Goal: Task Accomplishment & Management: Manage account settings

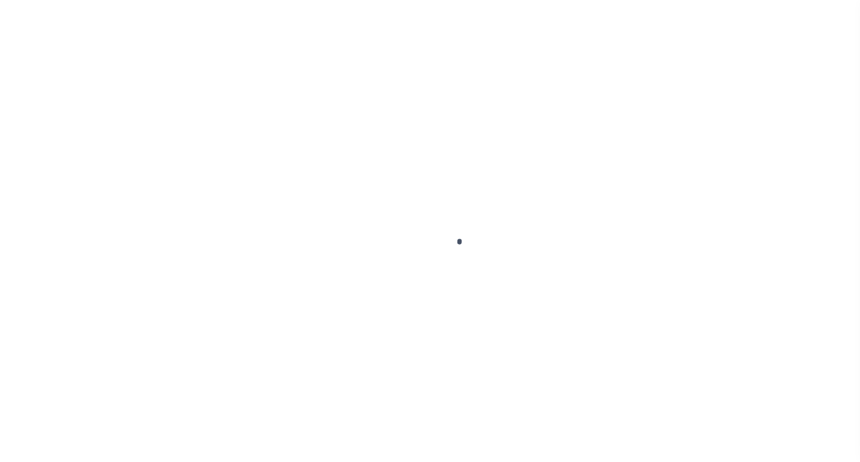
select select "OP2"
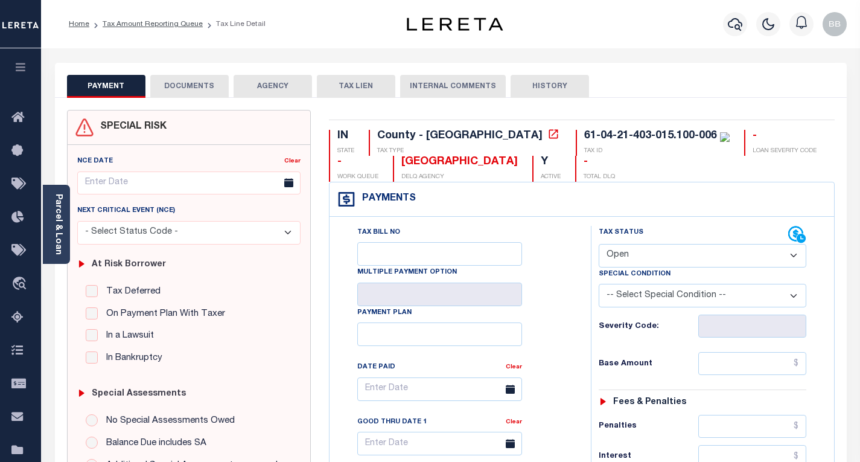
click at [555, 251] on div "Tax Bill No Multiple Payment Option Payment Plan Clear" at bounding box center [456, 395] width 231 height 338
click at [75, 22] on link "Home" at bounding box center [79, 24] width 21 height 7
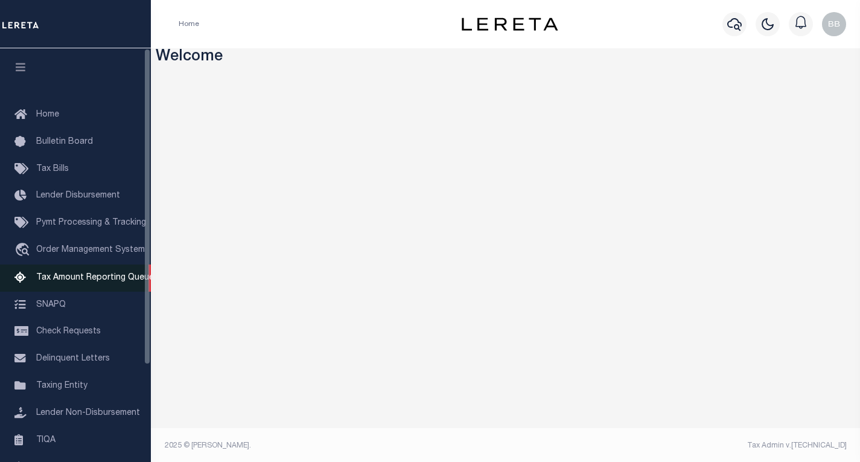
click at [88, 281] on span "Tax Amount Reporting Queue" at bounding box center [95, 277] width 118 height 8
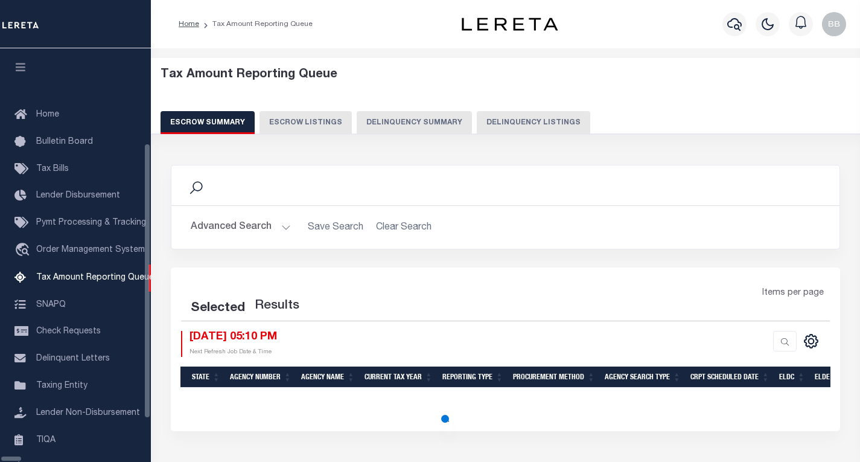
select select "100"
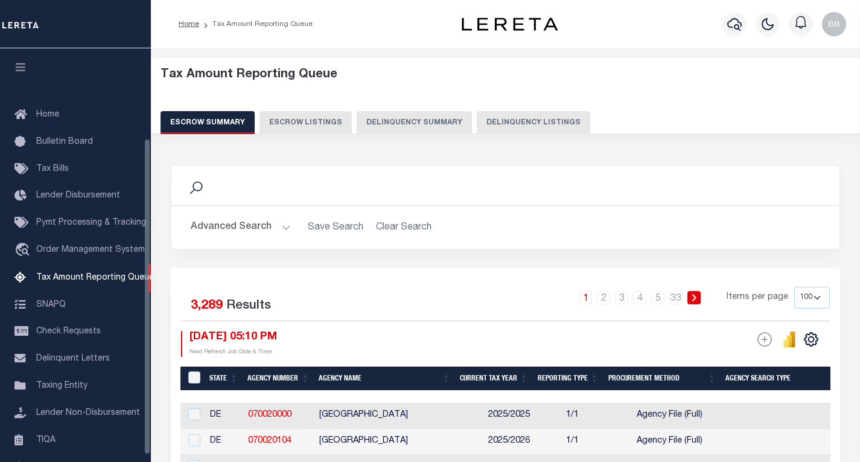
scroll to position [117, 0]
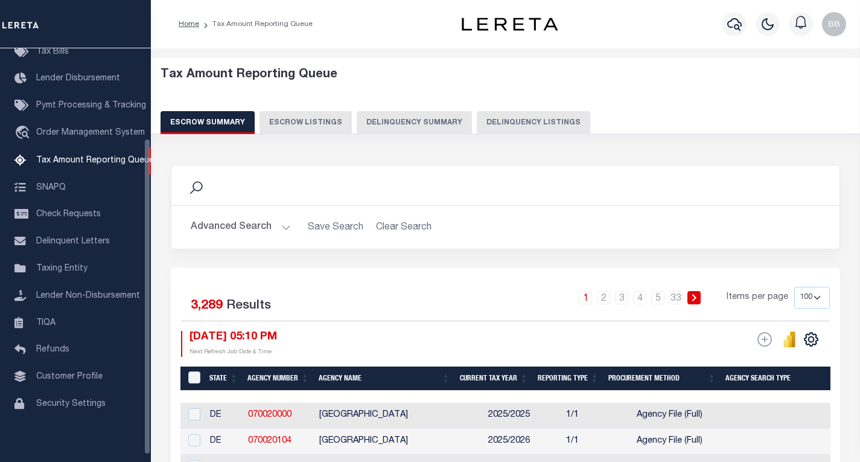
click at [261, 191] on div "Search" at bounding box center [505, 185] width 649 height 21
click at [207, 226] on button "Advanced Search" at bounding box center [241, 227] width 100 height 24
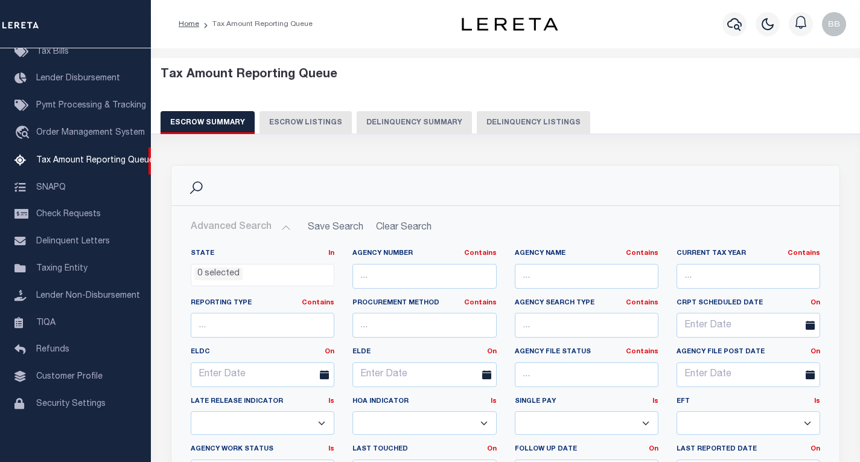
click at [271, 178] on div "Search" at bounding box center [505, 185] width 649 height 21
click at [399, 173] on div "Search" at bounding box center [505, 185] width 668 height 40
click at [514, 124] on button "Delinquency Listings" at bounding box center [533, 122] width 113 height 23
select select "100"
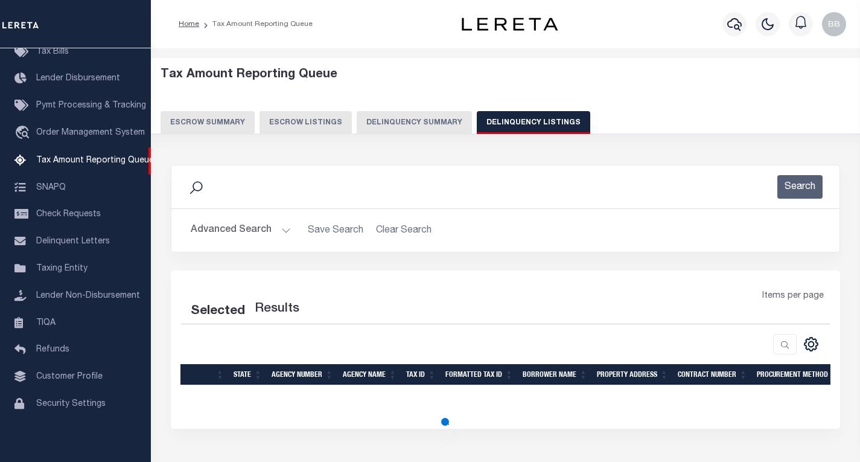
select select "100"
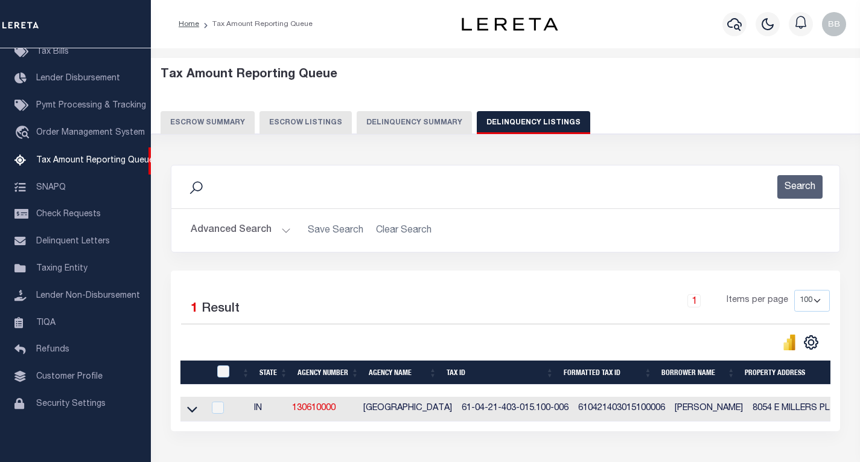
click at [450, 184] on div "Search" at bounding box center [505, 187] width 649 height 24
click at [419, 299] on div "1 Items per page 10 25 50 100 500" at bounding box center [589, 305] width 482 height 31
click at [228, 21] on li "Tax Amount Reporting Queue" at bounding box center [255, 24] width 113 height 11
click at [248, 22] on li "Tax Amount Reporting Queue" at bounding box center [255, 24] width 113 height 11
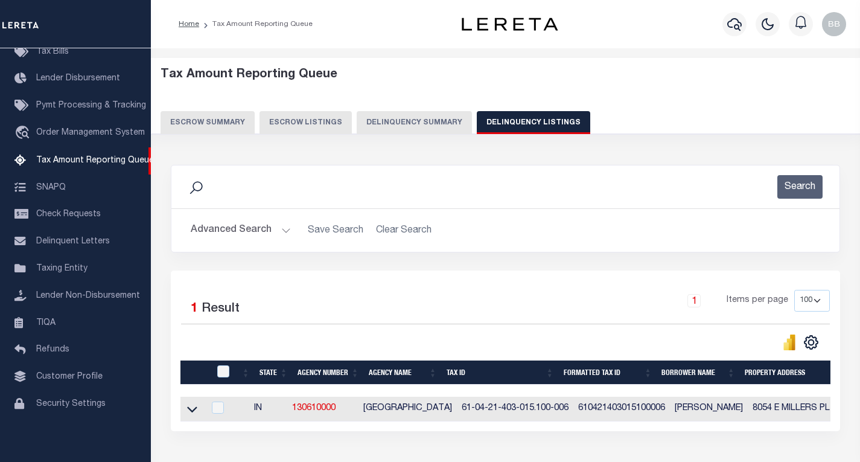
click at [238, 232] on button "Advanced Search" at bounding box center [241, 230] width 100 height 24
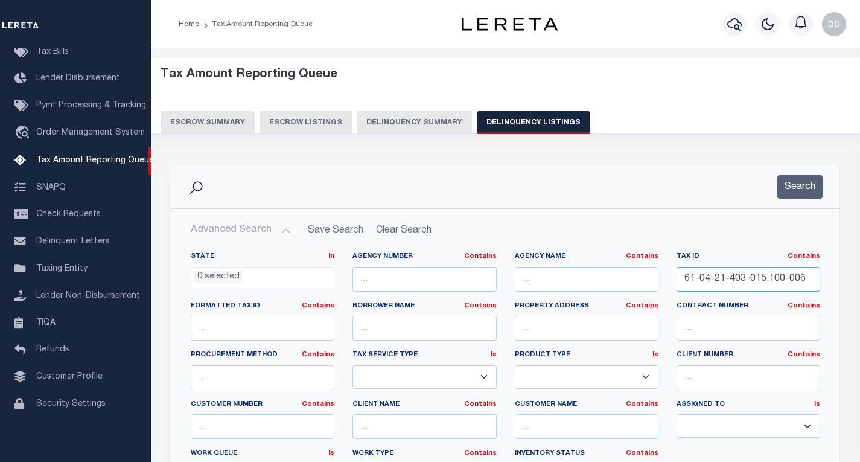
click at [752, 273] on input "61-04-21-403-015.100-006" at bounding box center [748, 279] width 144 height 25
click at [751, 273] on input "61-04-21-403-015.100-006" at bounding box center [748, 279] width 144 height 25
click at [798, 195] on button "Search" at bounding box center [799, 187] width 45 height 24
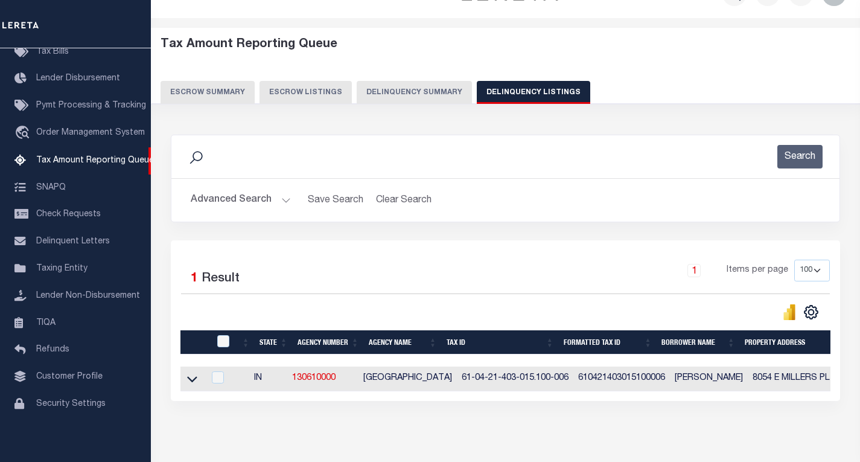
scroll to position [60, 0]
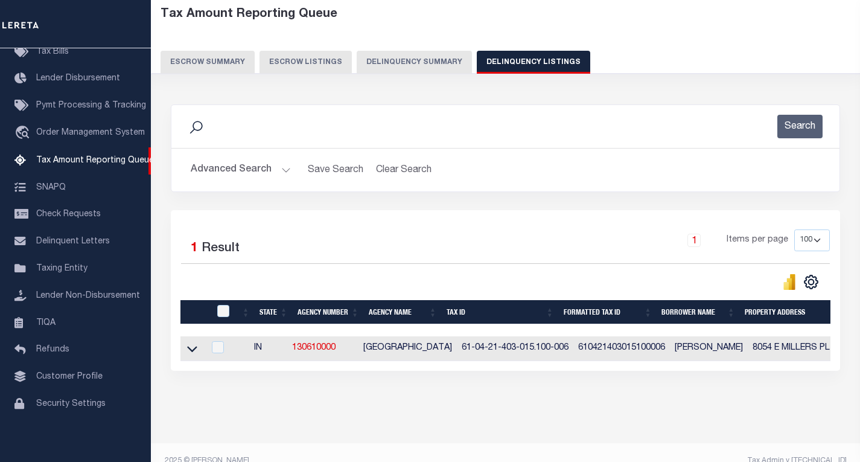
click at [191, 352] on icon at bounding box center [192, 349] width 10 height 6
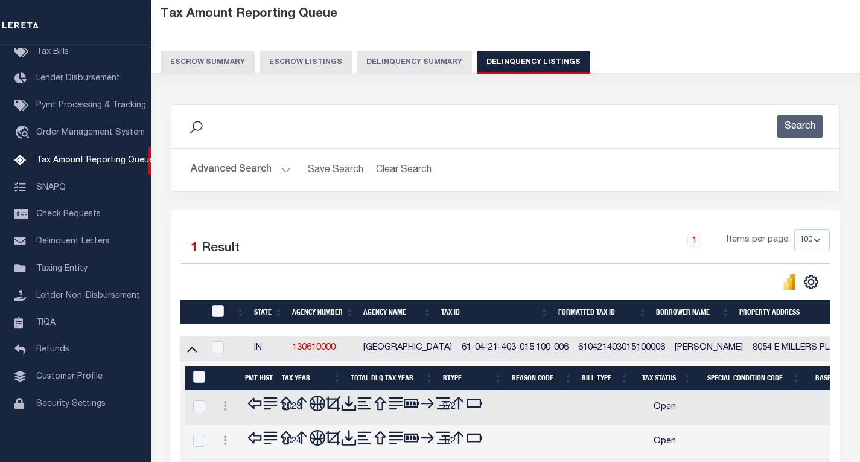
scroll to position [176, 0]
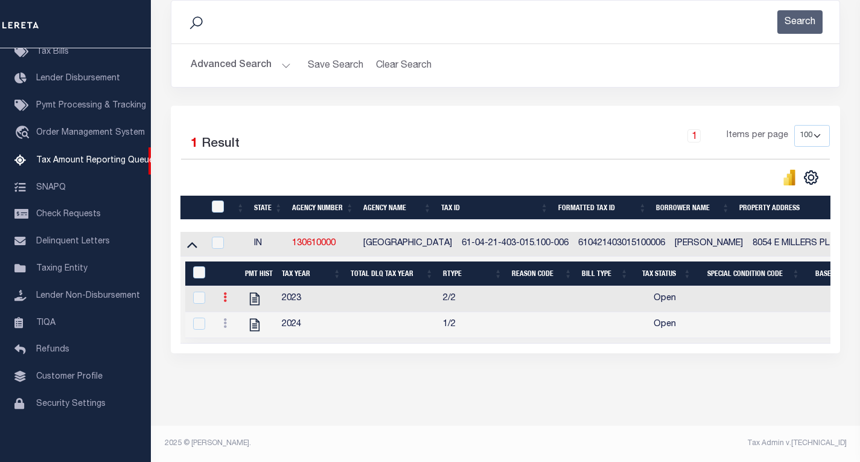
click at [224, 292] on icon at bounding box center [225, 297] width 4 height 10
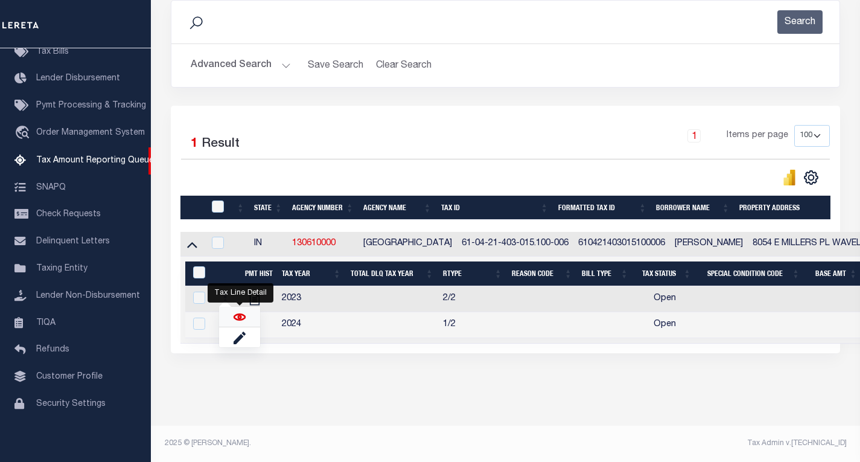
click at [238, 317] on img "" at bounding box center [239, 317] width 12 height 12
checkbox input "true"
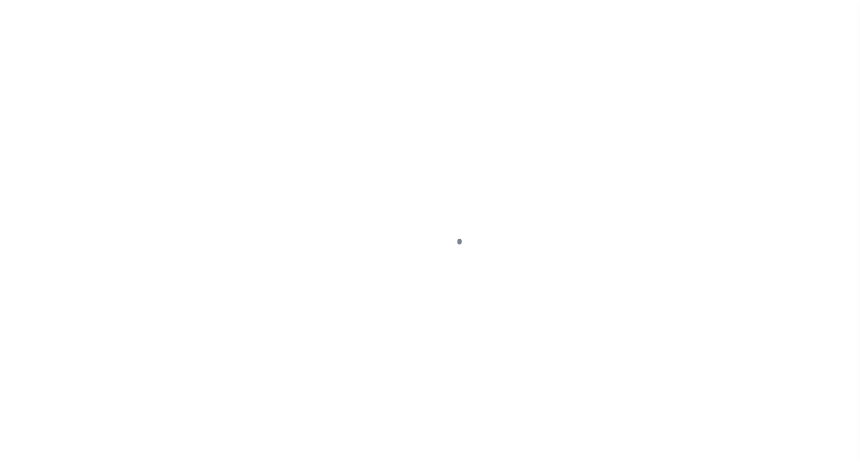
select select "OP2"
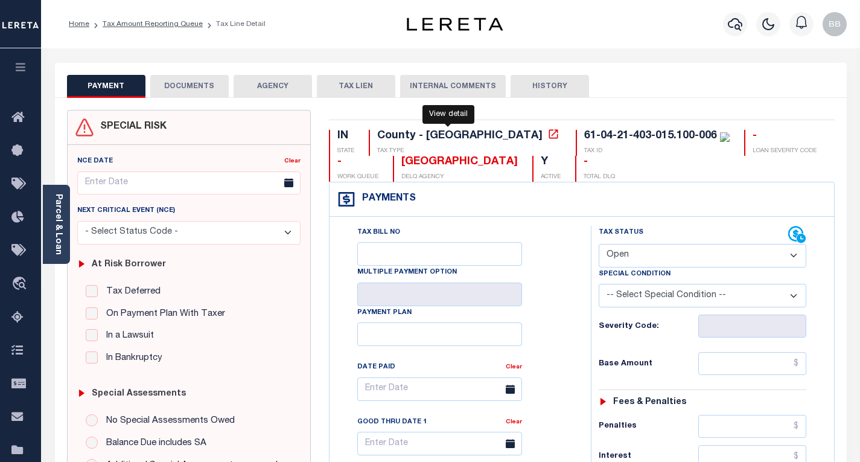
click at [548, 136] on icon at bounding box center [552, 133] width 9 height 9
click at [584, 138] on div "61-04-21-403-015.100-006" at bounding box center [650, 135] width 133 height 11
click at [584, 136] on div "61-04-21-403-015.100-006" at bounding box center [650, 135] width 133 height 11
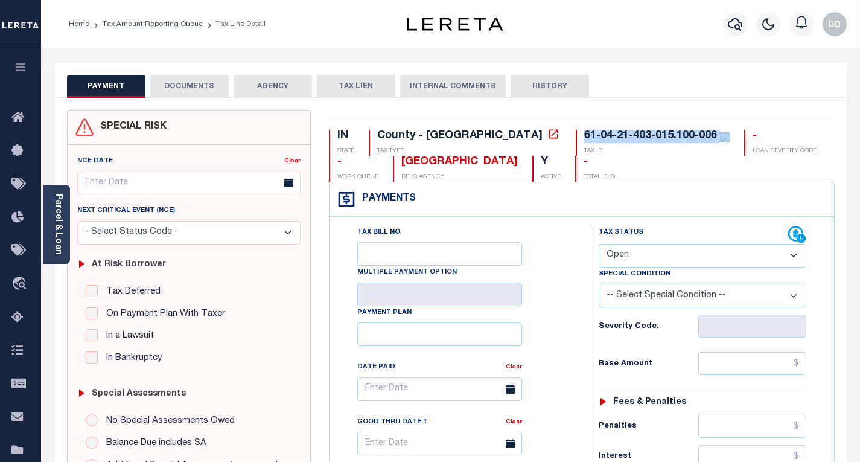
click at [584, 136] on div "61-04-21-403-015.100-006" at bounding box center [650, 135] width 133 height 11
copy div "61-04-21-403-015.100-006"
click at [119, 25] on link "Tax Amount Reporting Queue" at bounding box center [153, 24] width 100 height 7
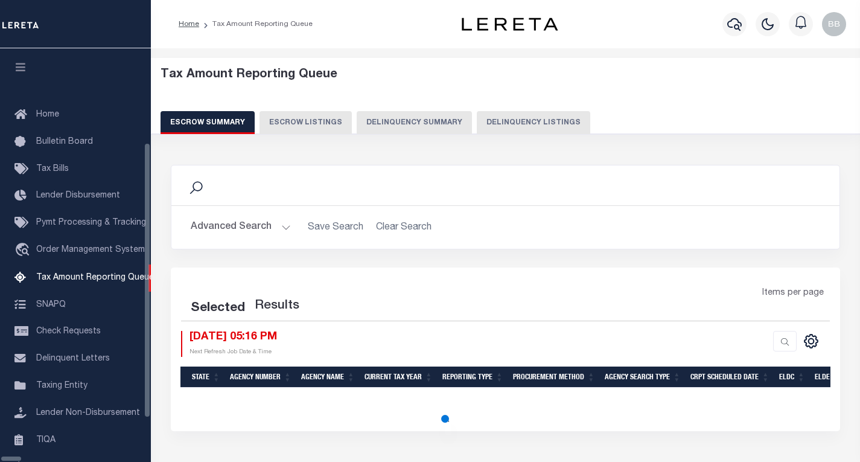
select select "100"
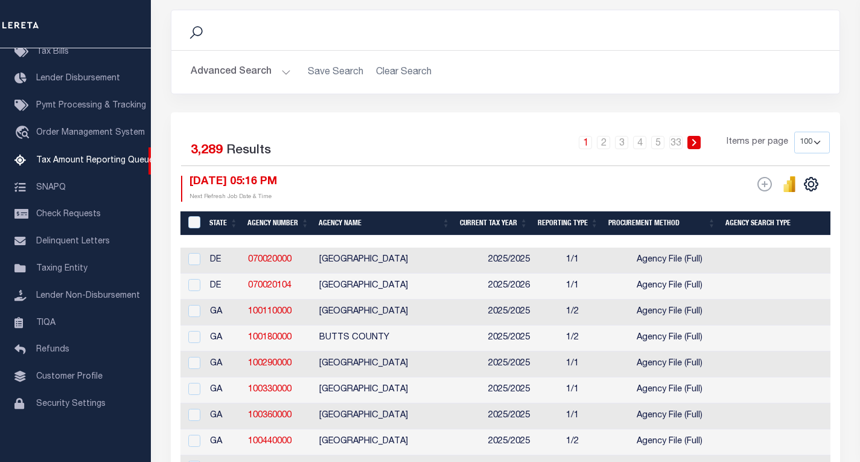
scroll to position [121, 0]
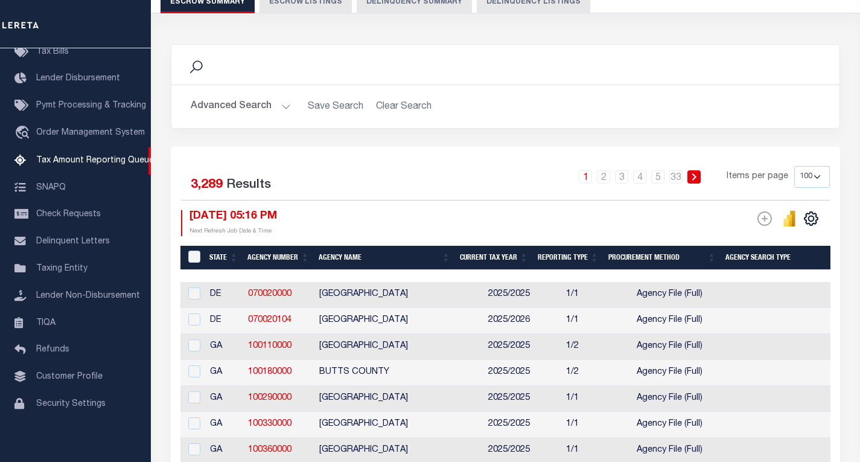
click at [508, 6] on button "Delinquency Listings" at bounding box center [533, 1] width 113 height 23
select select "100"
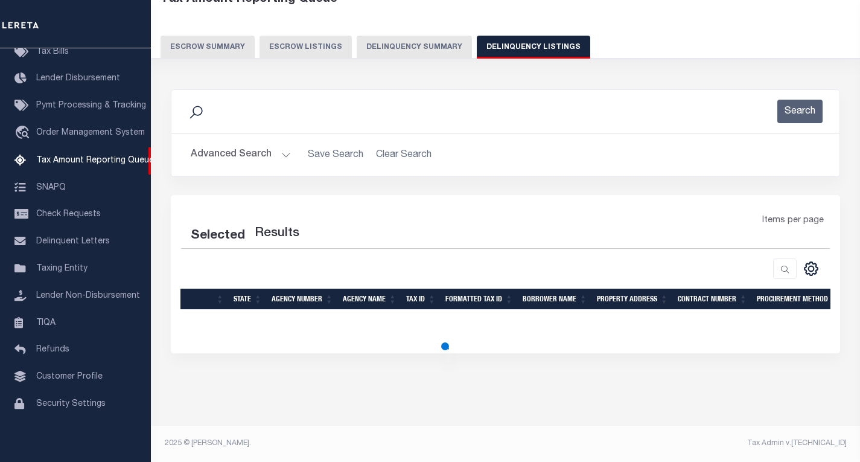
select select "100"
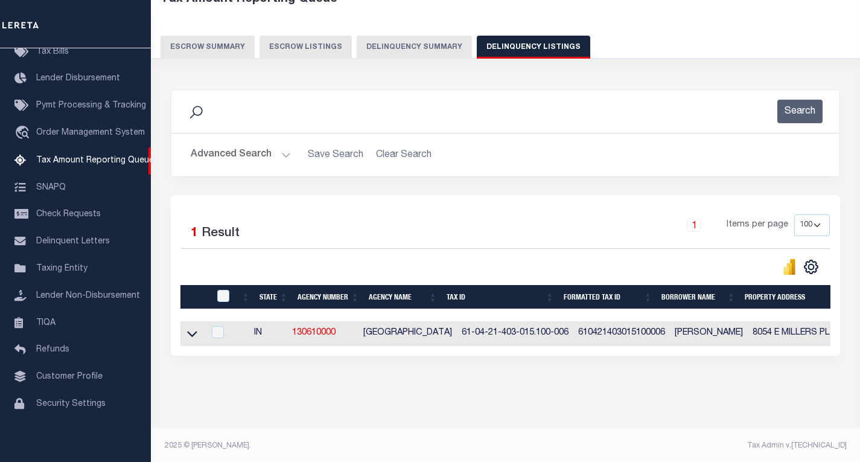
scroll to position [88, 0]
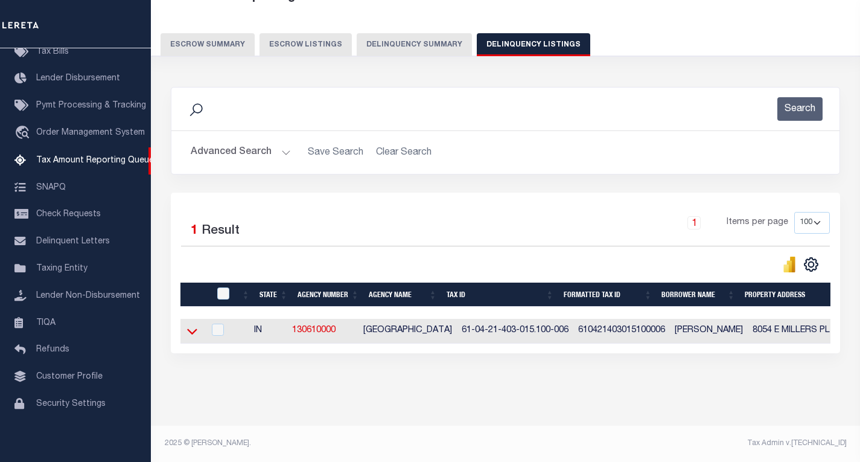
click at [192, 325] on icon at bounding box center [192, 331] width 10 height 13
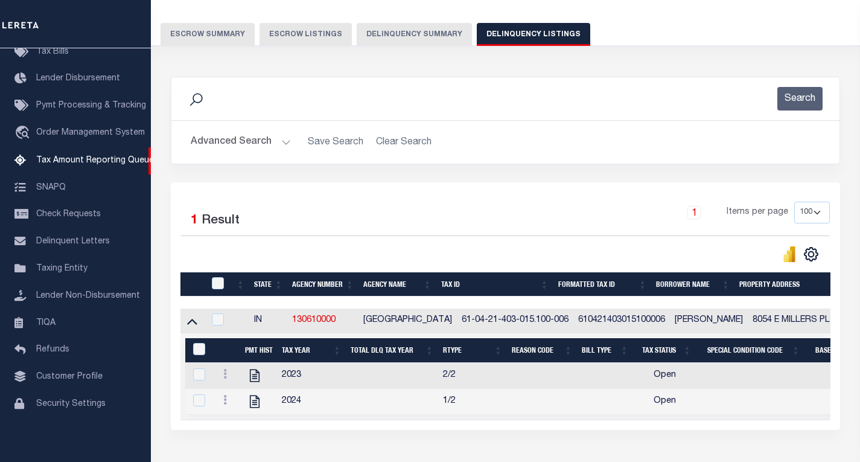
scroll to position [176, 0]
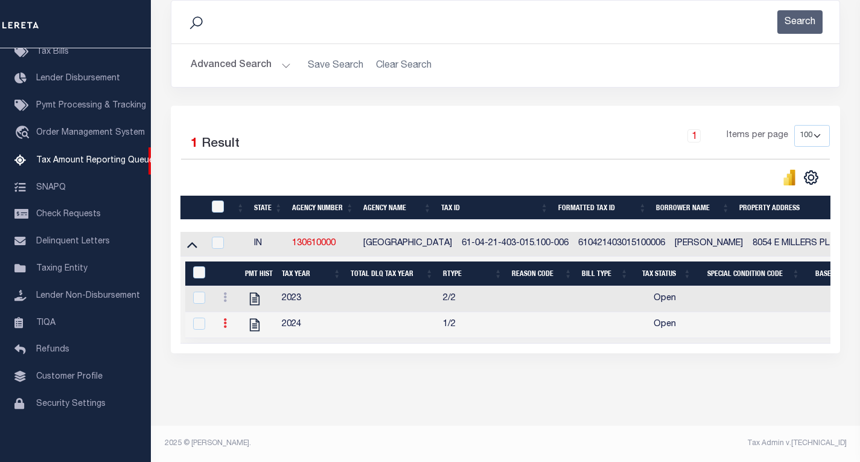
click at [227, 320] on link at bounding box center [224, 325] width 13 height 10
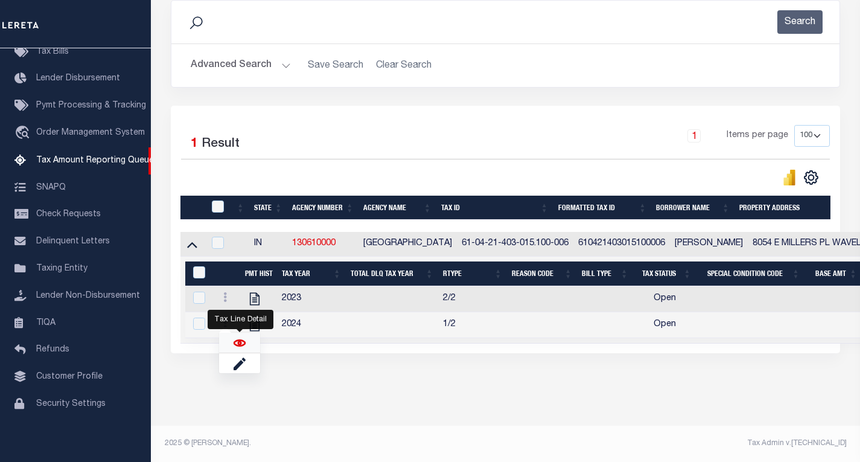
click at [239, 343] on img "" at bounding box center [239, 343] width 12 height 12
checkbox input "true"
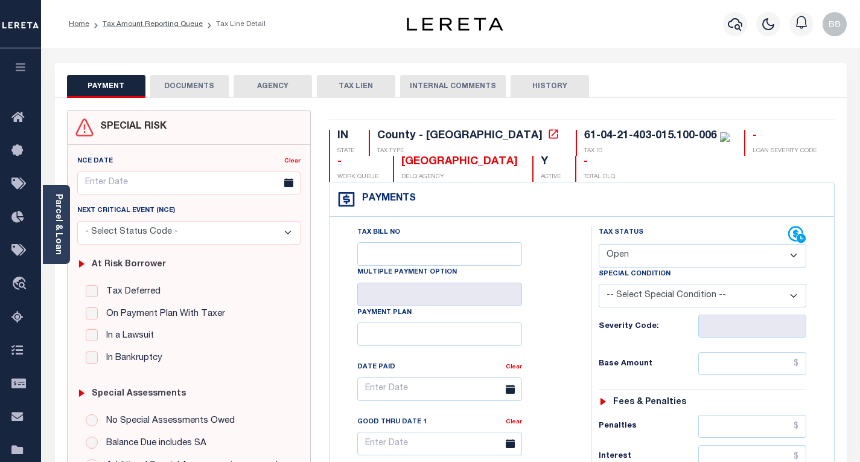
click at [646, 252] on select "- Select Status Code - Open Due/Unpaid Paid Incomplete No Tax Due Internal Refu…" at bounding box center [703, 256] width 208 height 24
select select "DUE"
click at [599, 244] on select "- Select Status Code - Open Due/Unpaid Paid Incomplete No Tax Due Internal Refu…" at bounding box center [703, 256] width 208 height 24
type input "[DATE]"
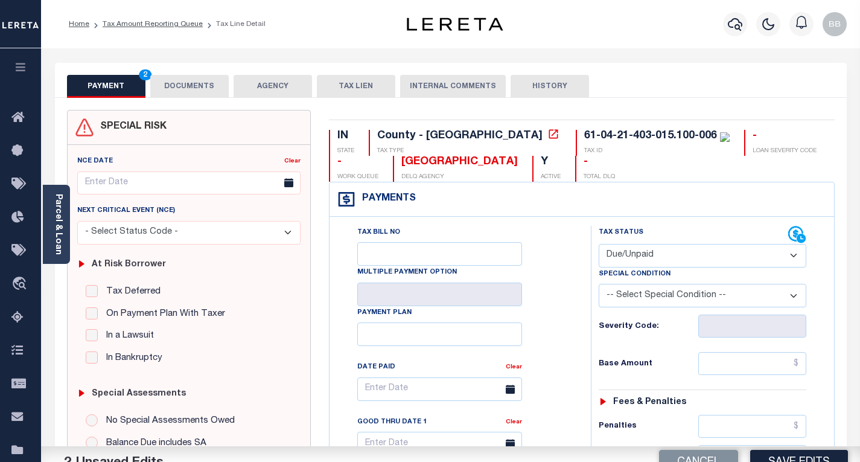
click at [571, 300] on div "Tax Bill No Multiple Payment Option Payment Plan Clear" at bounding box center [456, 395] width 231 height 338
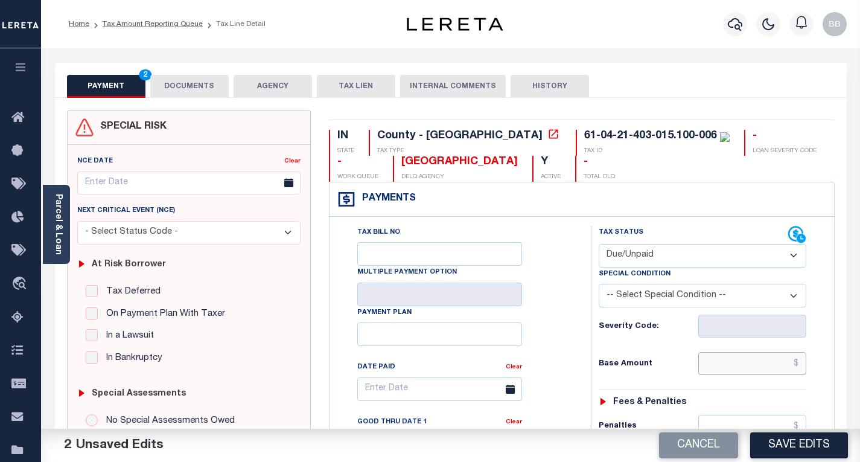
click at [723, 362] on input "text" at bounding box center [752, 363] width 108 height 23
paste input "336.63"
type input "$336.63"
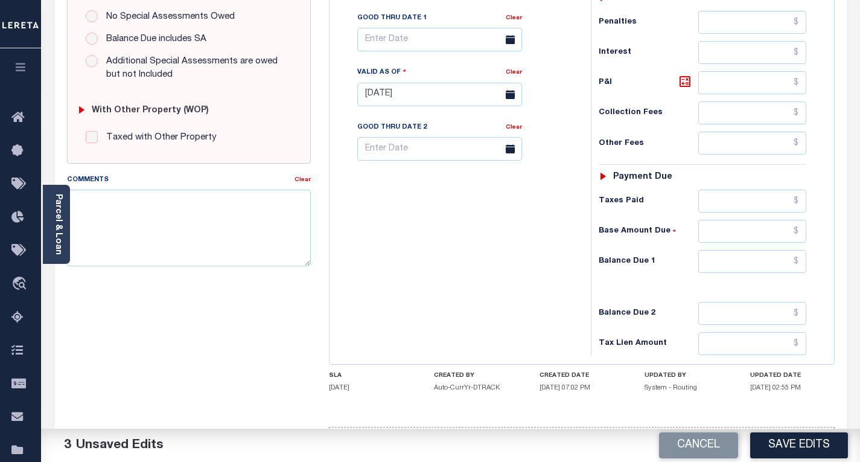
scroll to position [453, 0]
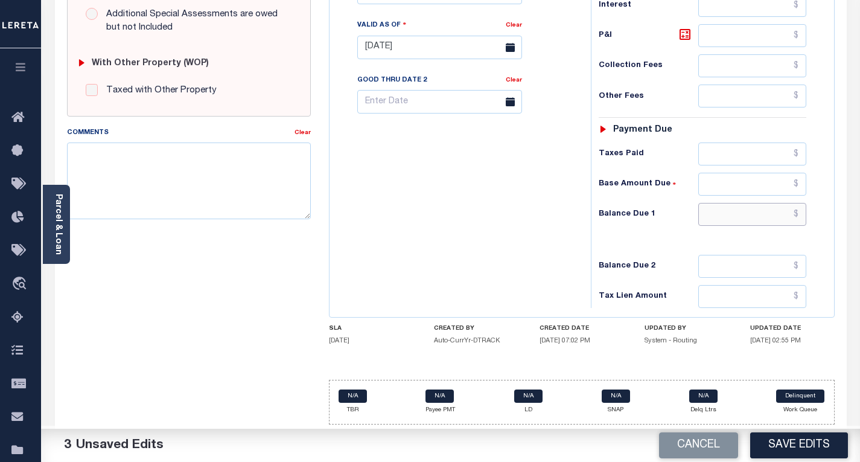
click at [729, 218] on input "text" at bounding box center [752, 214] width 108 height 23
paste input "413.94"
type input "$413.94"
click at [685, 32] on icon at bounding box center [685, 34] width 14 height 14
type input "$77.31"
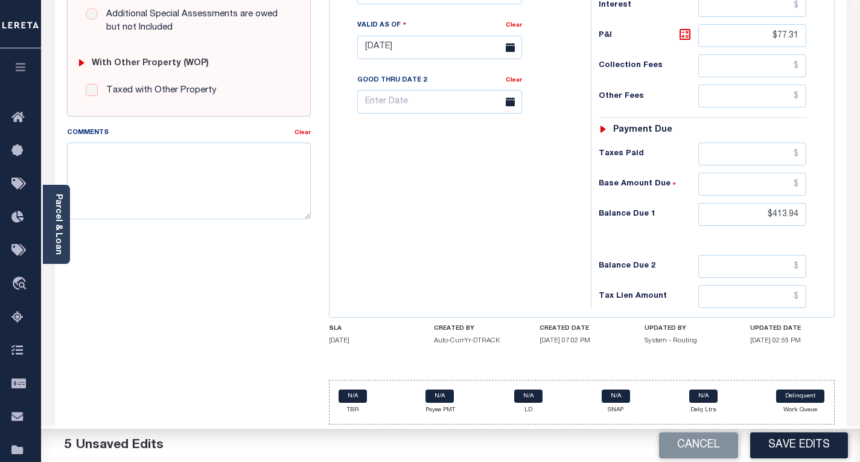
click at [486, 206] on div "Tax Bill No Multiple Payment Option Payment Plan Clear" at bounding box center [456, 41] width 249 height 533
click at [518, 240] on div "Tax Bill No Multiple Payment Option Payment Plan Clear" at bounding box center [456, 41] width 249 height 533
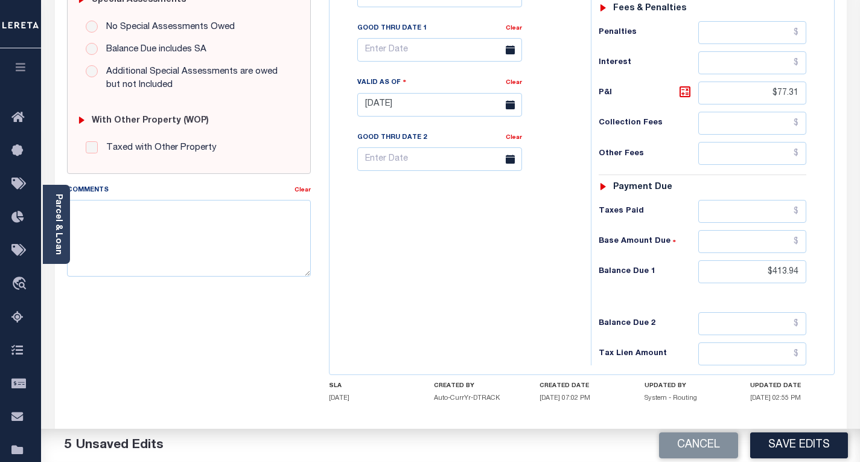
scroll to position [392, 0]
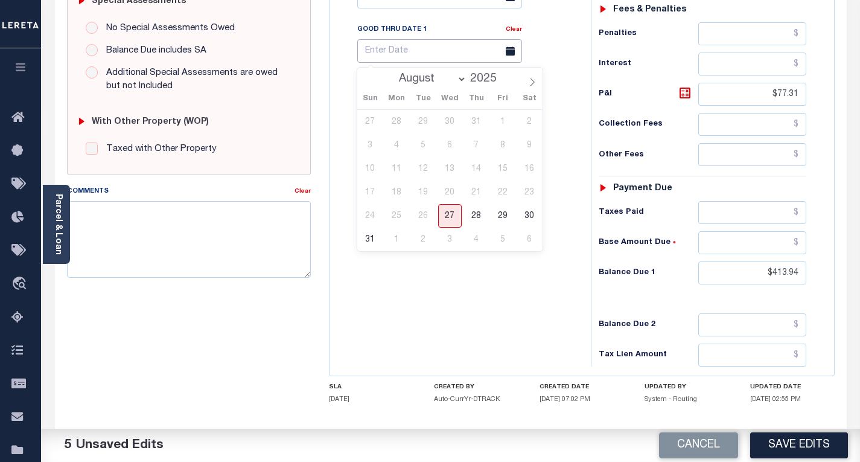
click at [399, 56] on input "text" at bounding box center [439, 51] width 165 height 24
click at [370, 243] on span "31" at bounding box center [370, 239] width 24 height 24
type input "08/31/2025"
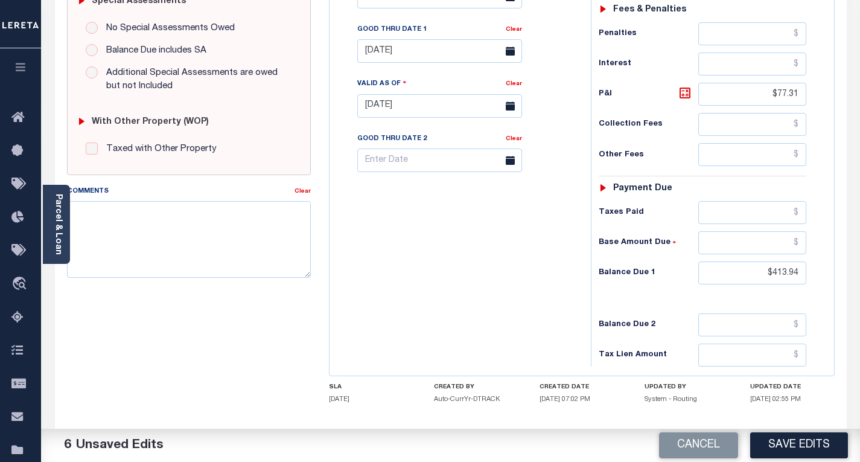
drag, startPoint x: 436, startPoint y: 303, endPoint x: 620, endPoint y: 408, distance: 211.0
click at [440, 307] on div "Tax Bill No Multiple Payment Option Payment Plan Clear" at bounding box center [456, 99] width 249 height 533
click at [766, 449] on button "Save Edits" at bounding box center [799, 445] width 98 height 26
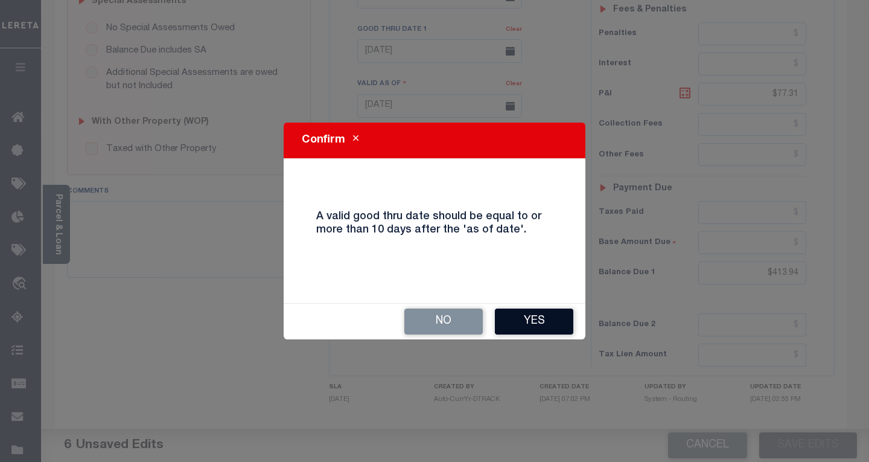
click at [526, 316] on button "Yes" at bounding box center [534, 321] width 78 height 26
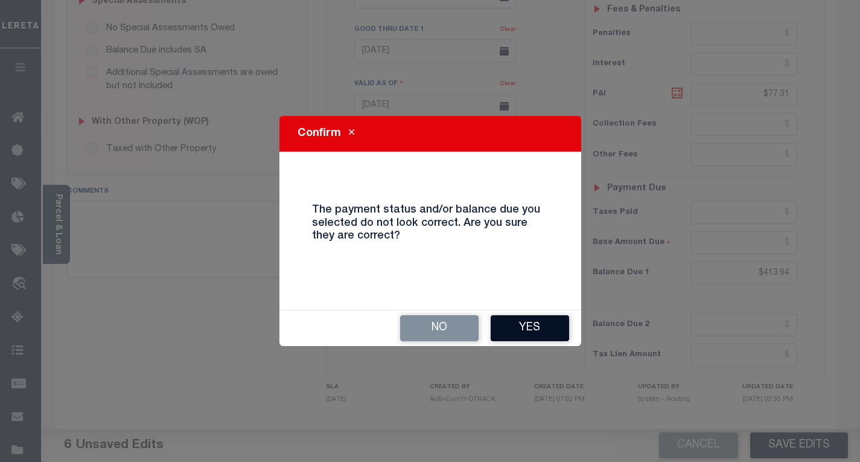
click at [532, 319] on button "Yes" at bounding box center [530, 328] width 78 height 26
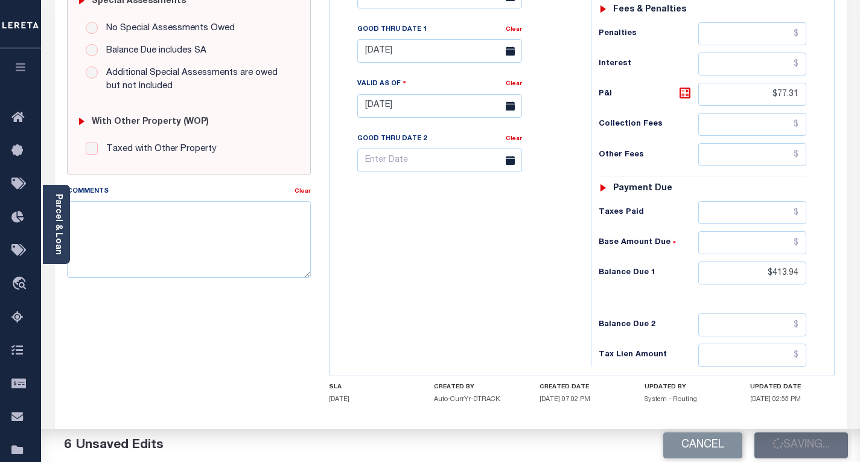
click at [475, 254] on div "Tax Bill No Multiple Payment Option Payment Plan Clear" at bounding box center [456, 99] width 249 height 533
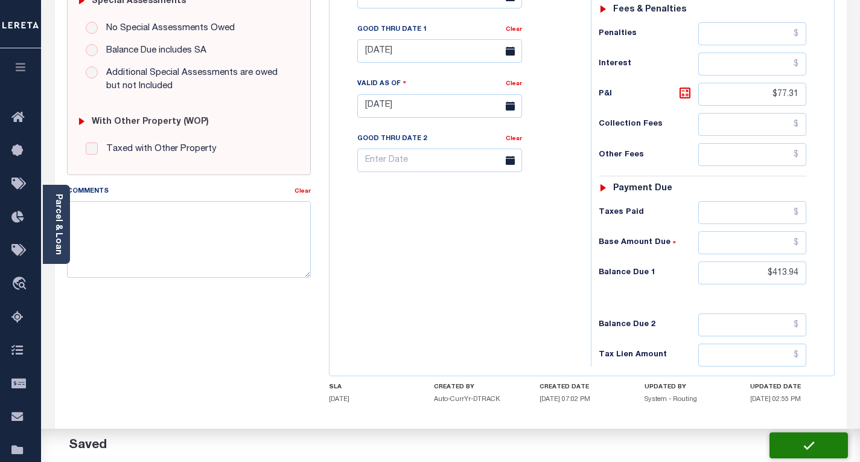
checkbox input "false"
type input "$336.63"
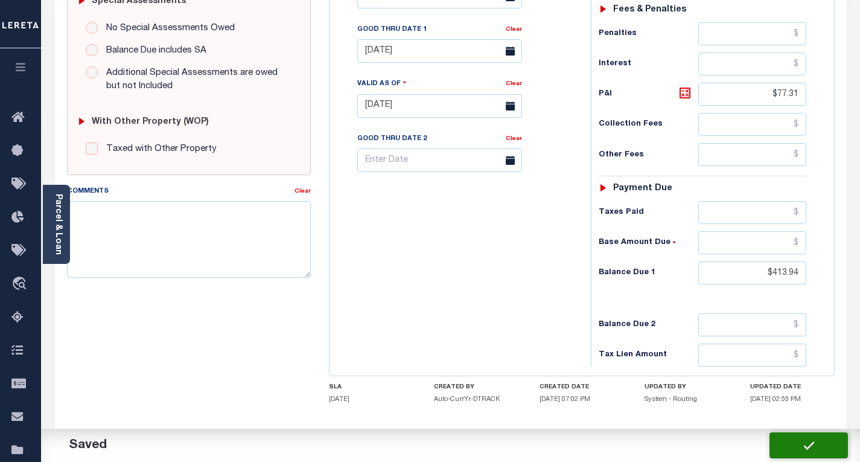
type input "$77.31"
type input "$413.94"
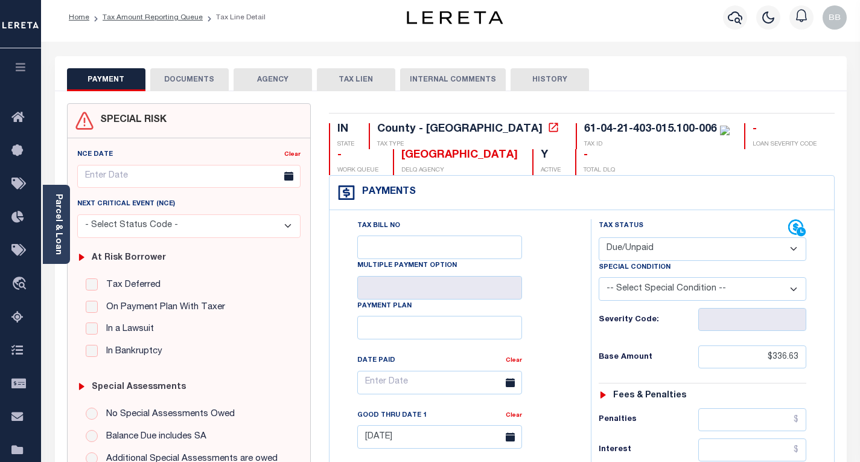
scroll to position [0, 0]
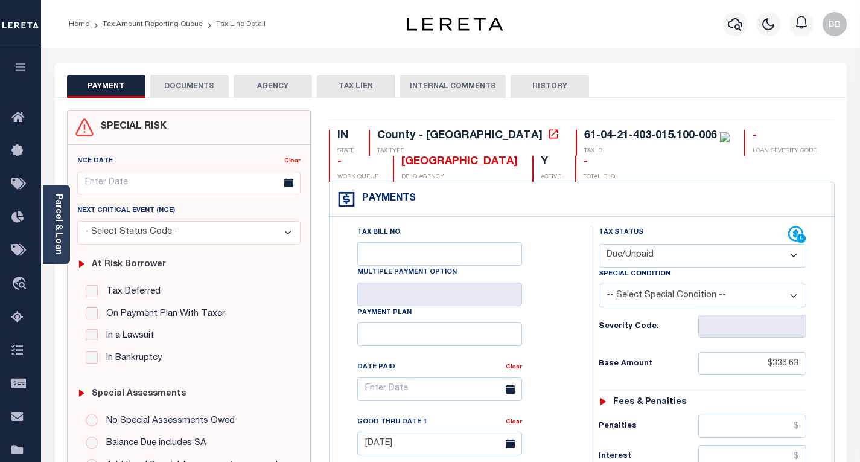
click at [202, 69] on div "PAYMENT DOCUMENTS AGENCY DELINQUENT PAYEE TAX LIEN" at bounding box center [451, 80] width 792 height 35
click at [192, 83] on button "DOCUMENTS" at bounding box center [189, 86] width 78 height 23
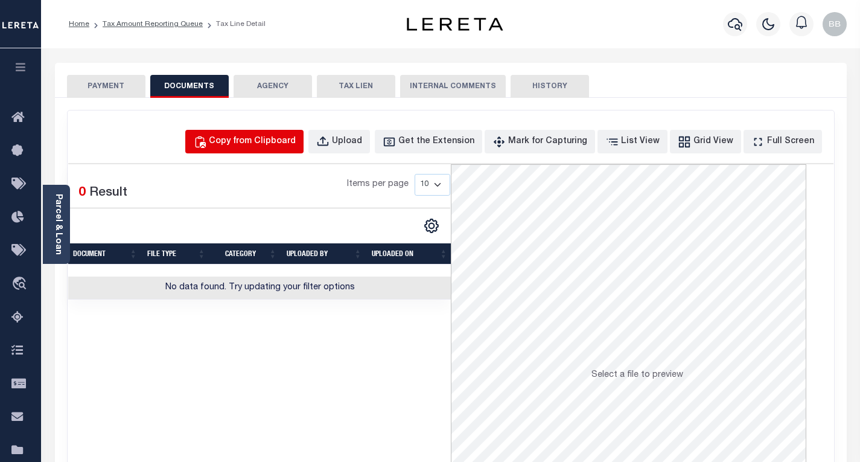
click at [296, 142] on div "Copy from Clipboard" at bounding box center [252, 141] width 87 height 13
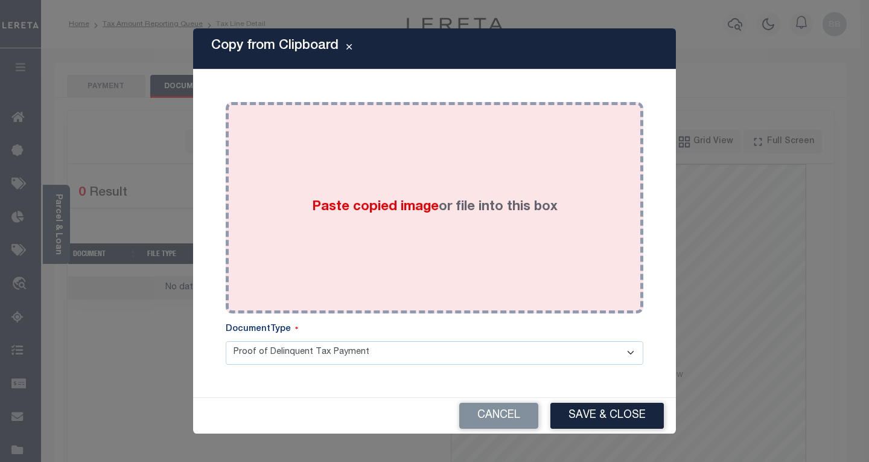
click at [466, 235] on div "Paste copied image or file into this box" at bounding box center [434, 207] width 399 height 193
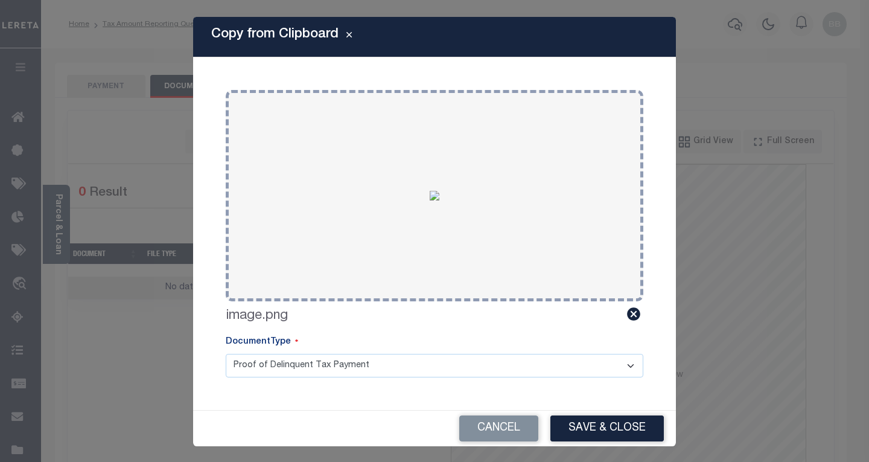
click at [562, 416] on button "Save & Close" at bounding box center [606, 428] width 113 height 26
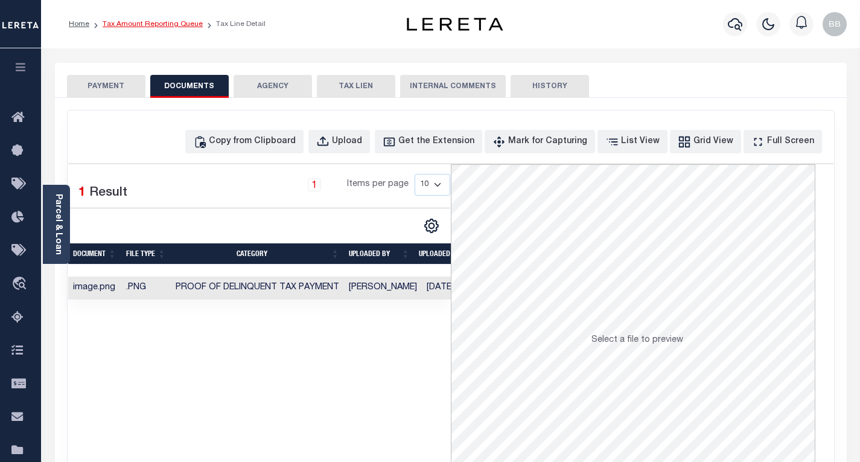
click at [150, 23] on link "Tax Amount Reporting Queue" at bounding box center [153, 24] width 100 height 7
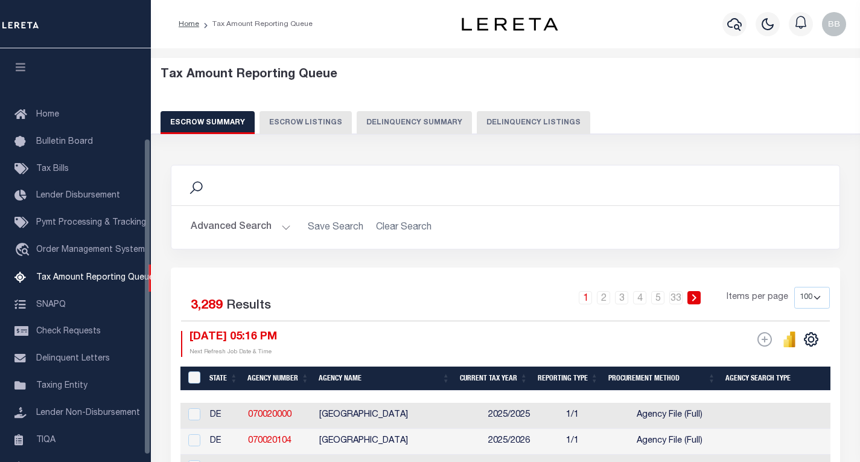
click at [513, 116] on button "Delinquency Listings" at bounding box center [533, 122] width 113 height 23
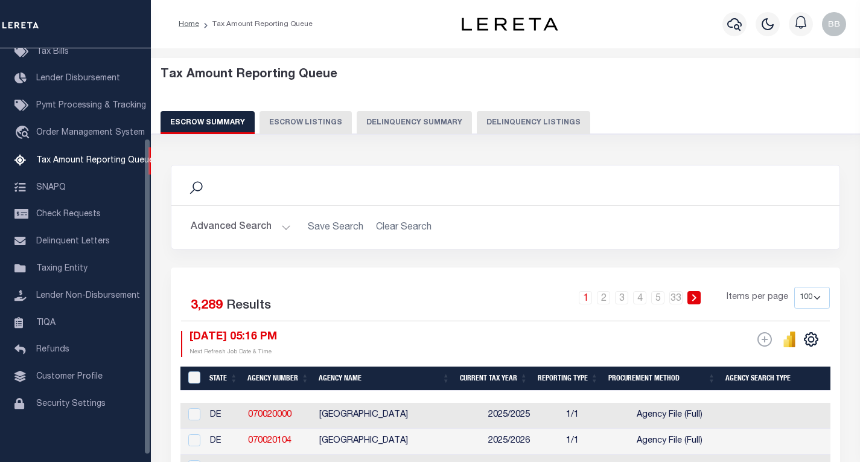
select select "100"
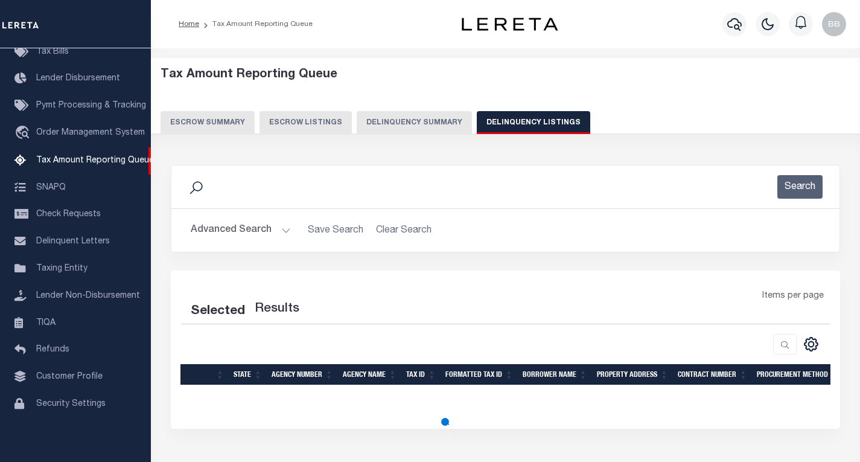
select select "100"
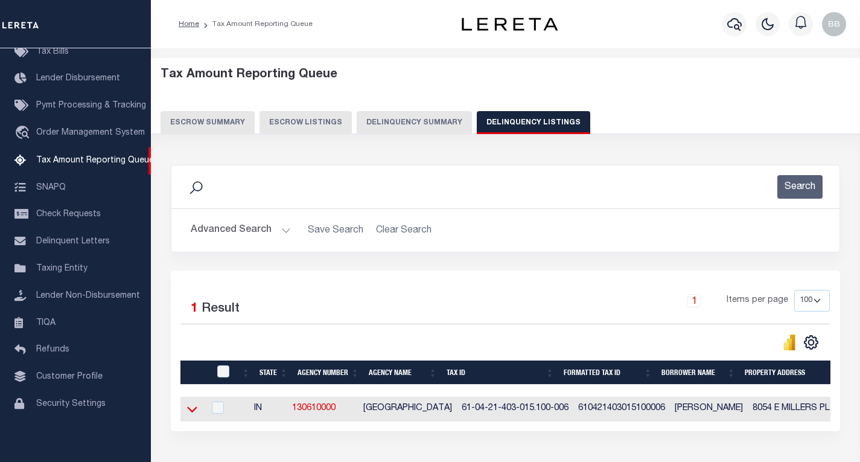
click at [192, 408] on icon at bounding box center [192, 408] width 10 height 13
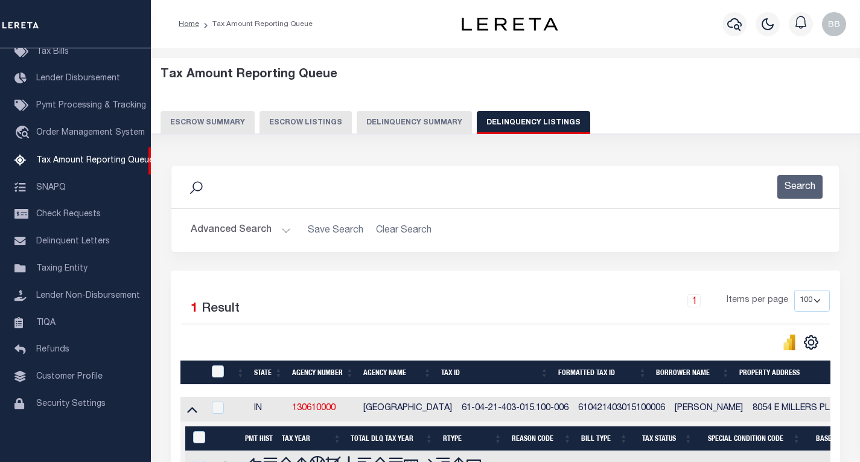
scroll to position [148, 0]
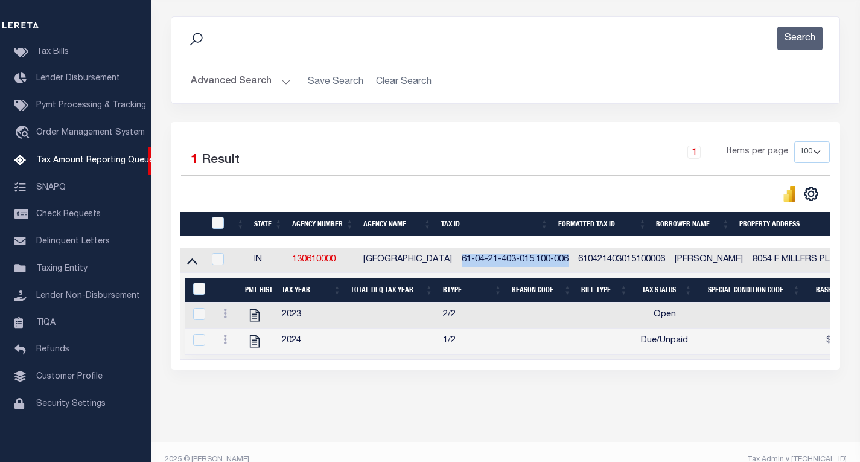
drag, startPoint x: 552, startPoint y: 261, endPoint x: 442, endPoint y: 260, distance: 110.4
click at [457, 260] on td "61-04-21-403-015.100-006" at bounding box center [515, 260] width 116 height 25
checkbox input "true"
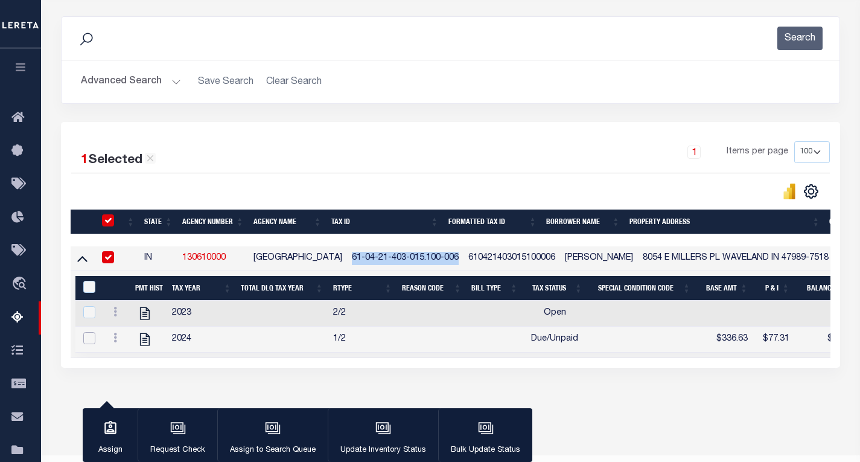
click at [89, 343] on input "checkbox" at bounding box center [89, 338] width 12 height 12
checkbox input "true"
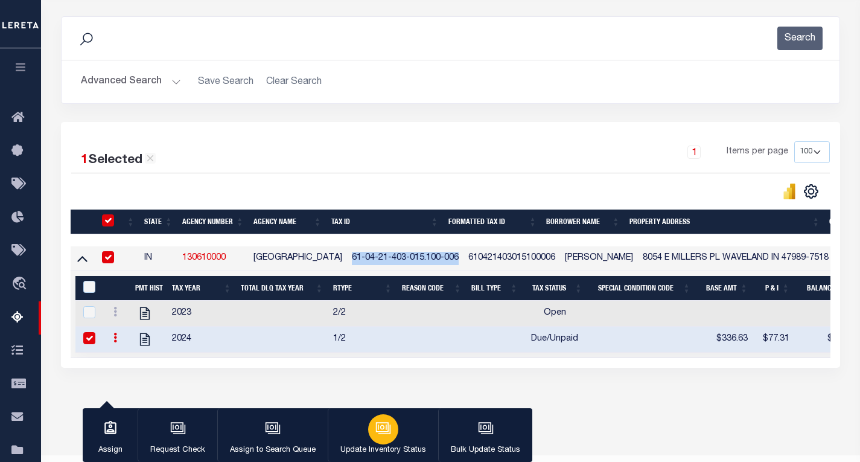
click at [376, 431] on icon "button" at bounding box center [382, 427] width 13 height 10
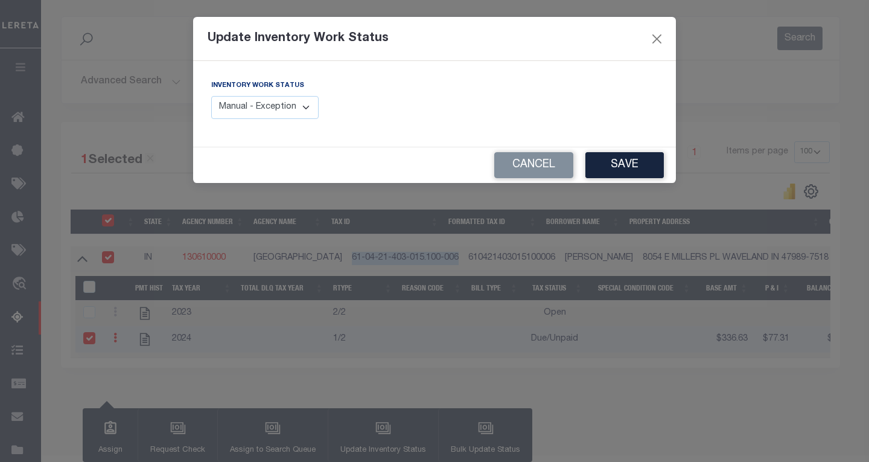
click at [285, 109] on select "Manual - Exception Pended - Awaiting Search Late Add Exception Completed" at bounding box center [264, 108] width 107 height 24
select select "4"
click at [211, 96] on select "Manual - Exception Pended - Awaiting Search Late Add Exception Completed" at bounding box center [264, 108] width 107 height 24
click at [618, 163] on button "Save" at bounding box center [624, 165] width 78 height 26
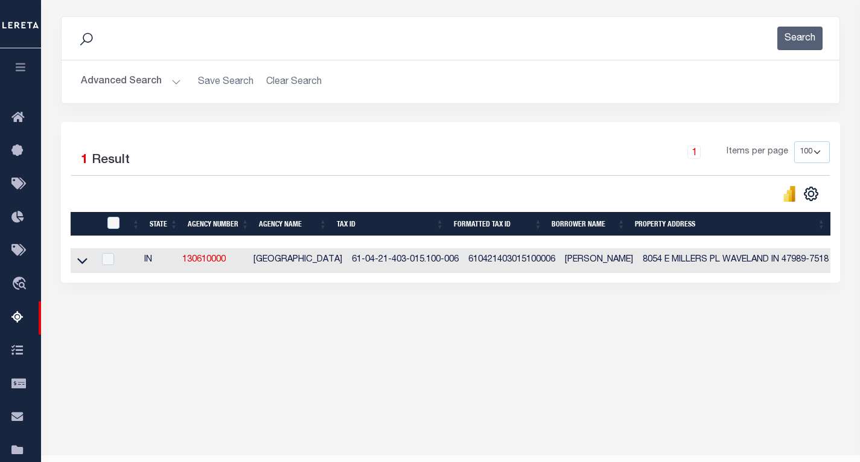
click at [101, 83] on button "Advanced Search" at bounding box center [131, 82] width 100 height 24
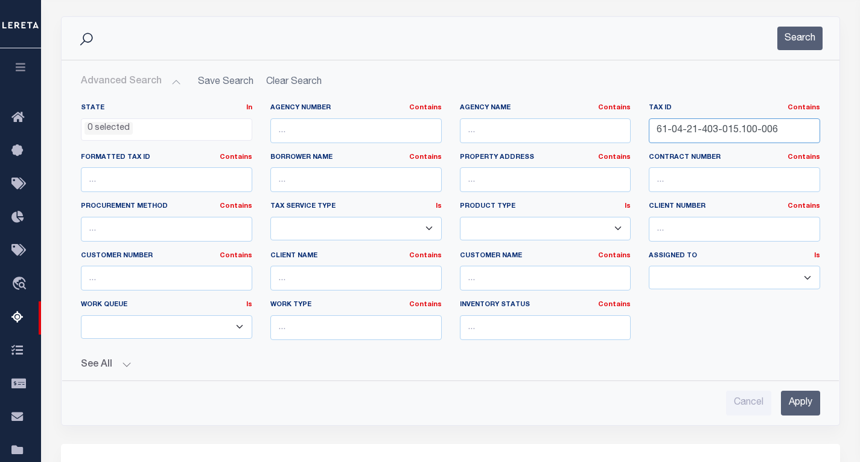
click at [678, 133] on input "61-04-21-403-015.100-006" at bounding box center [734, 130] width 171 height 25
click at [678, 134] on input "61-04-21-403-015.100-006" at bounding box center [734, 130] width 171 height 25
paste input "6-01-000-302.000-009"
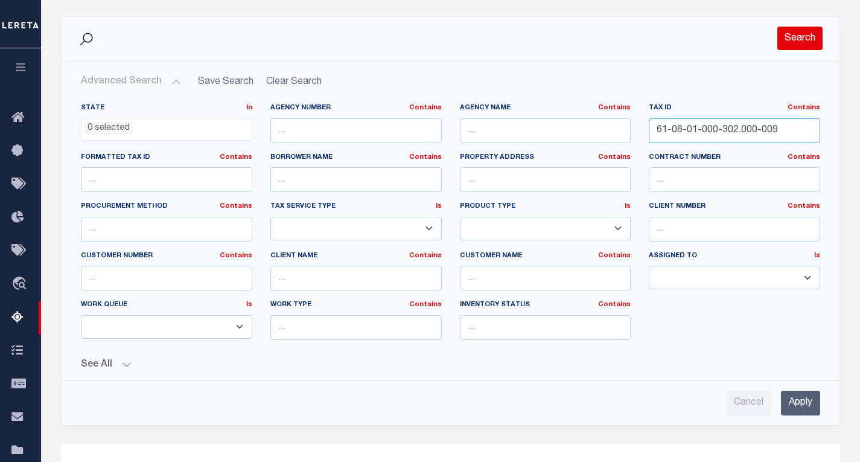
type input "61-06-01-000-302.000-009"
click at [796, 42] on button "Search" at bounding box center [799, 39] width 45 height 24
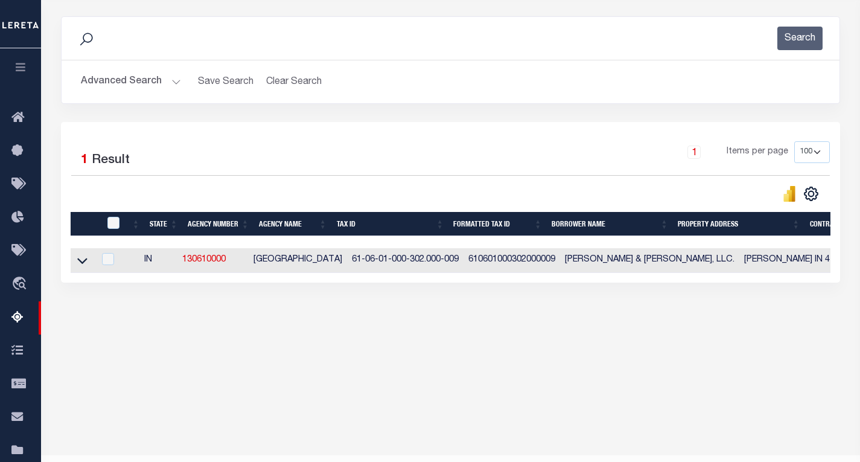
click at [273, 355] on div "Tax Amount Reporting Queue Escrow Summary Escrow Listings In" at bounding box center [451, 133] width 812 height 443
click at [83, 264] on icon at bounding box center [82, 260] width 10 height 13
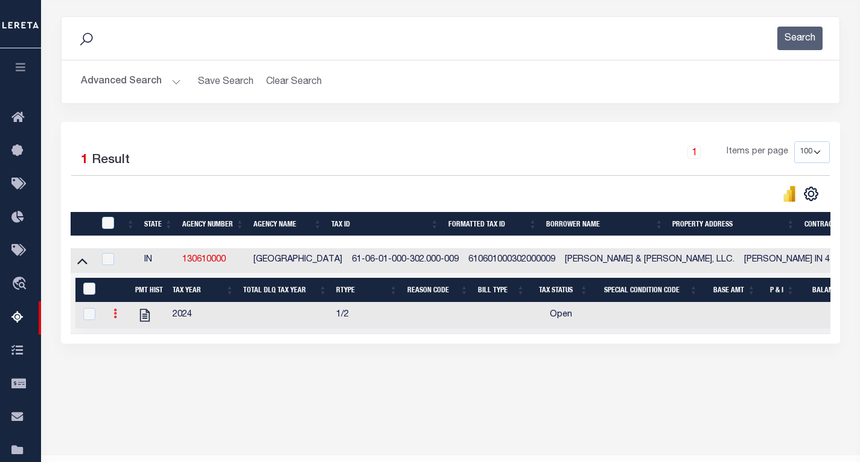
click at [113, 318] on icon at bounding box center [115, 313] width 4 height 10
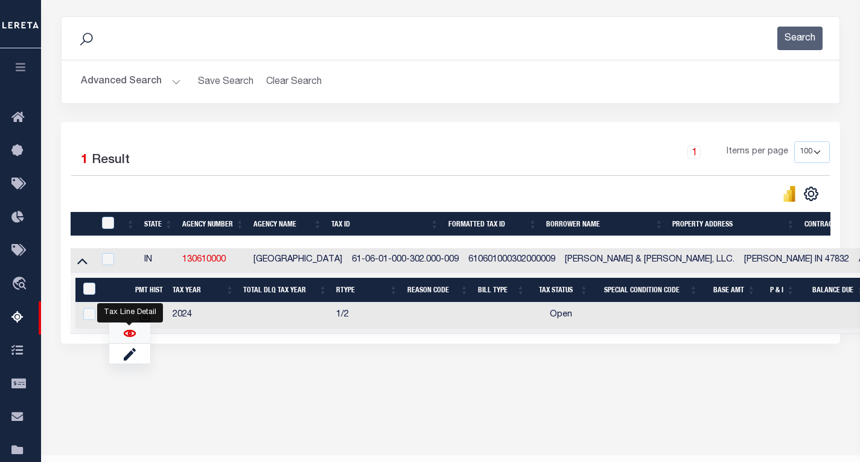
click at [126, 337] on img "" at bounding box center [130, 333] width 12 height 12
checkbox input "true"
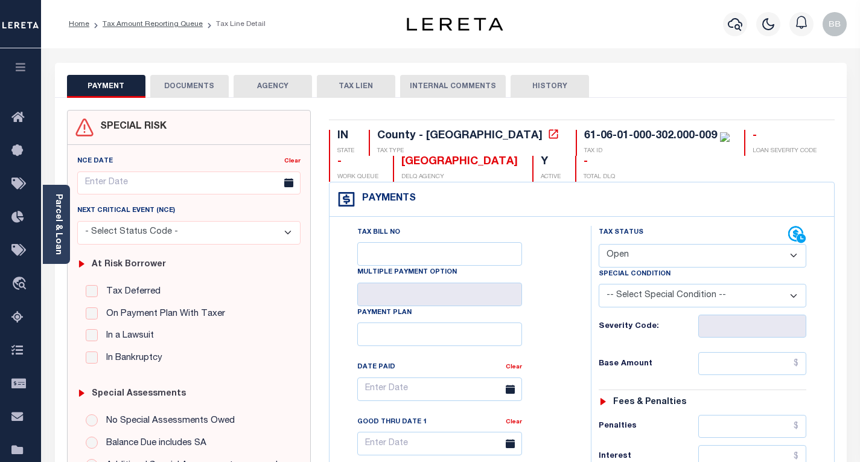
click at [638, 263] on select "- Select Status Code - Open Due/Unpaid Paid Incomplete No Tax Due Internal Refu…" at bounding box center [703, 256] width 208 height 24
select select "PYD"
click at [599, 244] on select "- Select Status Code - Open Due/Unpaid Paid Incomplete No Tax Due Internal Refu…" at bounding box center [703, 256] width 208 height 24
type input "[DATE]"
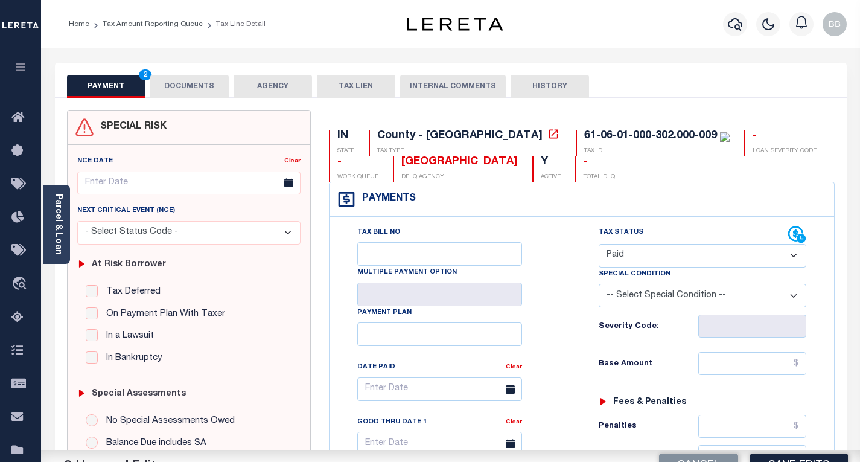
click at [570, 306] on div "Tax Bill No Multiple Payment Option Payment Plan Clear" at bounding box center [456, 395] width 231 height 338
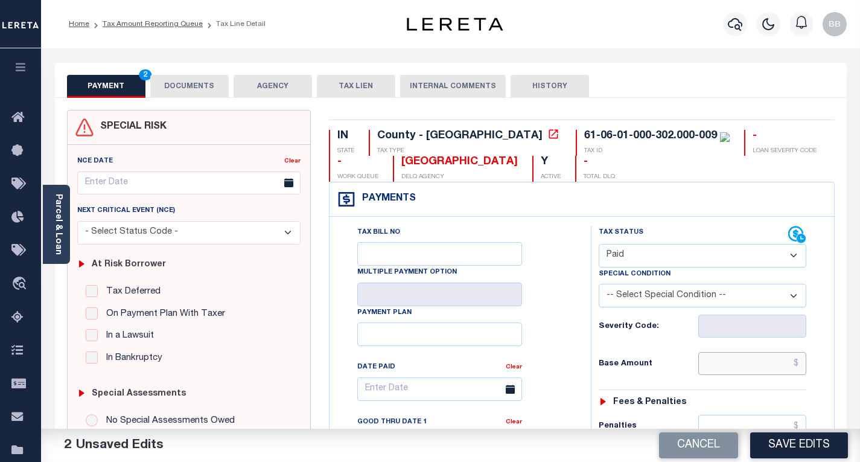
click at [717, 363] on input "text" at bounding box center [752, 363] width 108 height 23
paste input "183.59"
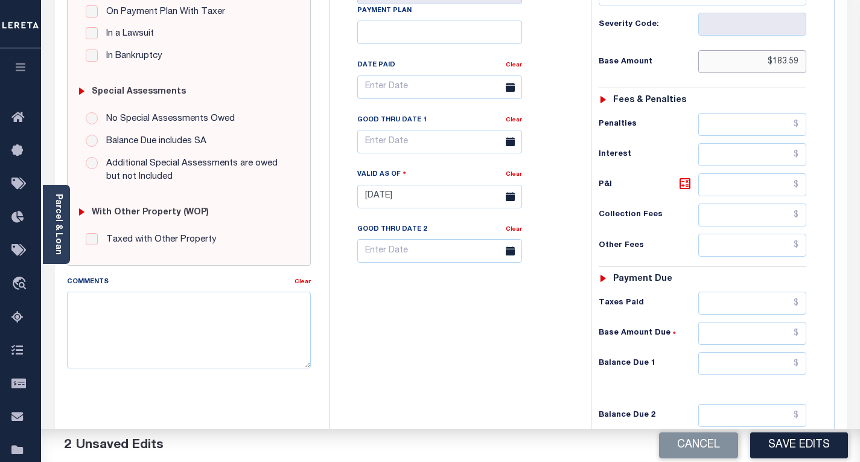
scroll to position [453, 0]
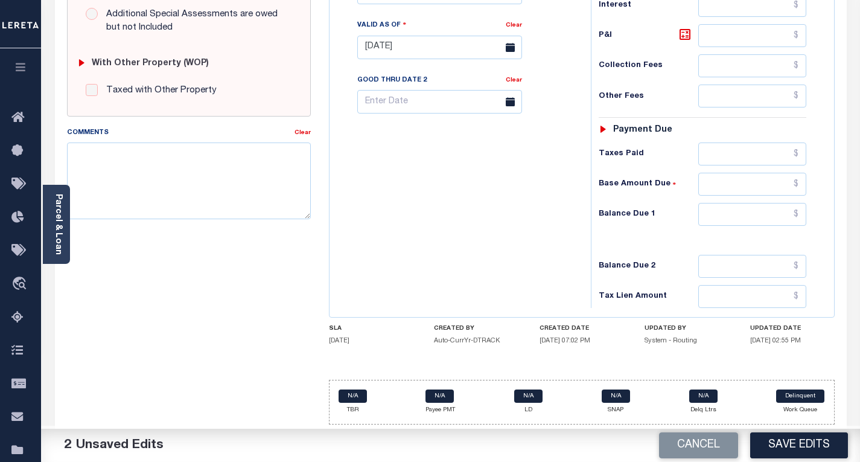
type input "$183.59"
click at [712, 209] on input "text" at bounding box center [752, 214] width 108 height 23
type input "$0.00"
click at [775, 446] on button "Save Edits" at bounding box center [799, 445] width 98 height 26
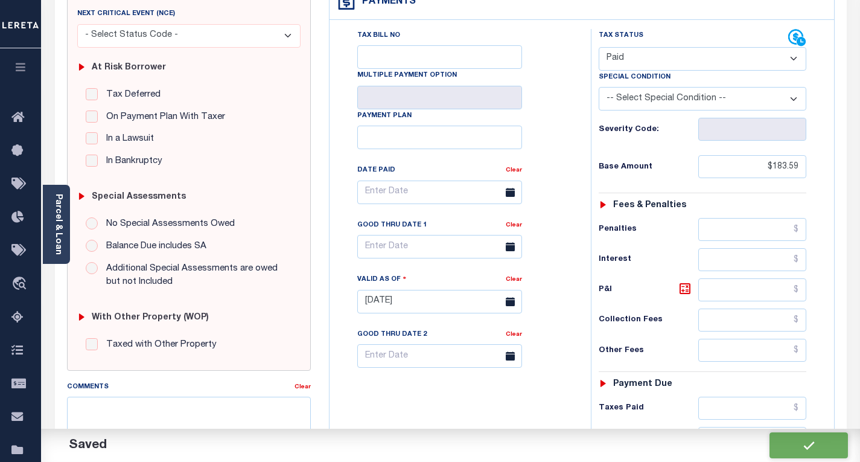
checkbox input "false"
type input "$183.59"
type input "$0"
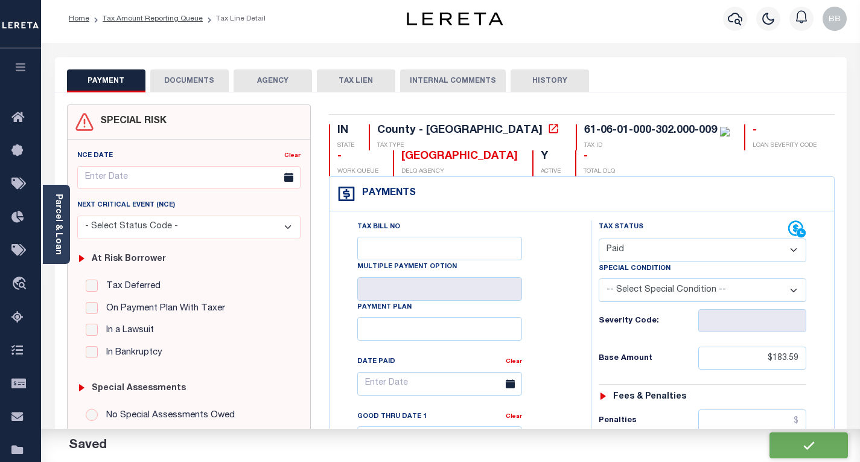
scroll to position [0, 0]
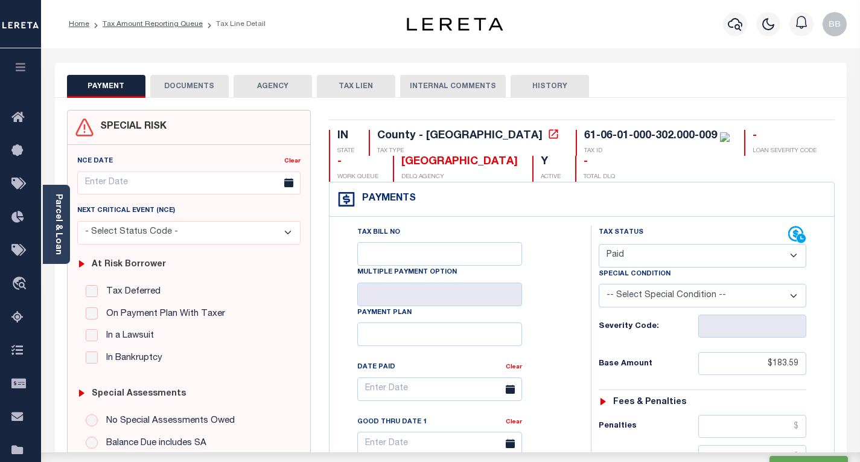
drag, startPoint x: 195, startPoint y: 85, endPoint x: 268, endPoint y: 63, distance: 76.3
click at [196, 84] on button "DOCUMENTS" at bounding box center [189, 86] width 78 height 23
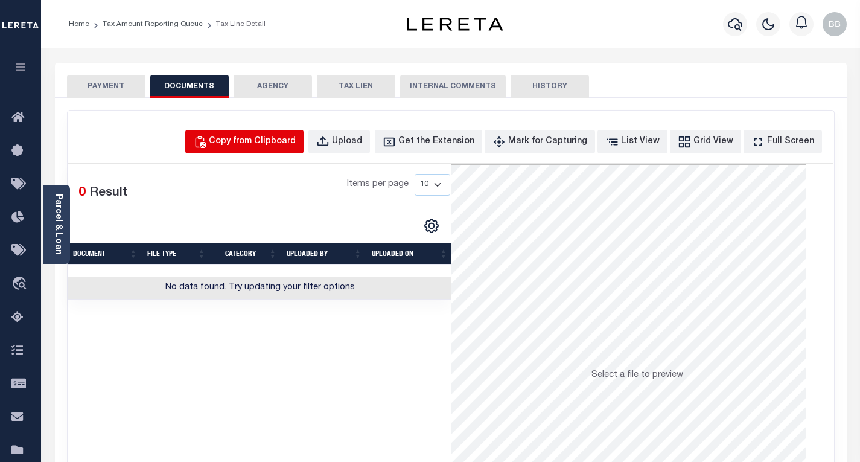
click at [290, 145] on div "Copy from Clipboard" at bounding box center [252, 141] width 87 height 13
select select "POP"
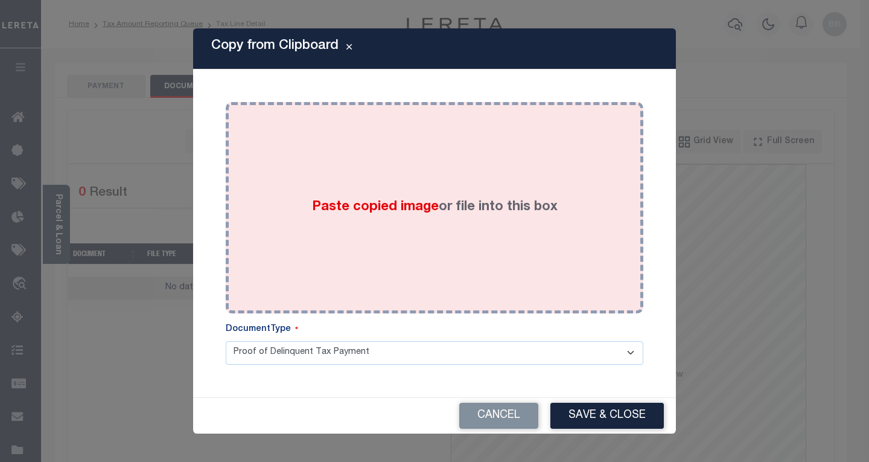
click at [467, 238] on div "Paste copied image or file into this box" at bounding box center [434, 207] width 399 height 193
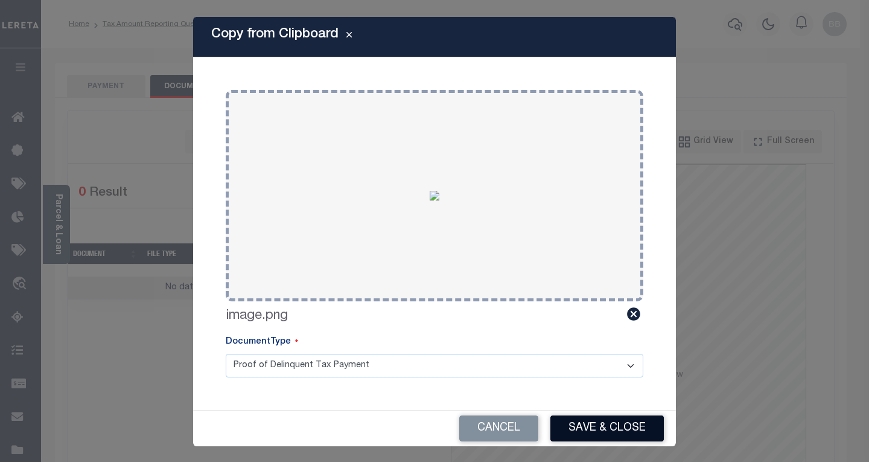
click at [581, 431] on button "Save & Close" at bounding box center [606, 428] width 113 height 26
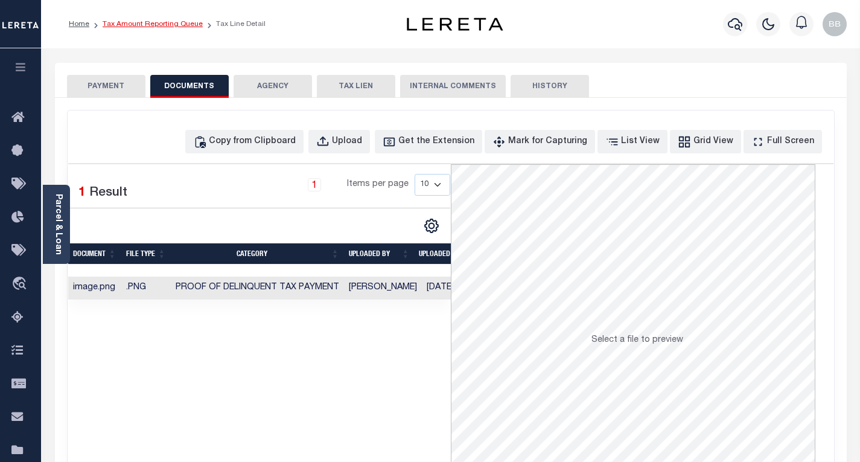
click at [137, 26] on link "Tax Amount Reporting Queue" at bounding box center [153, 24] width 100 height 7
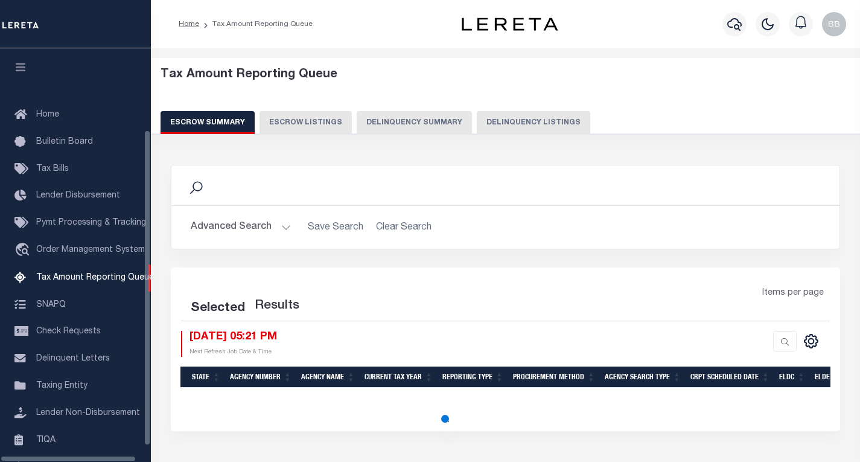
click at [529, 124] on button "Delinquency Listings" at bounding box center [533, 122] width 113 height 23
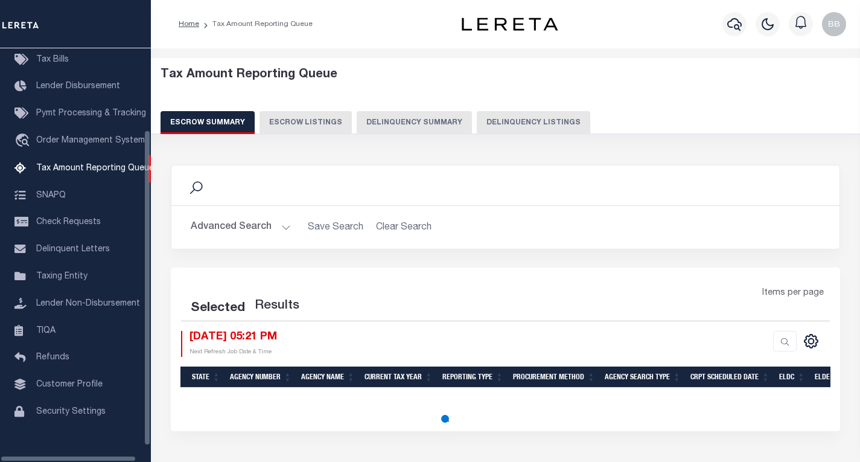
select select "100"
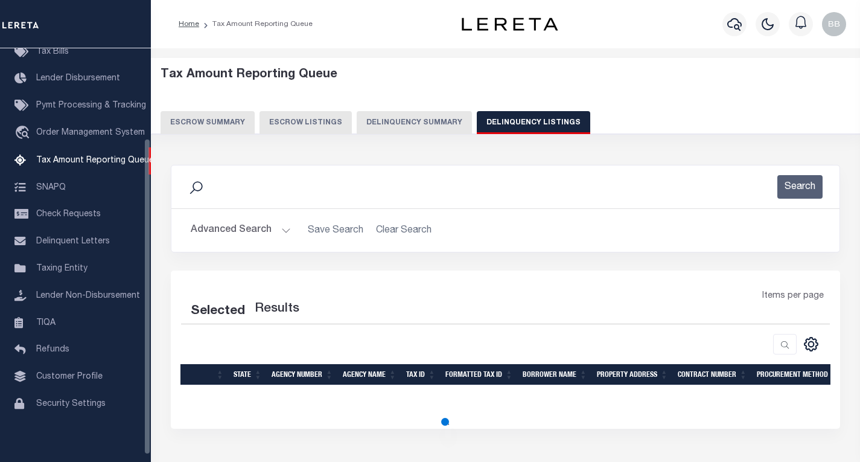
select select "100"
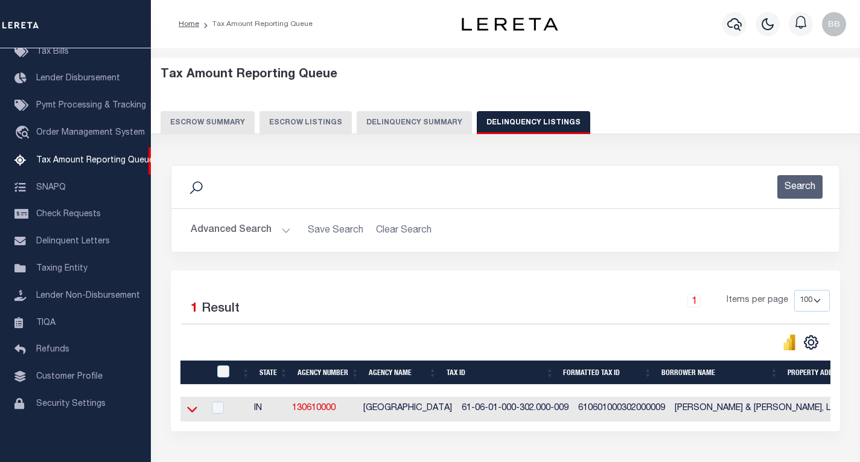
click at [188, 413] on icon at bounding box center [192, 408] width 10 height 13
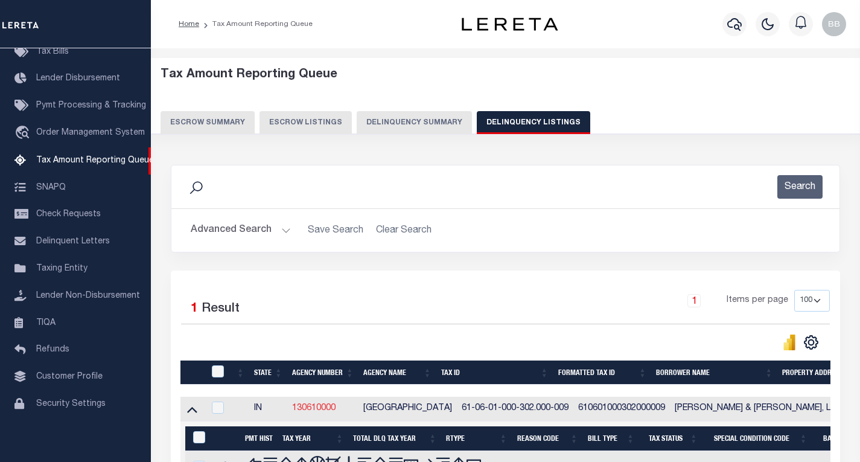
scroll to position [148, 0]
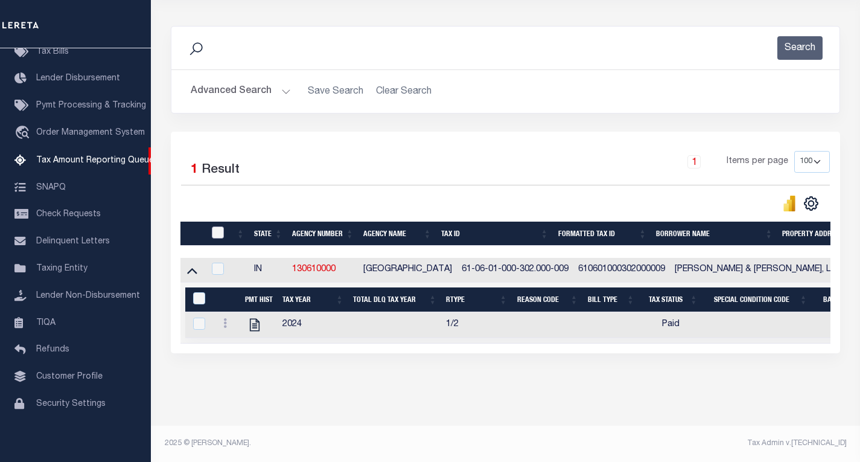
click at [218, 226] on input "checkbox" at bounding box center [218, 232] width 12 height 12
checkbox input "true"
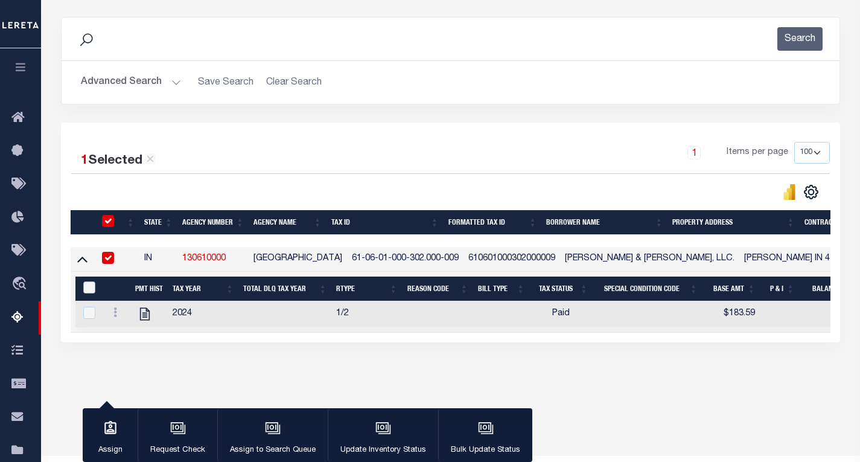
click at [85, 289] on input "&nbsp;" at bounding box center [89, 287] width 12 height 12
checkbox input "true"
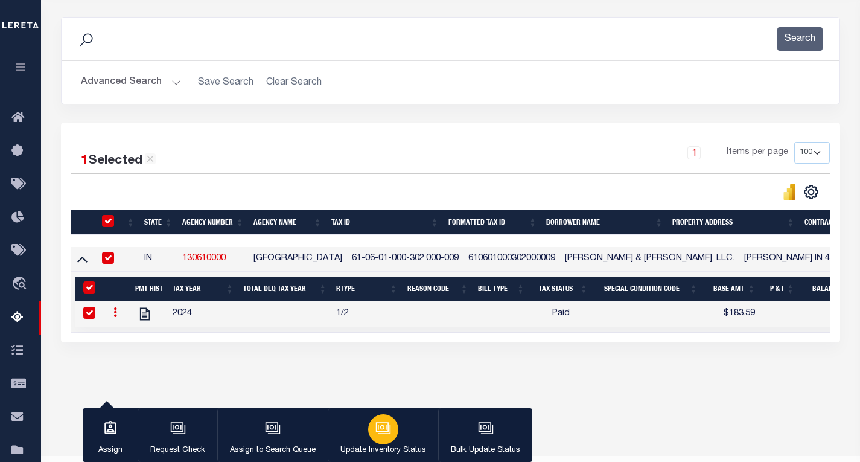
click at [375, 428] on icon "button" at bounding box center [383, 428] width 16 height 16
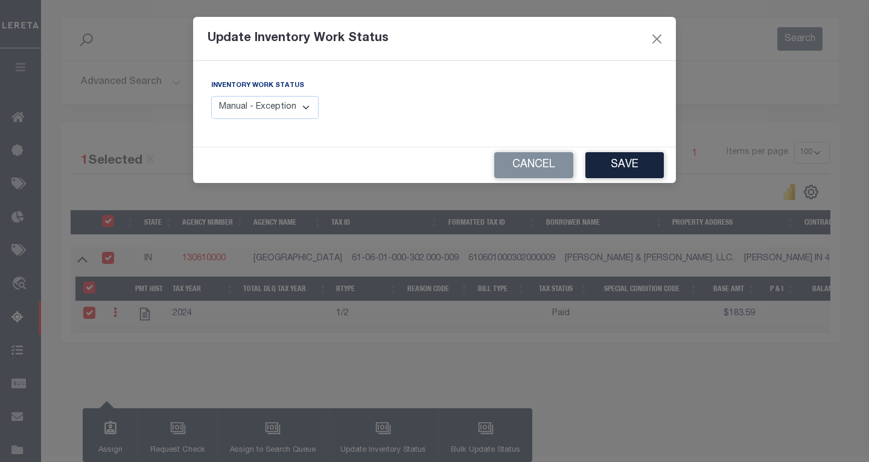
click at [240, 109] on select "Manual - Exception Pended - Awaiting Search Late Add Exception Completed" at bounding box center [264, 108] width 107 height 24
select select "4"
click at [211, 96] on select "Manual - Exception Pended - Awaiting Search Late Add Exception Completed" at bounding box center [264, 108] width 107 height 24
click at [638, 164] on button "Save" at bounding box center [624, 165] width 78 height 26
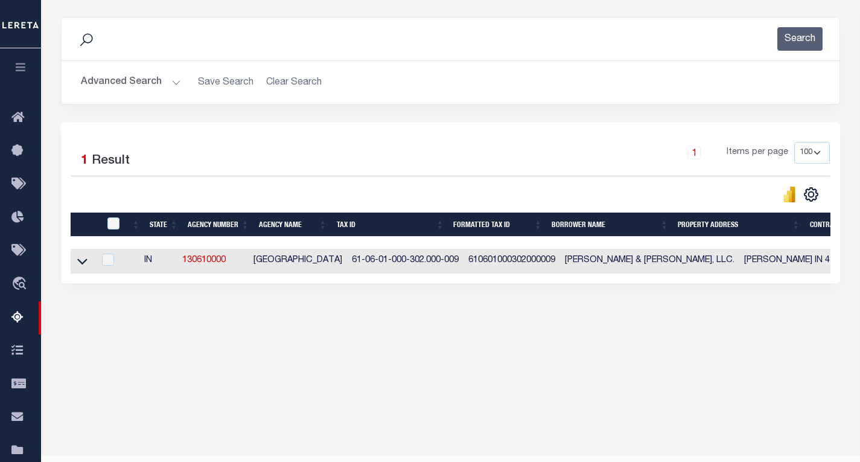
click at [149, 83] on button "Advanced Search" at bounding box center [131, 83] width 100 height 24
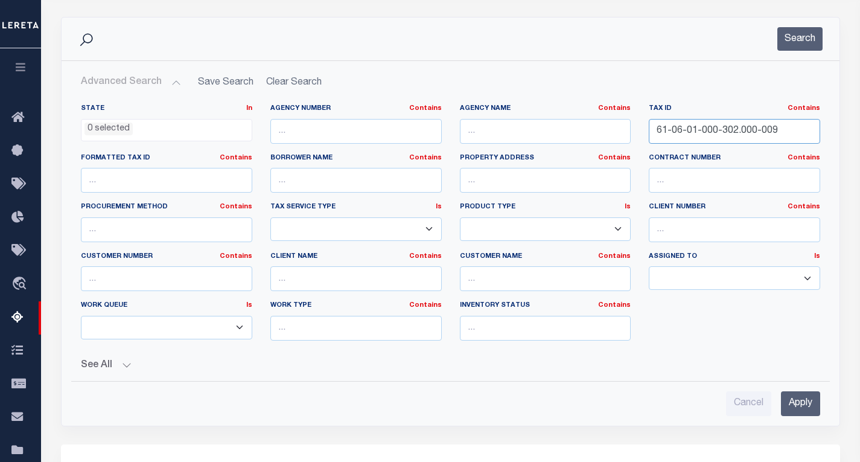
click at [709, 129] on input "61-06-01-000-302.000-009" at bounding box center [734, 131] width 171 height 25
paste input "401"
type input "61-06-01-000-401.000-009"
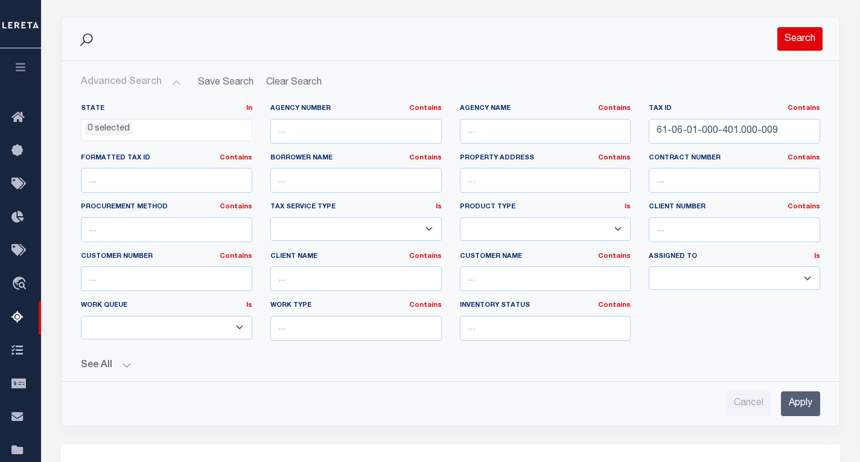
click at [787, 46] on button "Search" at bounding box center [799, 39] width 45 height 24
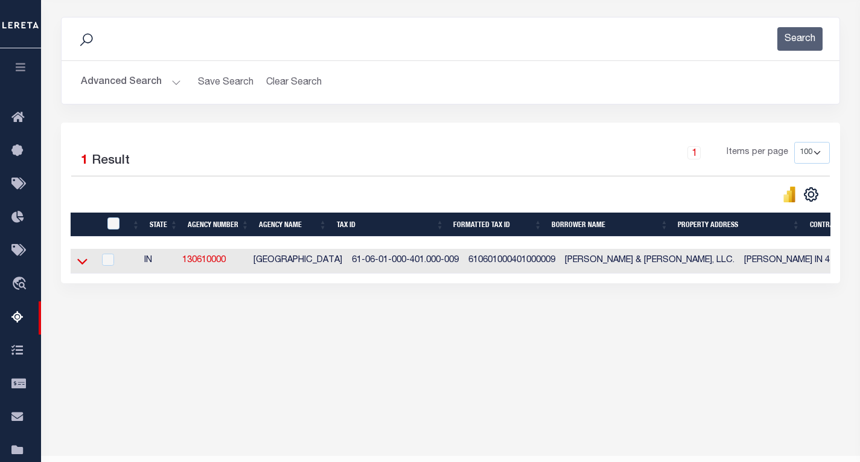
click at [83, 265] on icon at bounding box center [82, 262] width 10 height 6
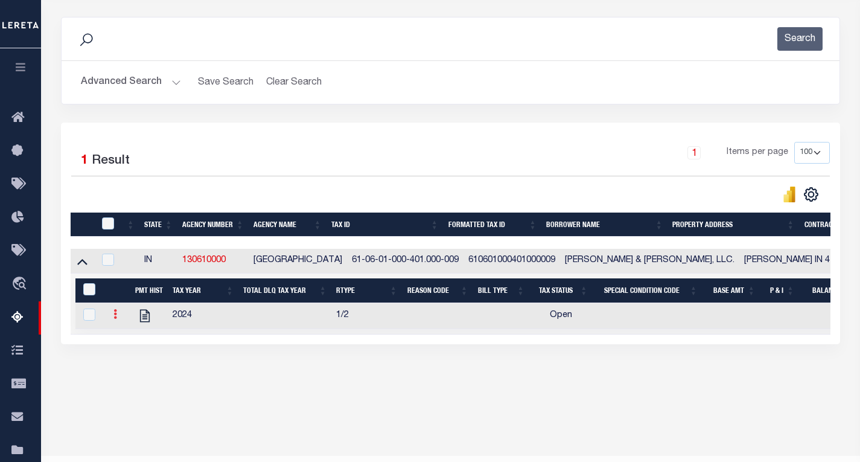
click at [116, 314] on icon at bounding box center [115, 314] width 4 height 10
click at [133, 340] on img "" at bounding box center [130, 334] width 12 height 12
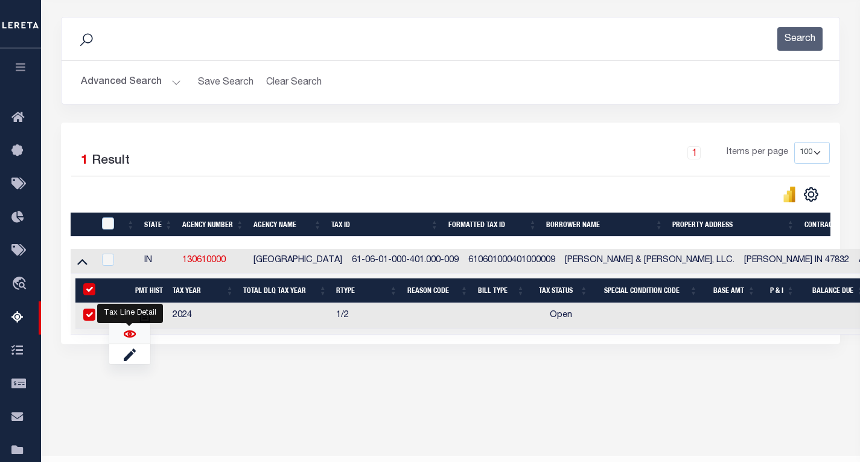
checkbox input "true"
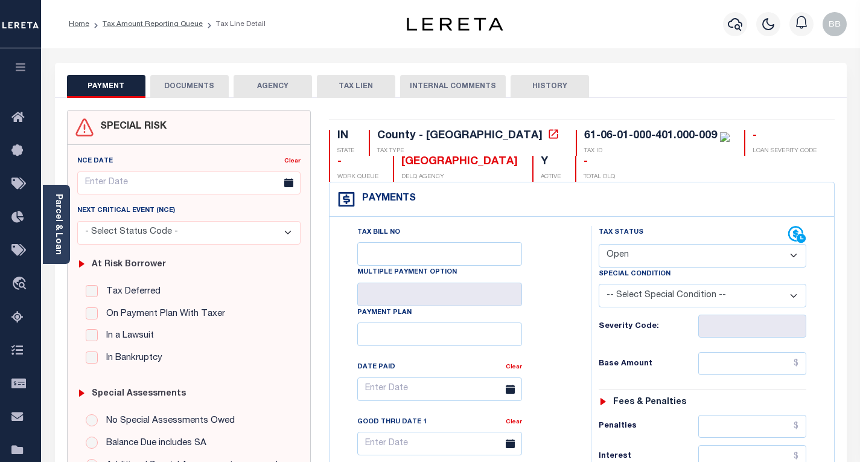
click at [653, 260] on select "- Select Status Code - Open Due/Unpaid Paid Incomplete No Tax Due Internal Refu…" at bounding box center [703, 256] width 208 height 24
select select "PYD"
click at [599, 244] on select "- Select Status Code - Open Due/Unpaid Paid Incomplete No Tax Due Internal Refu…" at bounding box center [703, 256] width 208 height 24
type input "[DATE]"
click at [568, 311] on div "Tax Bill No Multiple Payment Option Payment Plan Clear" at bounding box center [456, 395] width 231 height 338
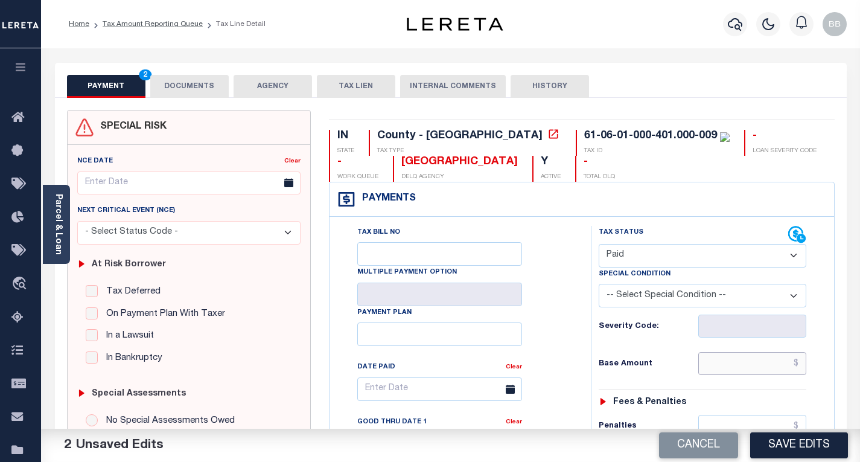
click at [710, 364] on input "text" at bounding box center [752, 363] width 108 height 23
paste input "1,767.58"
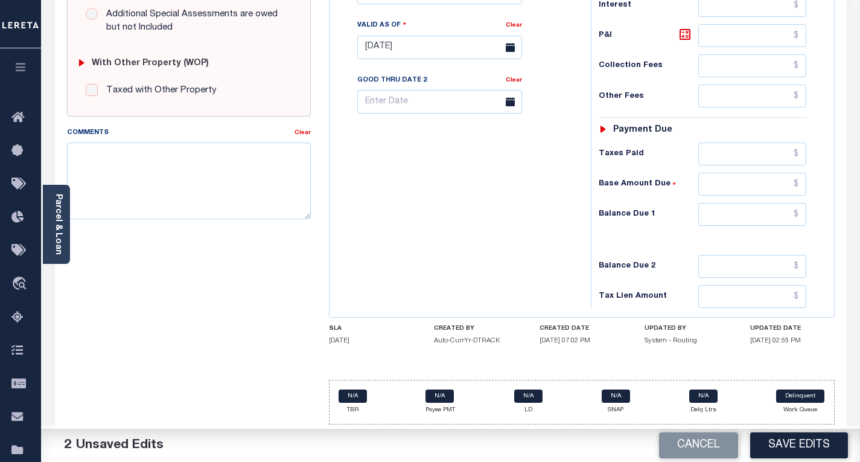
scroll to position [453, 0]
type input "$1,767.58"
click at [731, 216] on input "text" at bounding box center [752, 214] width 108 height 23
type input "$0.00"
click at [449, 182] on div "Tax Bill No Multiple Payment Option Payment Plan Clear" at bounding box center [456, 41] width 249 height 533
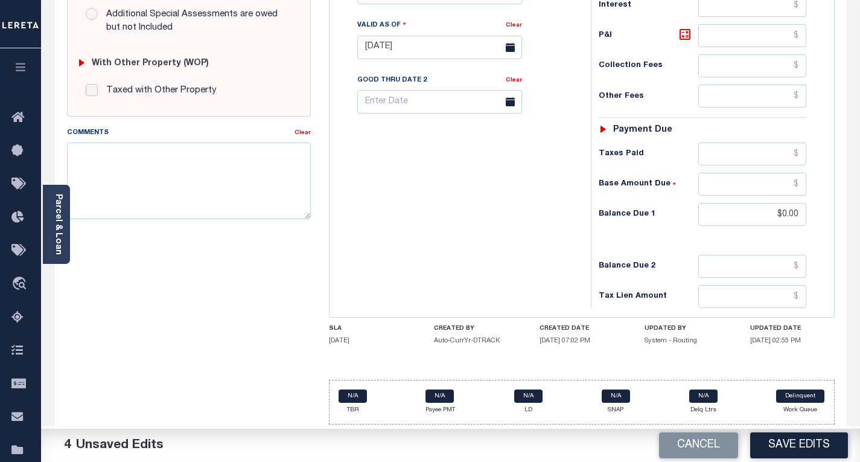
click at [786, 449] on button "Save Edits" at bounding box center [799, 445] width 98 height 26
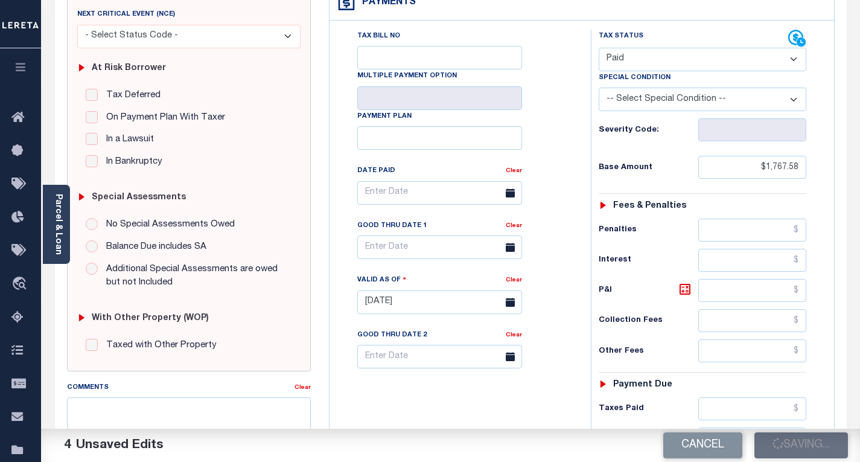
checkbox input "false"
type input "$1,767.58"
type input "$0"
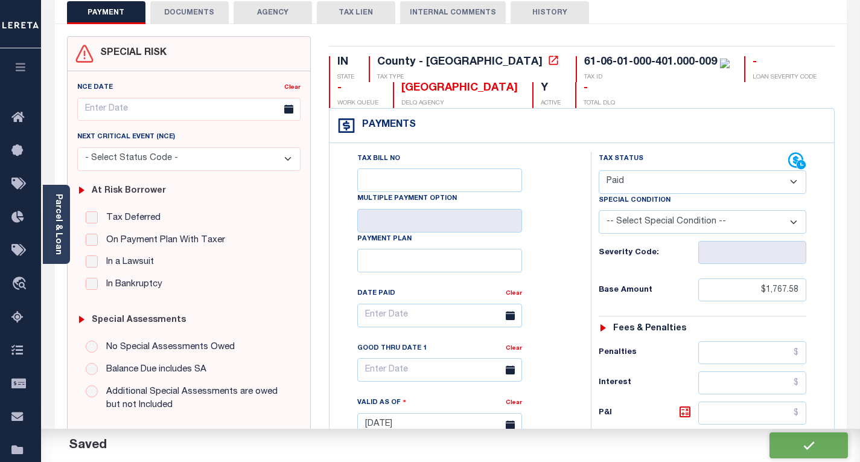
scroll to position [0, 0]
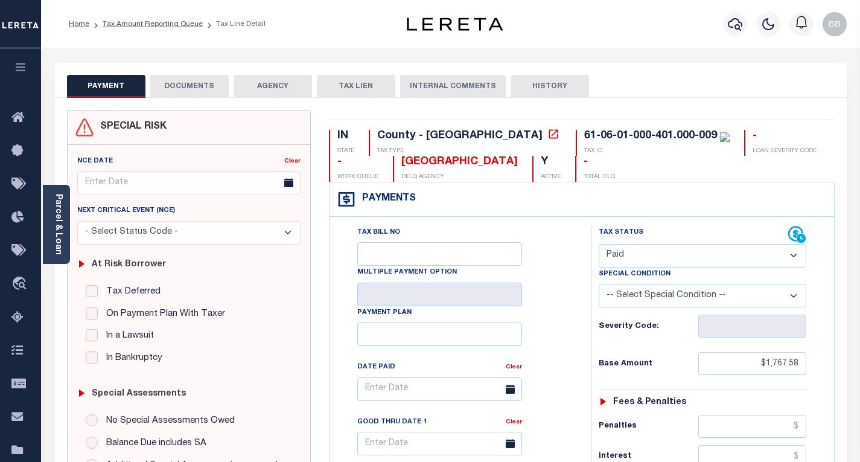
click at [176, 82] on button "DOCUMENTS" at bounding box center [189, 86] width 78 height 23
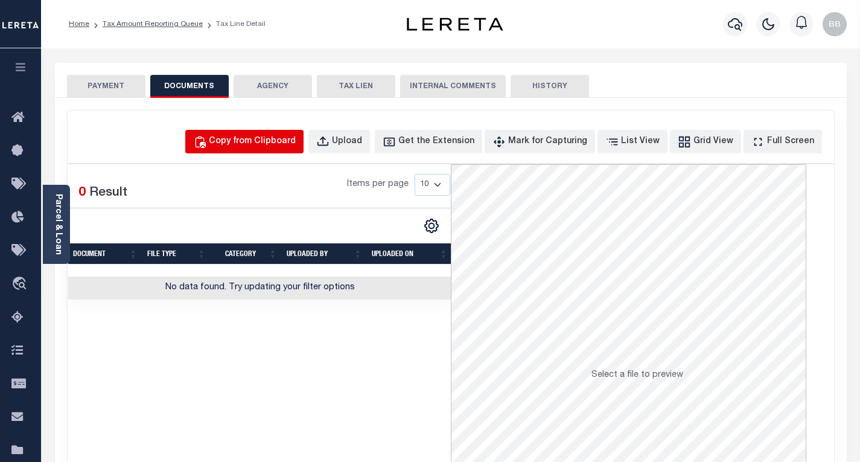
click at [246, 139] on div "Copy from Clipboard" at bounding box center [252, 141] width 87 height 13
select select "POP"
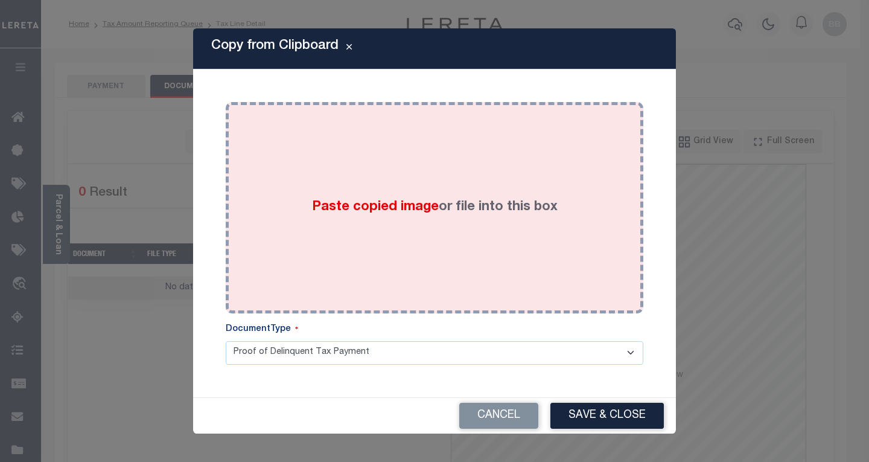
click at [354, 209] on span "Paste copied image" at bounding box center [375, 206] width 127 height 13
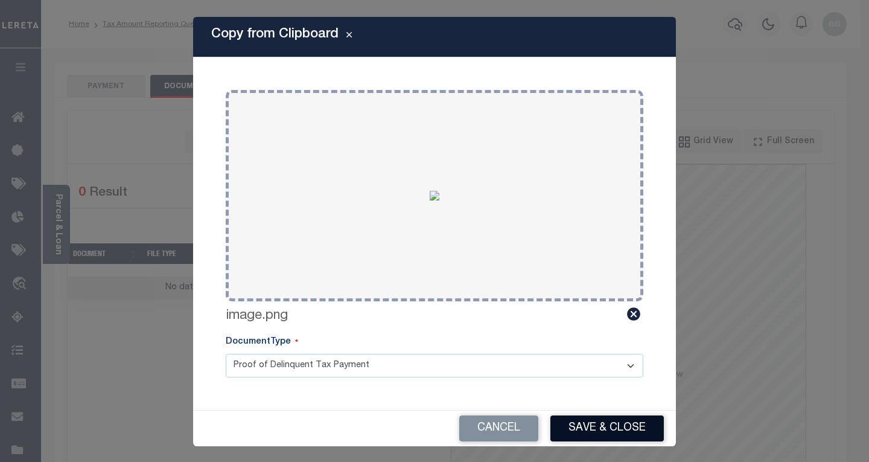
click at [591, 424] on button "Save & Close" at bounding box center [606, 428] width 113 height 26
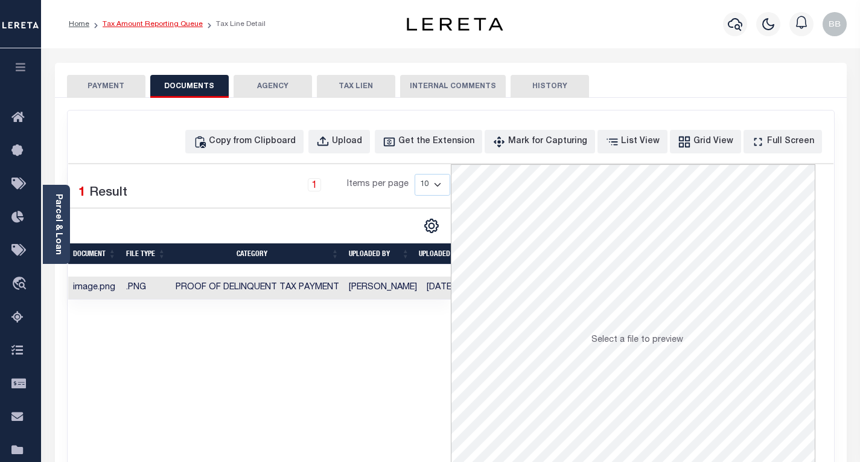
click at [153, 25] on link "Tax Amount Reporting Queue" at bounding box center [153, 24] width 100 height 7
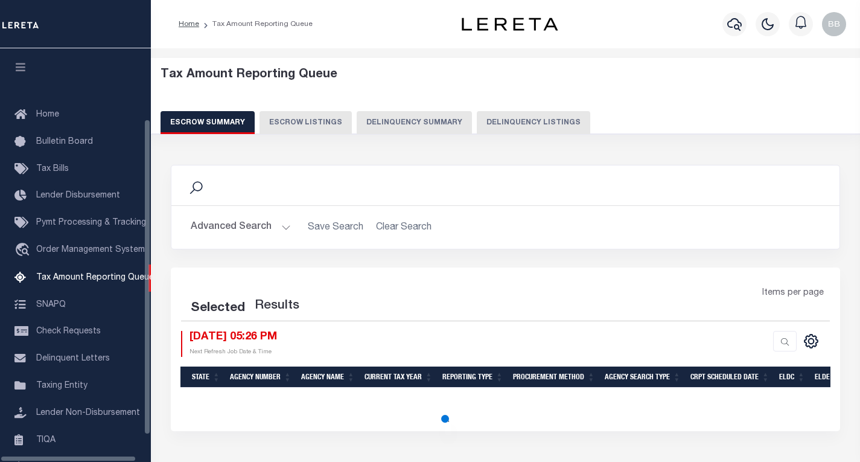
click at [530, 122] on button "Delinquency Listings" at bounding box center [533, 122] width 113 height 23
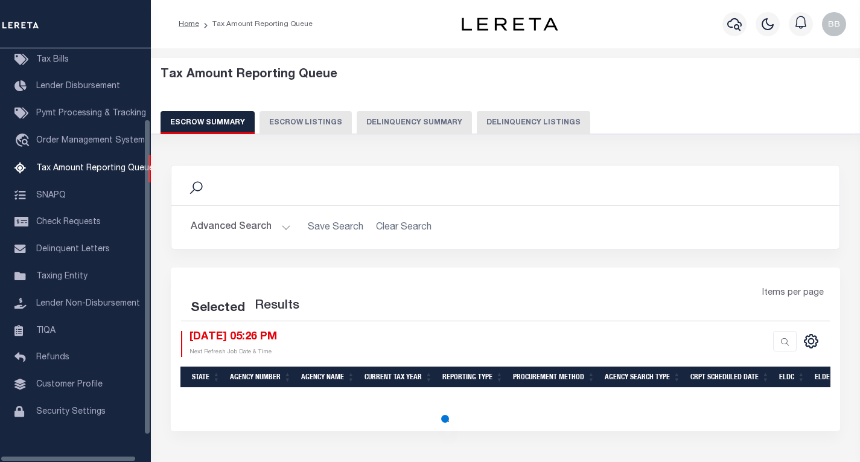
select select "100"
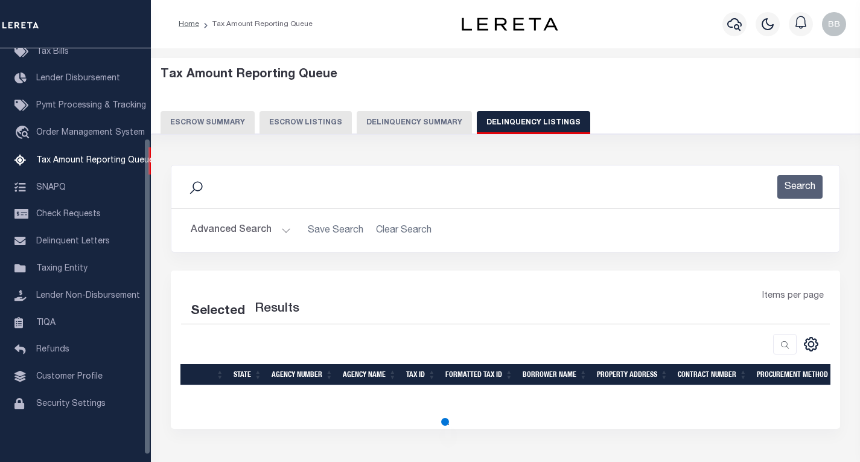
select select "100"
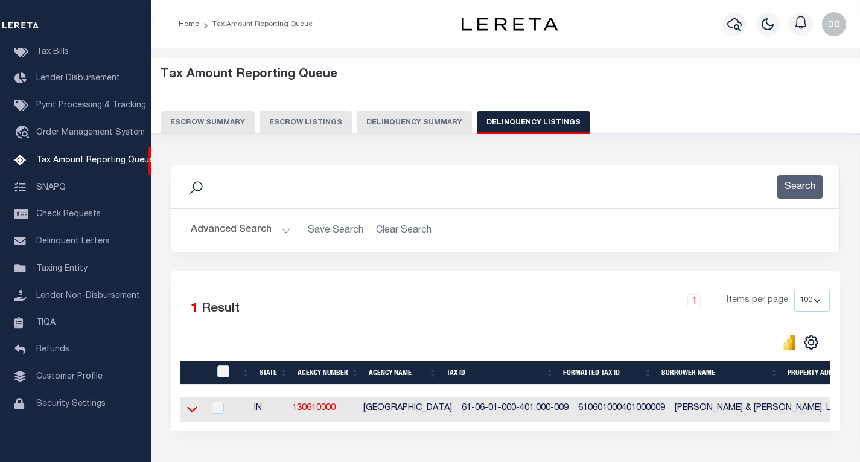
click at [194, 413] on icon at bounding box center [192, 410] width 10 height 6
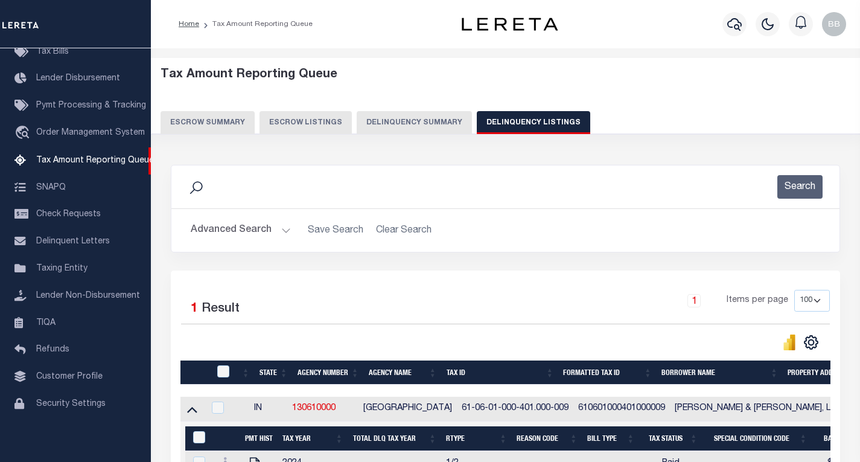
scroll to position [148, 0]
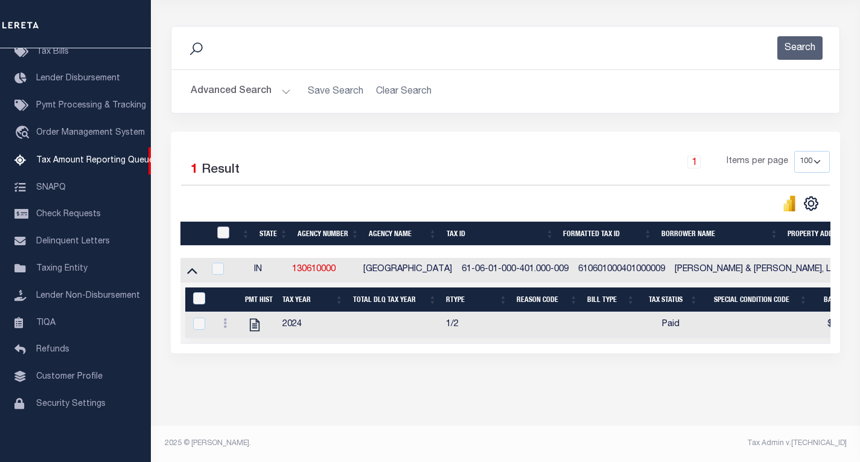
click at [220, 226] on input "checkbox" at bounding box center [223, 232] width 12 height 12
checkbox input "true"
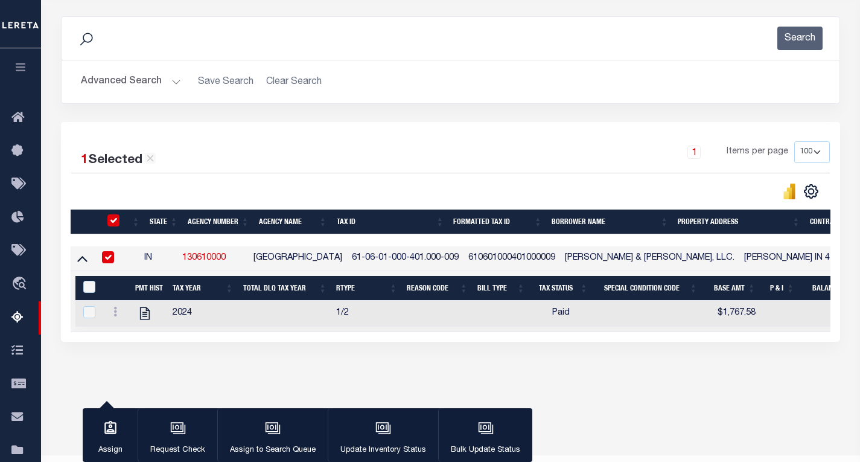
scroll to position [148, 0]
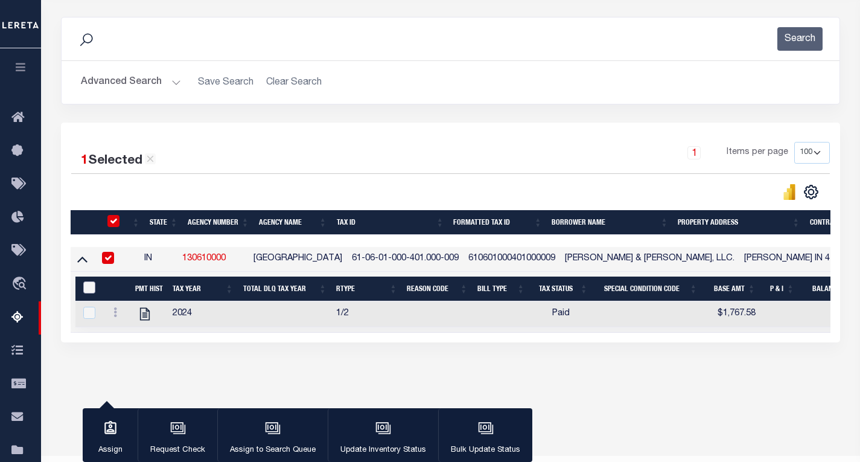
click at [90, 287] on input "&nbsp;" at bounding box center [89, 287] width 12 height 12
checkbox input "true"
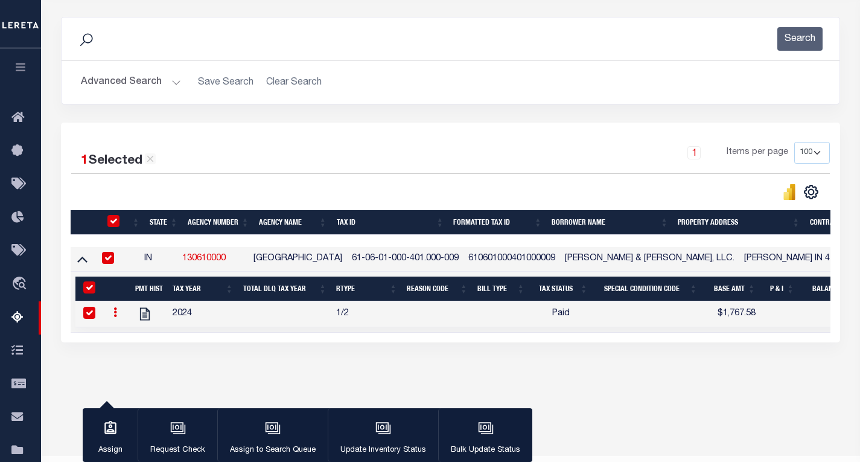
checkbox input "true"
click at [363, 429] on button "Update Inventory Status" at bounding box center [383, 435] width 110 height 54
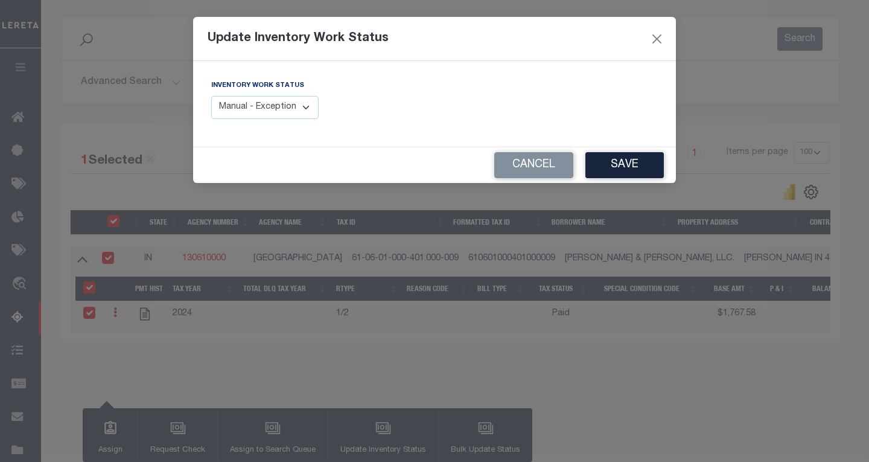
click at [235, 110] on select "Manual - Exception Pended - Awaiting Search Late Add Exception Completed" at bounding box center [264, 108] width 107 height 24
select select "4"
click at [211, 96] on select "Manual - Exception Pended - Awaiting Search Late Add Exception Completed" at bounding box center [264, 108] width 107 height 24
click at [625, 169] on button "Save" at bounding box center [624, 165] width 78 height 26
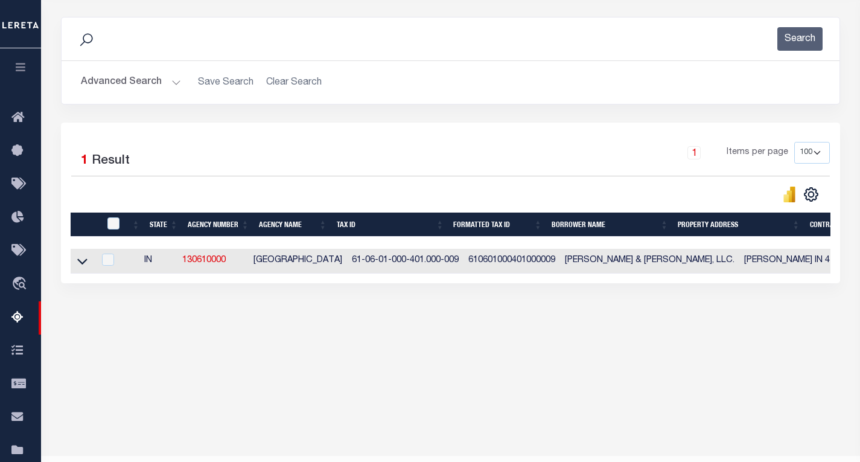
click at [147, 83] on button "Advanced Search" at bounding box center [131, 83] width 100 height 24
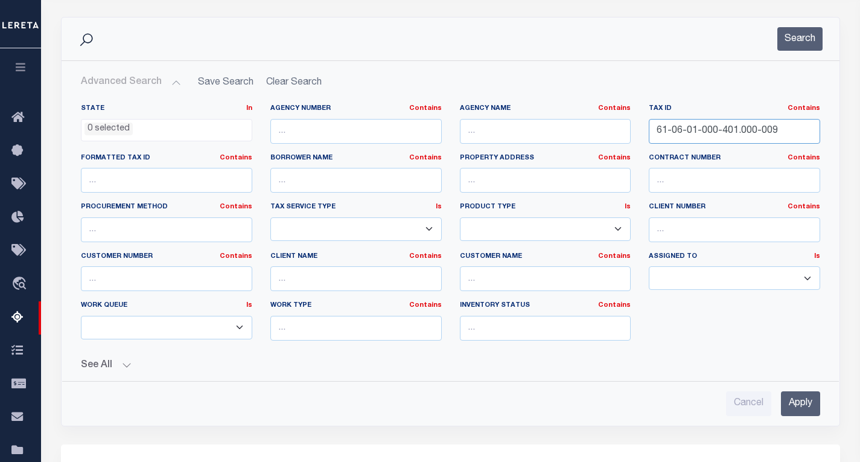
click at [704, 136] on input "61-06-01-000-401.000-009" at bounding box center [734, 131] width 171 height 25
paste input "10-000-3"
type input "61-06-10-000-301.000-009"
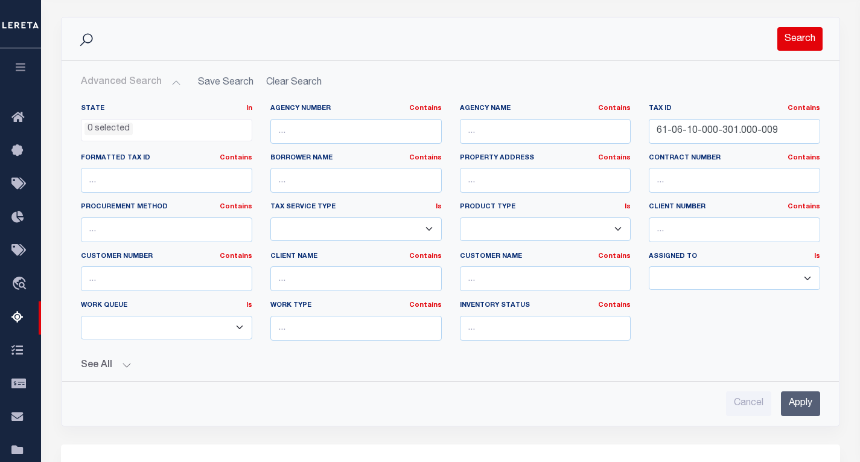
click at [795, 44] on button "Search" at bounding box center [799, 39] width 45 height 24
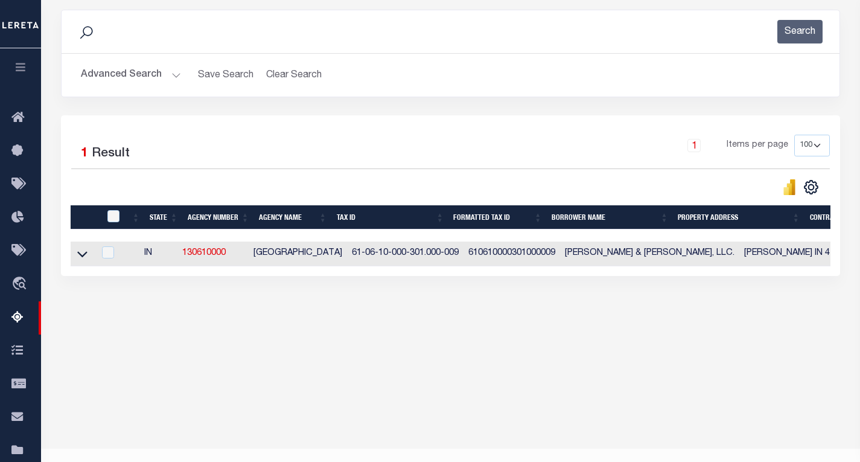
scroll to position [178, 0]
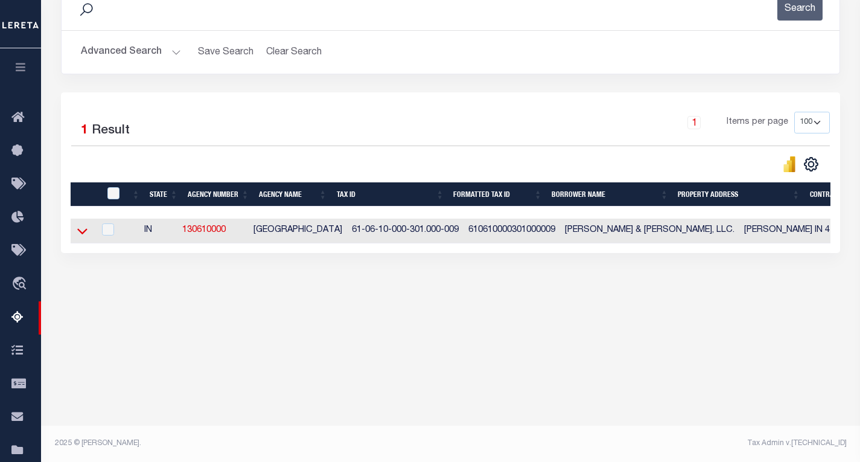
click at [81, 232] on icon at bounding box center [82, 230] width 10 height 13
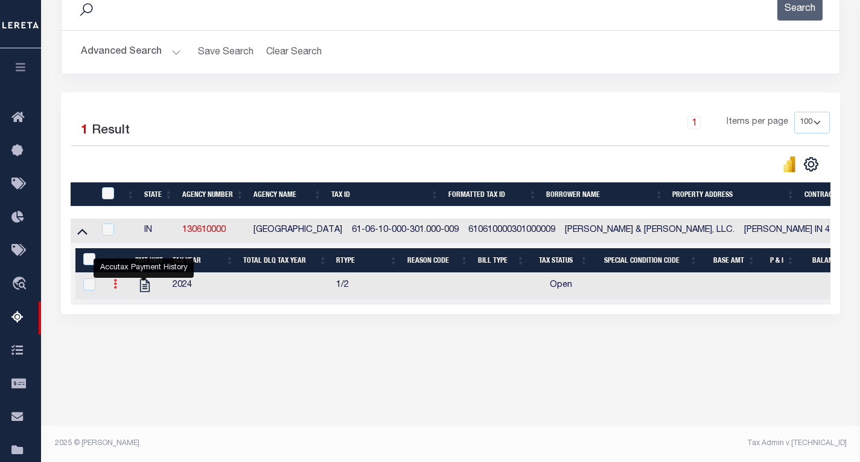
click at [116, 288] on icon at bounding box center [115, 284] width 4 height 10
click at [127, 305] on img "" at bounding box center [130, 303] width 12 height 12
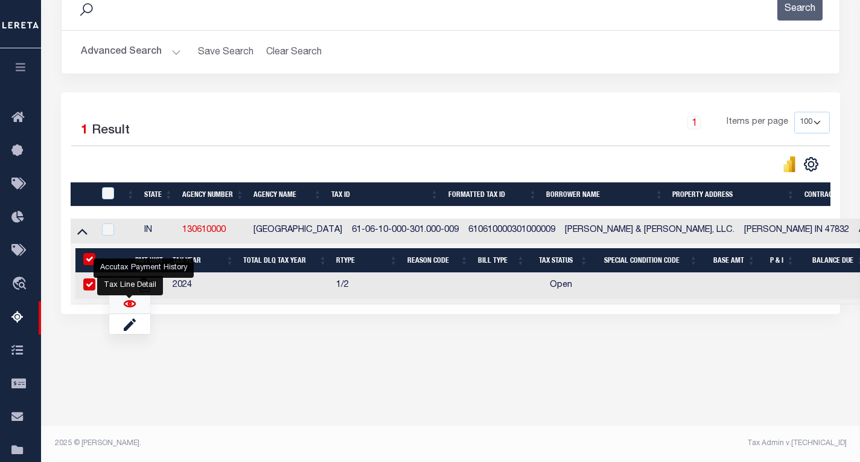
checkbox input "true"
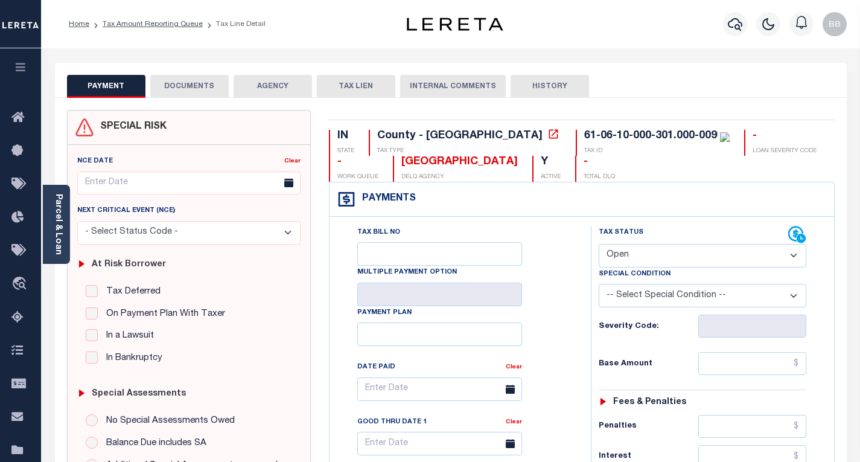
click at [663, 256] on select "- Select Status Code - Open Due/Unpaid Paid Incomplete No Tax Due Internal Refu…" at bounding box center [703, 256] width 208 height 24
select select "PYD"
click at [599, 244] on select "- Select Status Code - Open Due/Unpaid Paid Incomplete No Tax Due Internal Refu…" at bounding box center [703, 256] width 208 height 24
type input "[DATE]"
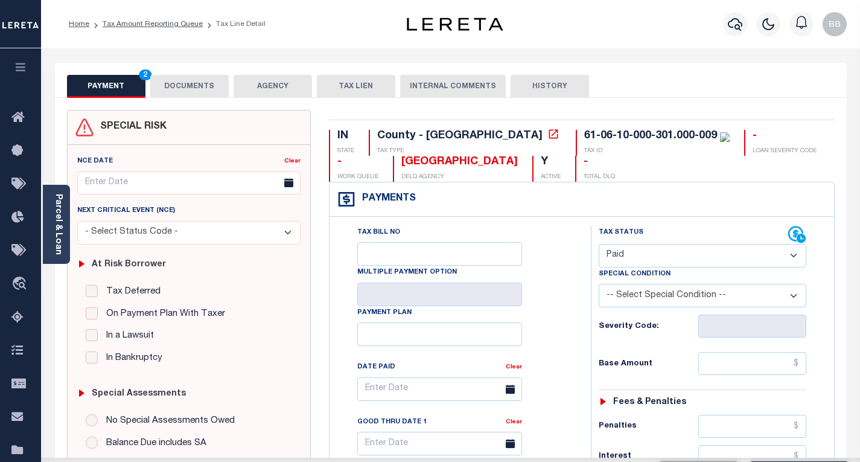
click at [563, 279] on div "Tax Bill No Multiple Payment Option Payment Plan Clear" at bounding box center [456, 395] width 231 height 338
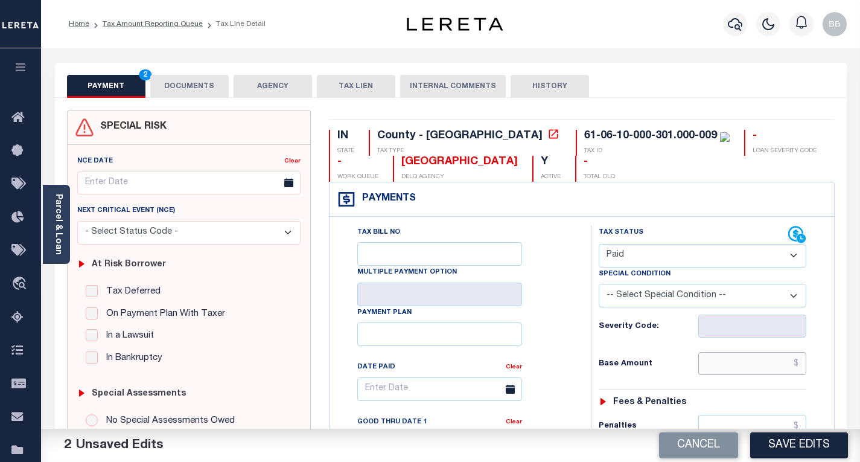
click at [728, 362] on input "text" at bounding box center [752, 363] width 108 height 23
paste input "1,426.02"
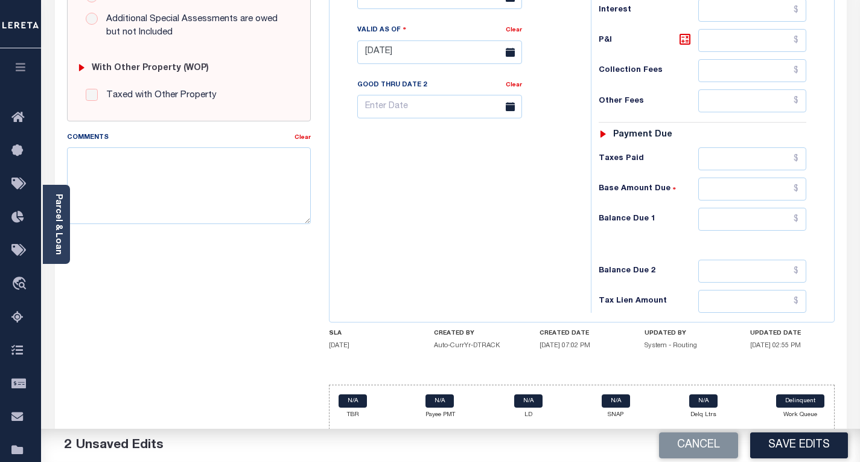
scroll to position [453, 0]
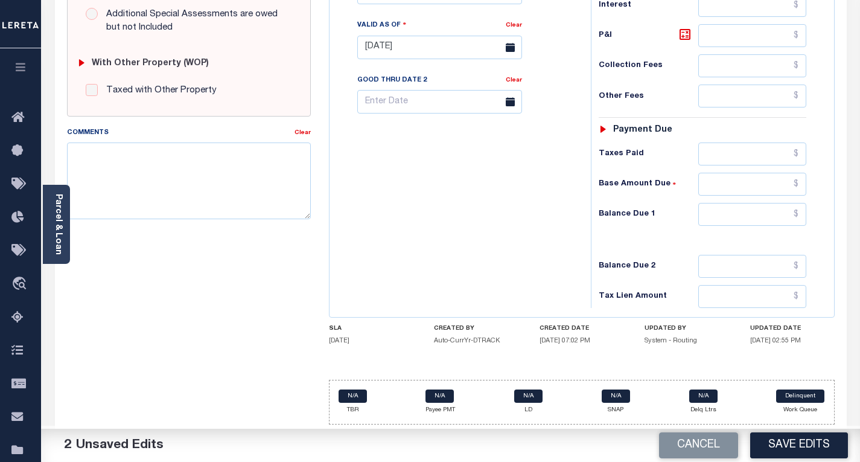
type input "$1,426.02"
click at [709, 218] on input "text" at bounding box center [752, 214] width 108 height 23
type input "$0.00"
click at [476, 185] on div "Tax Bill No Multiple Payment Option Payment Plan Clear" at bounding box center [456, 41] width 249 height 533
click at [759, 437] on button "Save Edits" at bounding box center [799, 445] width 98 height 26
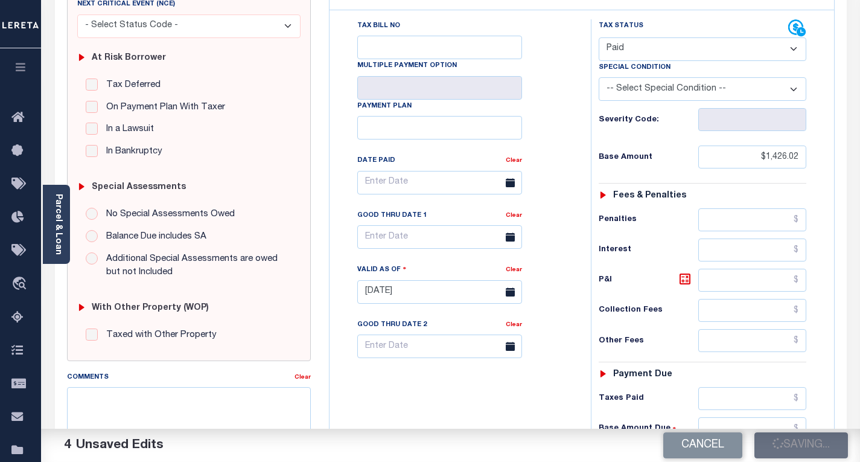
checkbox input "false"
type input "$1,426.02"
type input "$0"
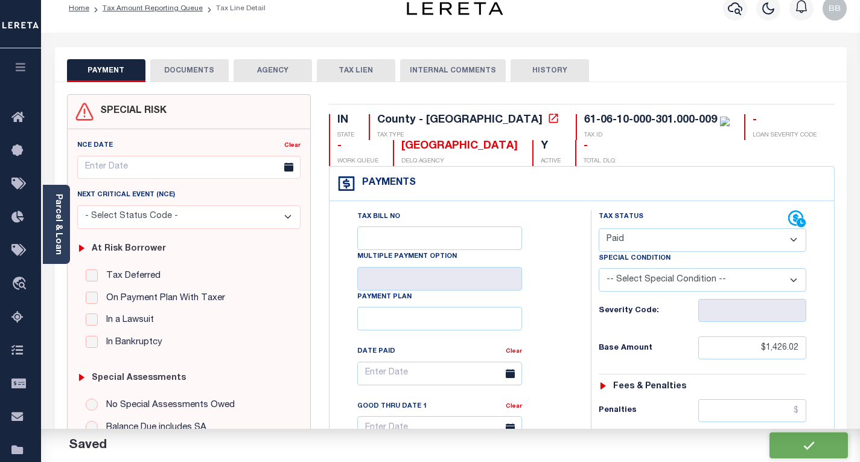
scroll to position [0, 0]
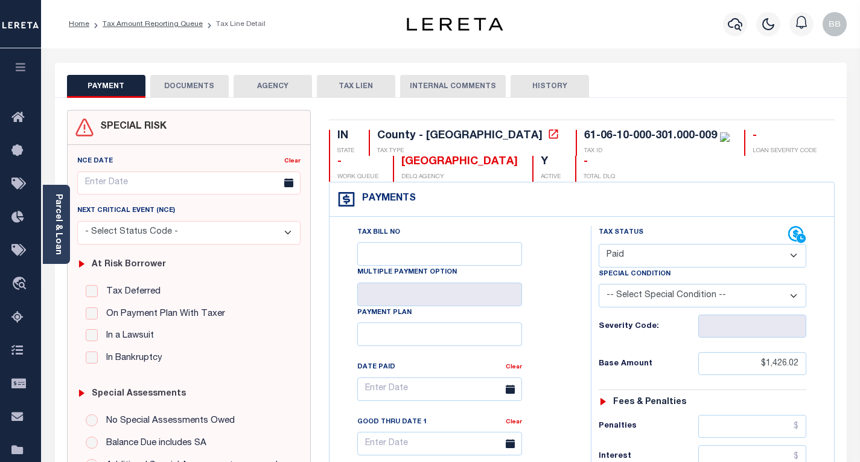
drag, startPoint x: 212, startPoint y: 86, endPoint x: 427, endPoint y: 13, distance: 227.4
click at [214, 84] on button "DOCUMENTS" at bounding box center [189, 86] width 78 height 23
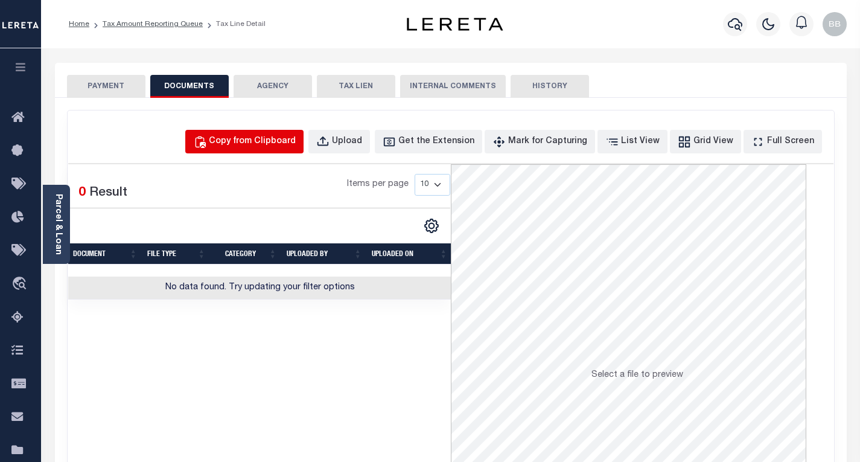
click at [285, 133] on button "Copy from Clipboard" at bounding box center [244, 142] width 118 height 24
select select "POP"
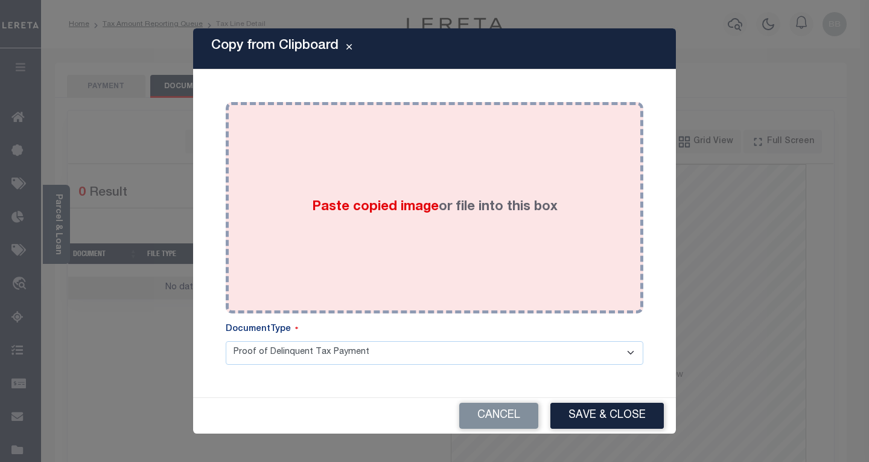
click at [448, 205] on label "Paste copied image or file into this box" at bounding box center [435, 207] width 246 height 20
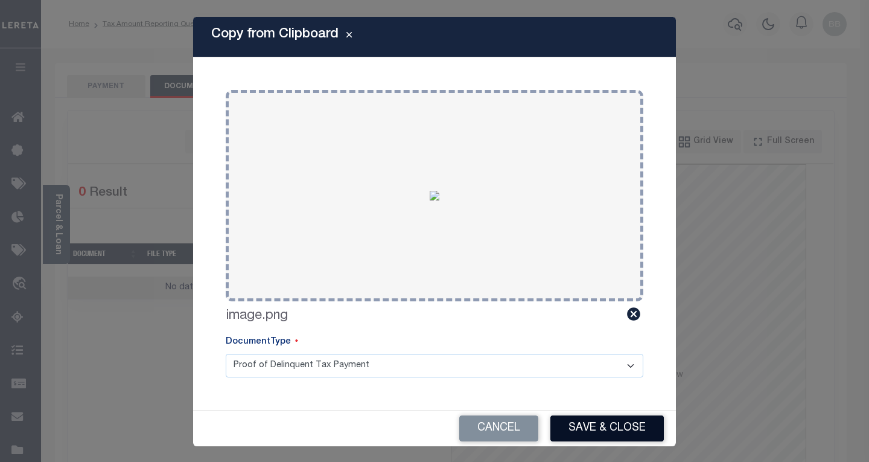
click at [608, 433] on button "Save & Close" at bounding box center [606, 428] width 113 height 26
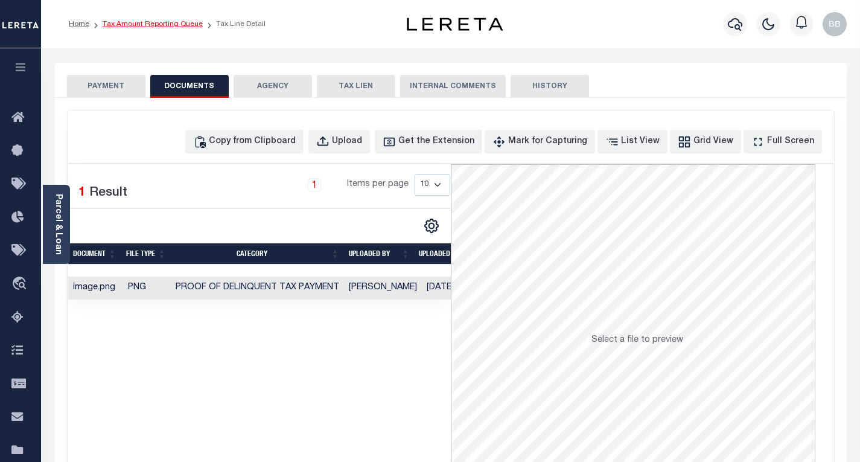
click at [123, 24] on link "Tax Amount Reporting Queue" at bounding box center [153, 24] width 100 height 7
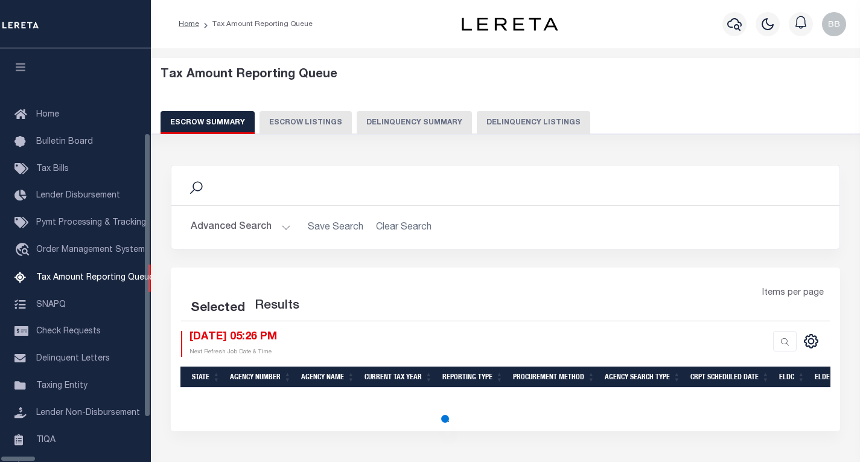
click at [478, 123] on button "Delinquency Listings" at bounding box center [533, 122] width 113 height 23
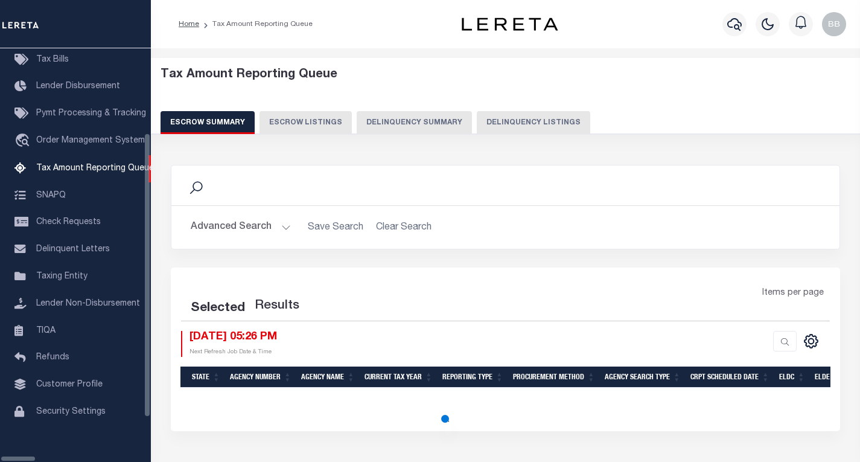
select select "100"
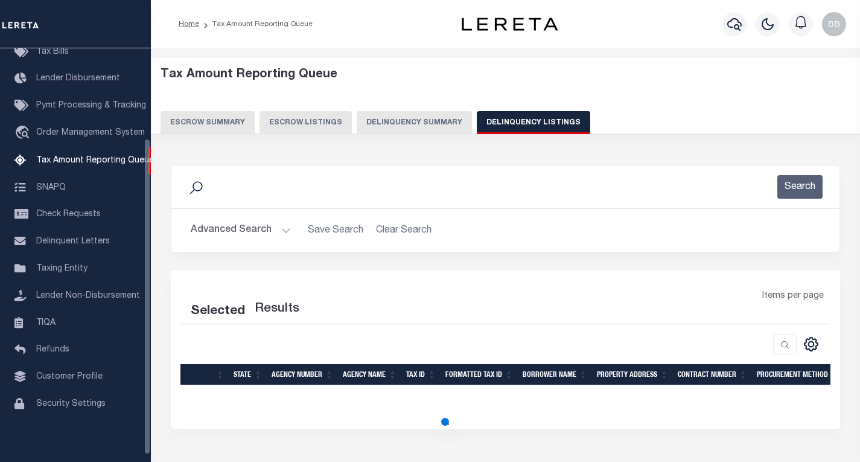
select select "100"
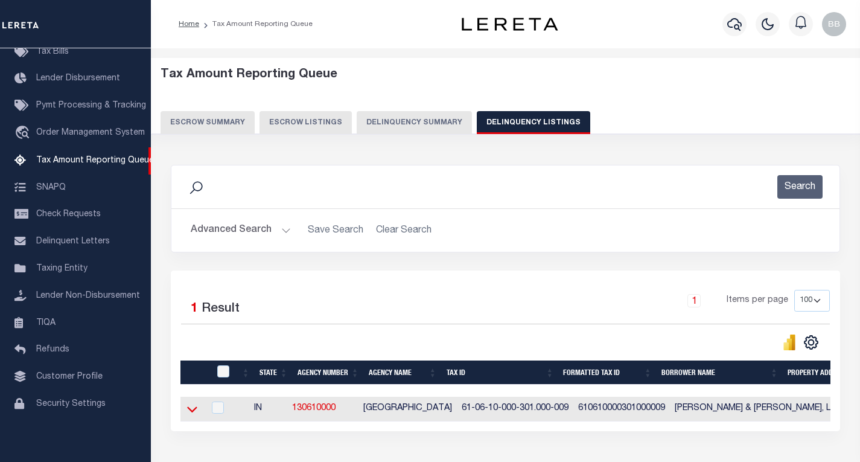
click at [195, 405] on icon at bounding box center [192, 408] width 10 height 13
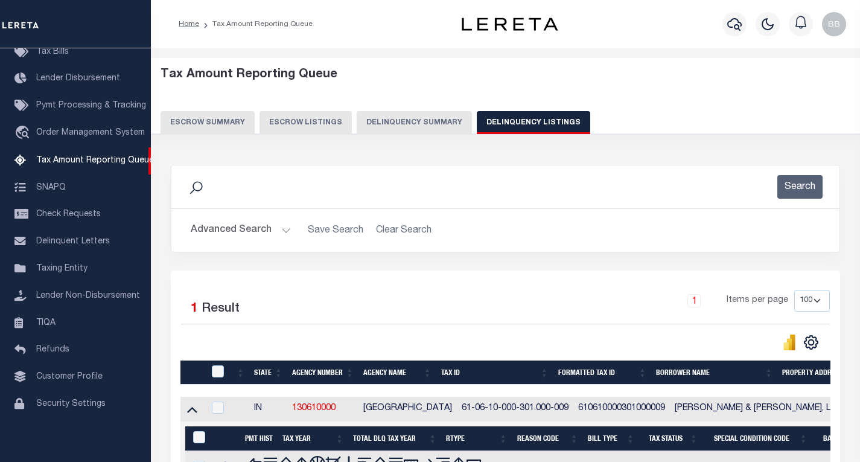
scroll to position [148, 0]
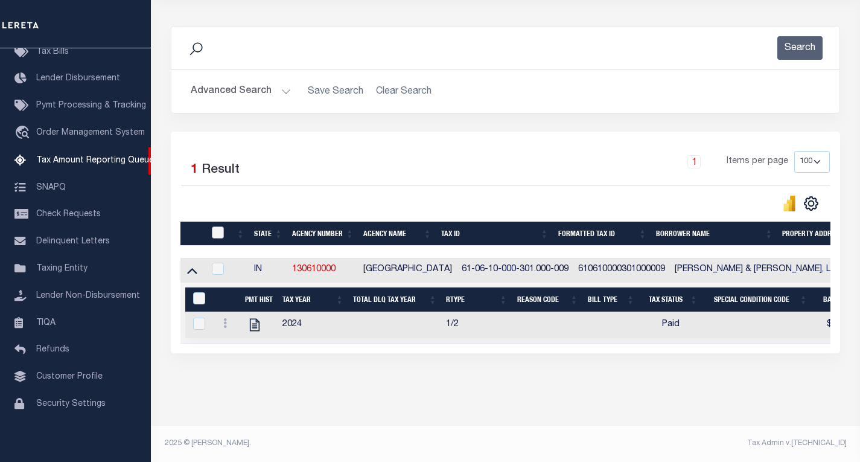
click at [219, 226] on input "checkbox" at bounding box center [218, 232] width 12 height 12
checkbox input "true"
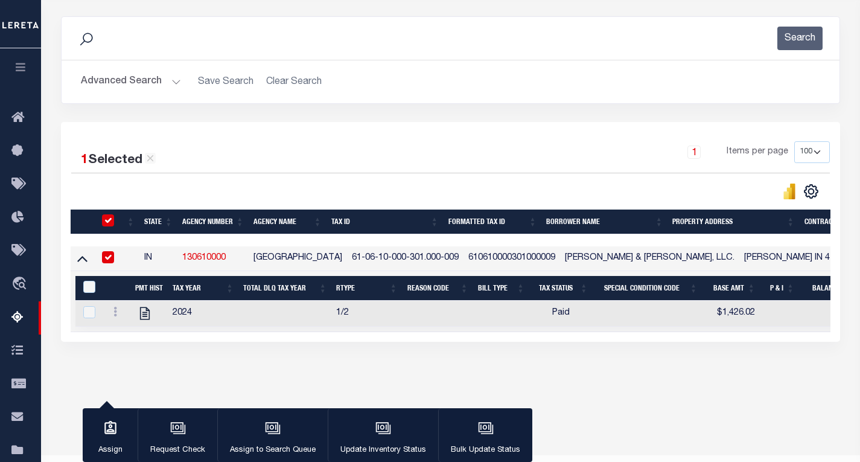
scroll to position [148, 0]
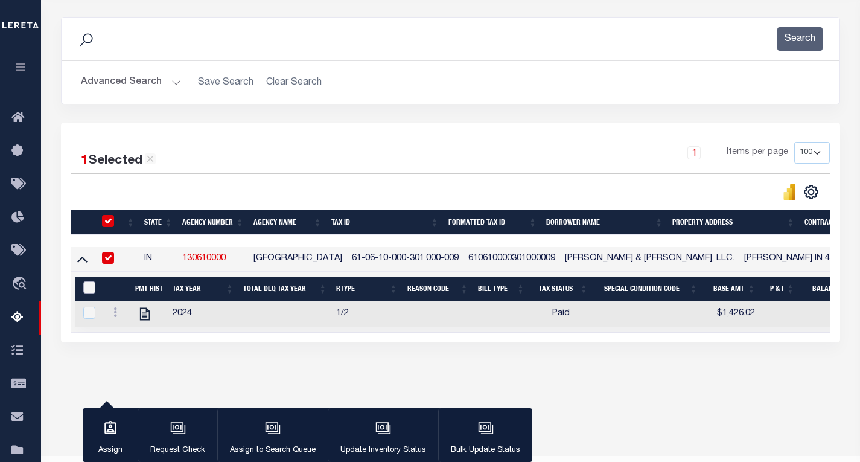
click at [87, 290] on input "&nbsp;" at bounding box center [89, 287] width 12 height 12
checkbox input "true"
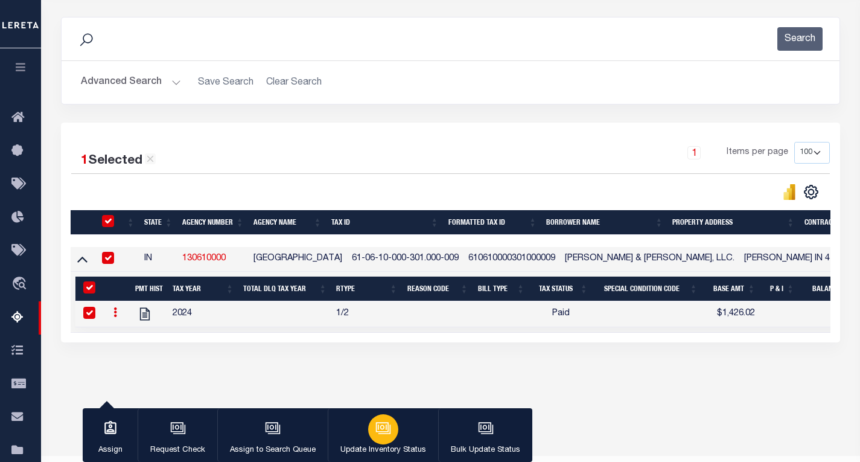
click at [376, 424] on icon "button" at bounding box center [383, 428] width 16 height 16
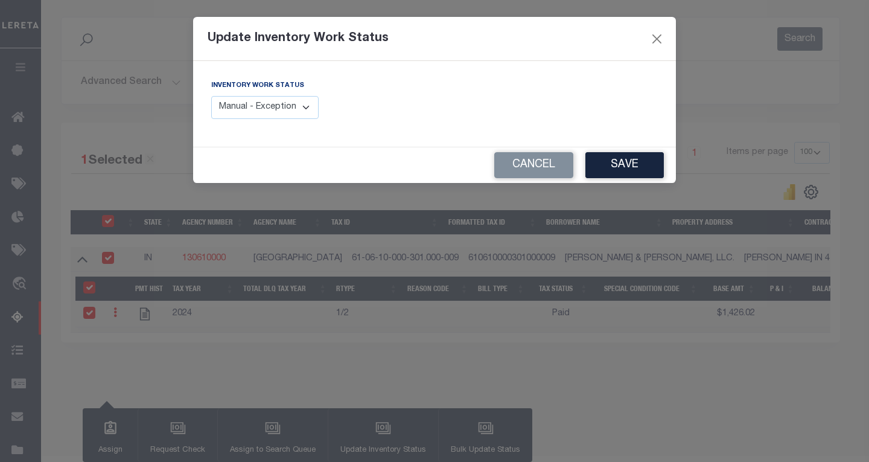
click at [263, 109] on select "Manual - Exception Pended - Awaiting Search Late Add Exception Completed" at bounding box center [264, 108] width 107 height 24
select select "4"
click at [211, 96] on select "Manual - Exception Pended - Awaiting Search Late Add Exception Completed" at bounding box center [264, 108] width 107 height 24
click at [609, 168] on button "Save" at bounding box center [624, 165] width 78 height 26
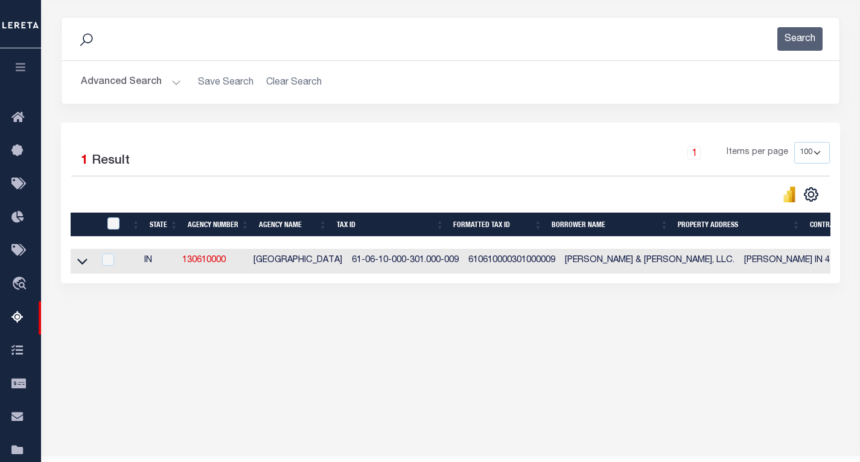
click at [126, 83] on button "Advanced Search" at bounding box center [131, 83] width 100 height 24
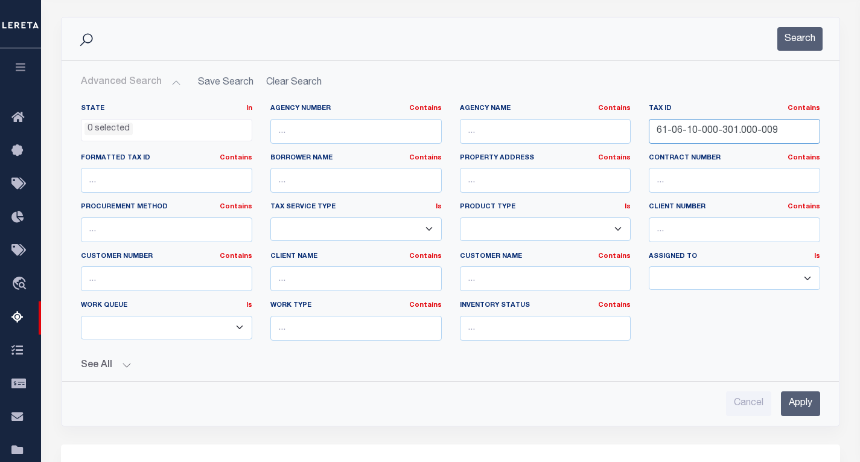
click at [711, 127] on input "61-06-10-000-301.000-009" at bounding box center [734, 131] width 171 height 25
paste input "27-000-108"
click at [806, 36] on button "Search" at bounding box center [799, 39] width 45 height 24
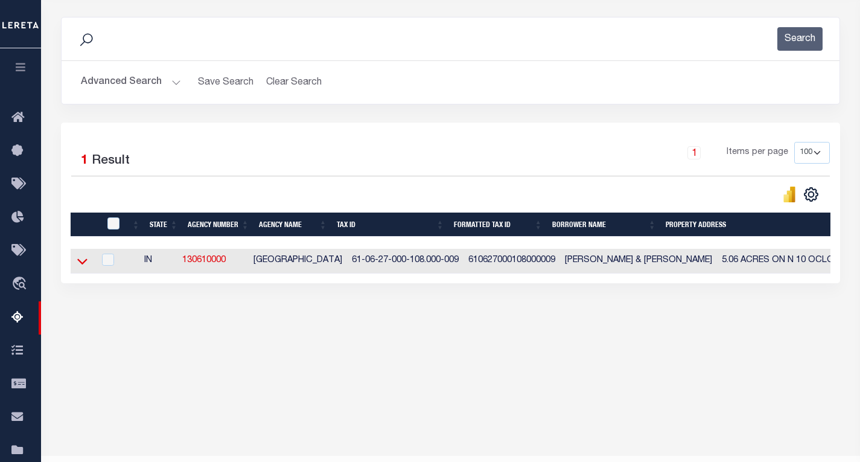
click at [83, 263] on icon at bounding box center [82, 261] width 10 height 13
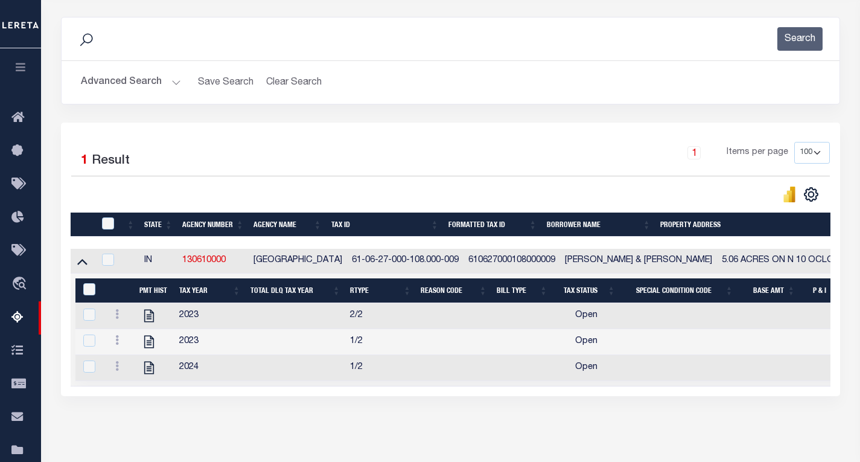
click at [133, 89] on button "Advanced Search" at bounding box center [131, 83] width 100 height 24
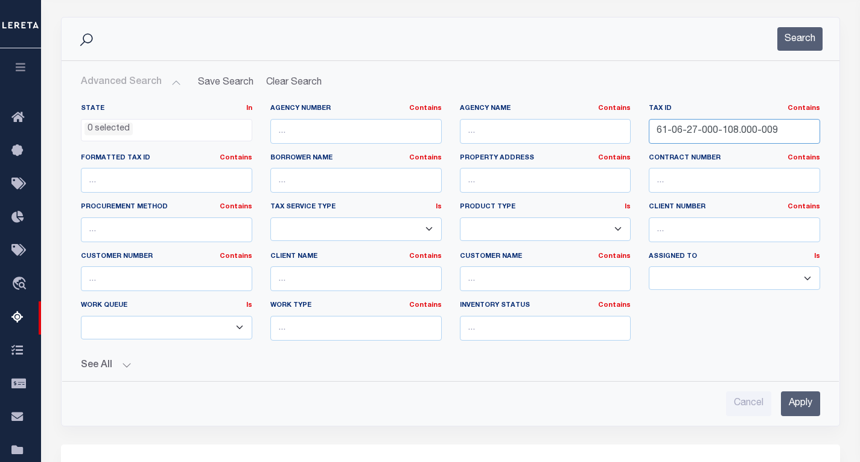
click at [723, 129] on input "61-06-27-000-108.000-009" at bounding box center [734, 131] width 171 height 25
paste input "15-09-000-203.000-011"
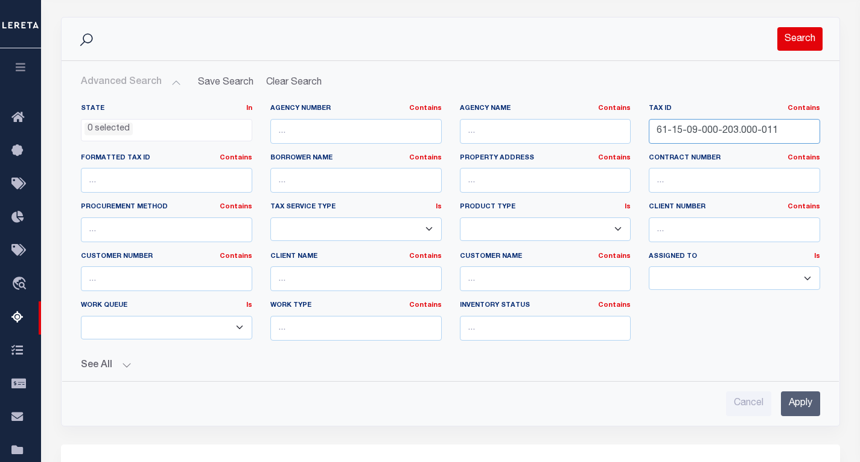
type input "61-15-09-000-203.000-011"
click at [802, 35] on button "Search" at bounding box center [799, 39] width 45 height 24
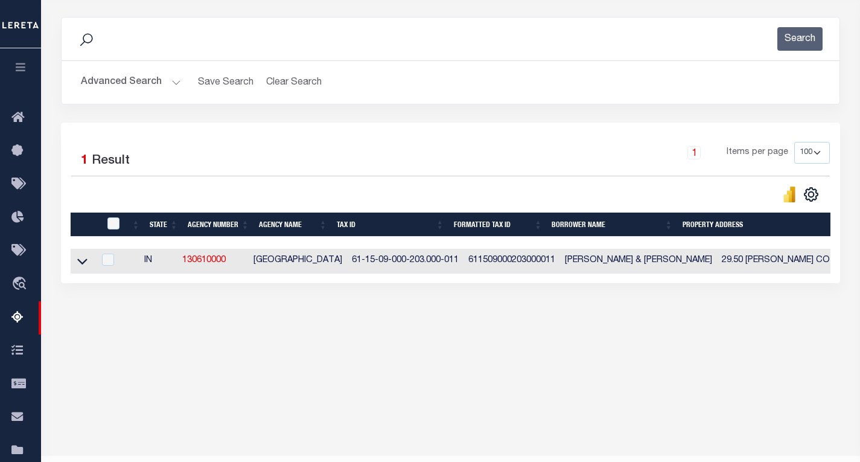
click at [82, 264] on icon at bounding box center [82, 261] width 10 height 13
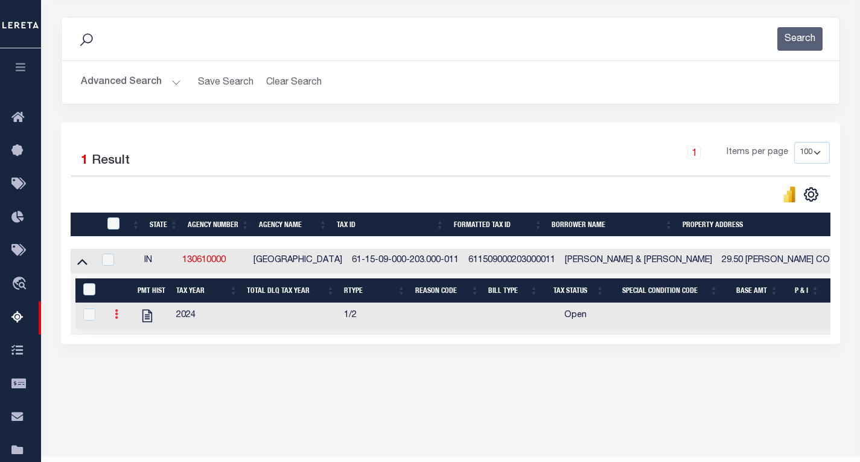
click at [113, 319] on link at bounding box center [116, 316] width 13 height 10
click at [130, 337] on img "" at bounding box center [131, 334] width 12 height 12
checkbox input "true"
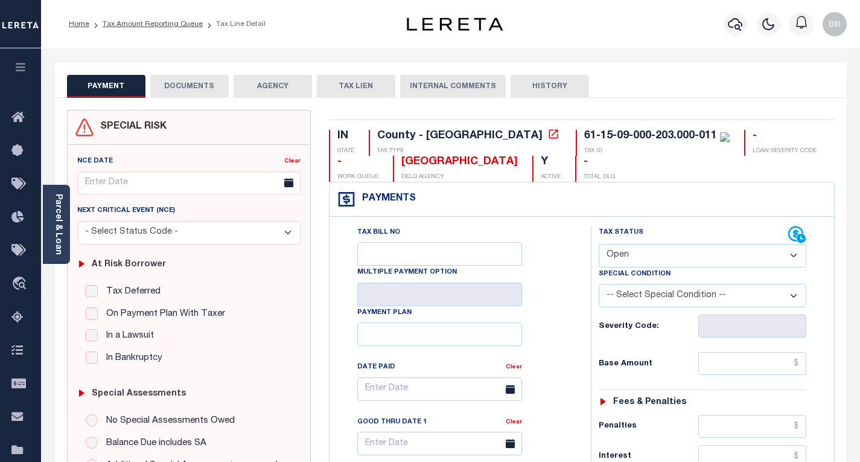
click at [646, 250] on select "- Select Status Code - Open Due/Unpaid Paid Incomplete No Tax Due Internal Refu…" at bounding box center [703, 256] width 208 height 24
select select "PYD"
click at [599, 244] on select "- Select Status Code - Open Due/Unpaid Paid Incomplete No Tax Due Internal Refu…" at bounding box center [703, 256] width 208 height 24
type input "[DATE]"
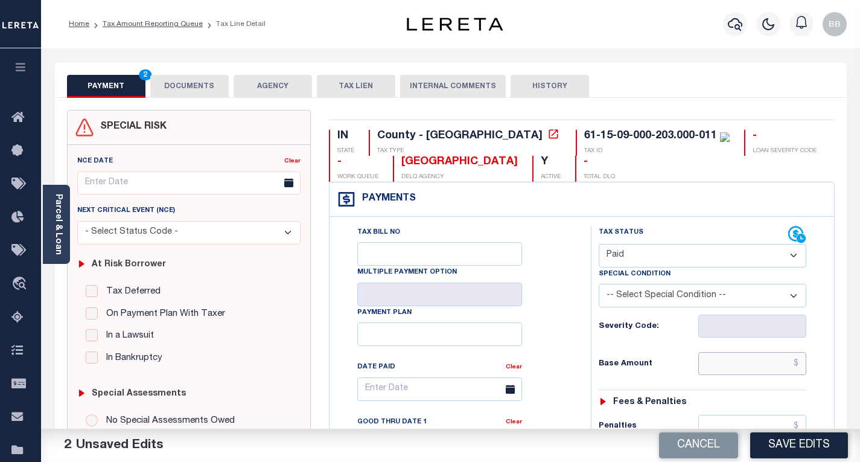
click at [714, 361] on input "text" at bounding box center [752, 363] width 108 height 23
paste input "545.91"
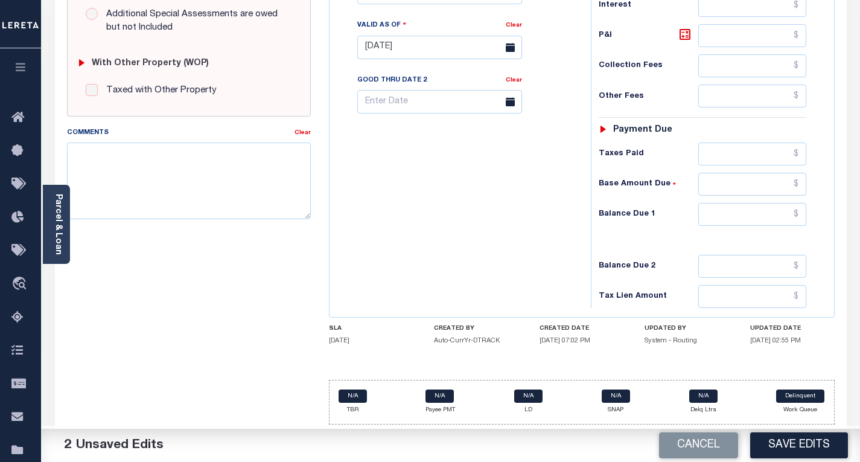
scroll to position [453, 0]
type input "$545.91"
click at [733, 219] on input "text" at bounding box center [752, 214] width 108 height 23
type input "$0.00"
drag, startPoint x: 414, startPoint y: 205, endPoint x: 440, endPoint y: 223, distance: 32.1
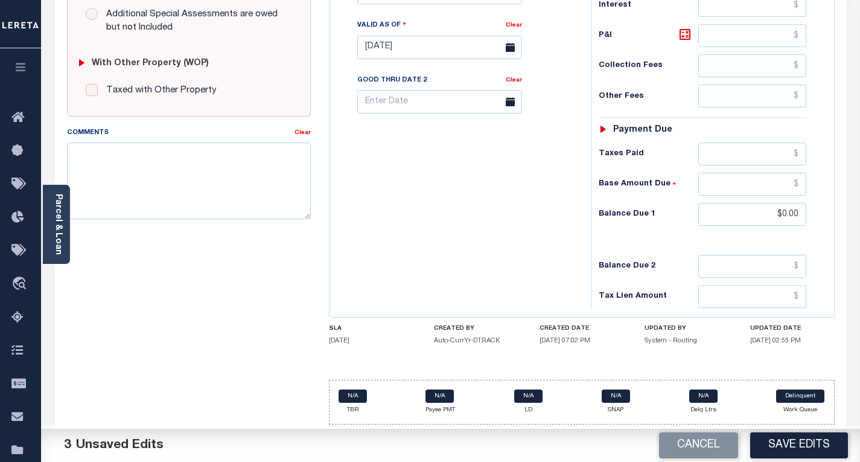
click at [414, 206] on div "Tax Bill No Multiple Payment Option Payment Plan Clear" at bounding box center [456, 41] width 249 height 533
click at [778, 447] on button "Save Edits" at bounding box center [799, 445] width 98 height 26
checkbox input "false"
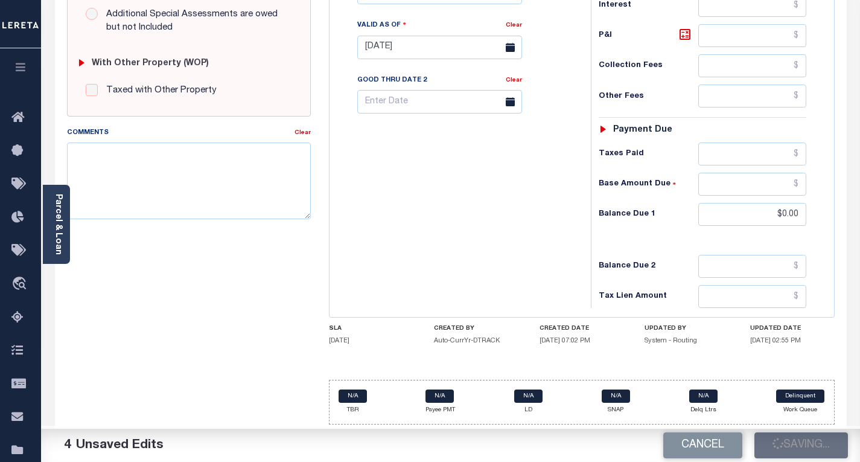
checkbox input "false"
type input "$545.91"
type input "$0"
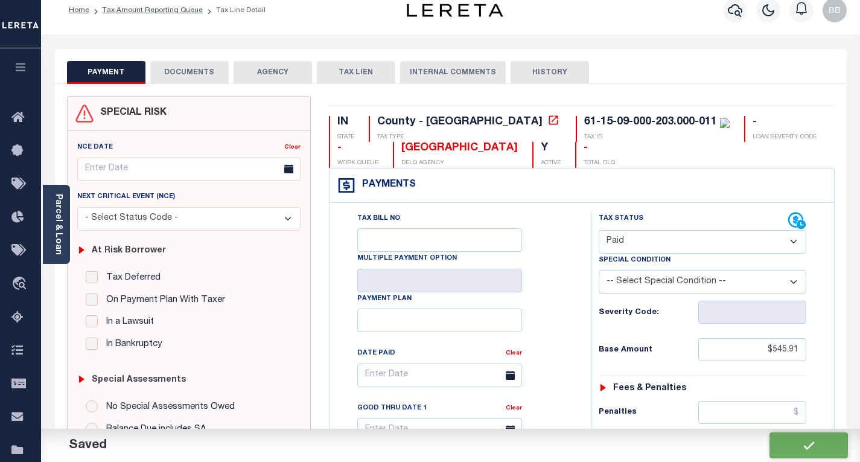
scroll to position [0, 0]
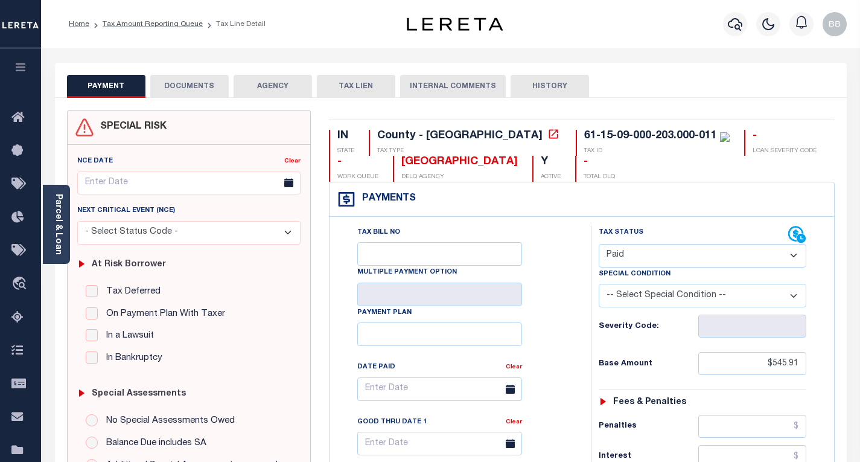
click at [196, 84] on button "DOCUMENTS" at bounding box center [189, 86] width 78 height 23
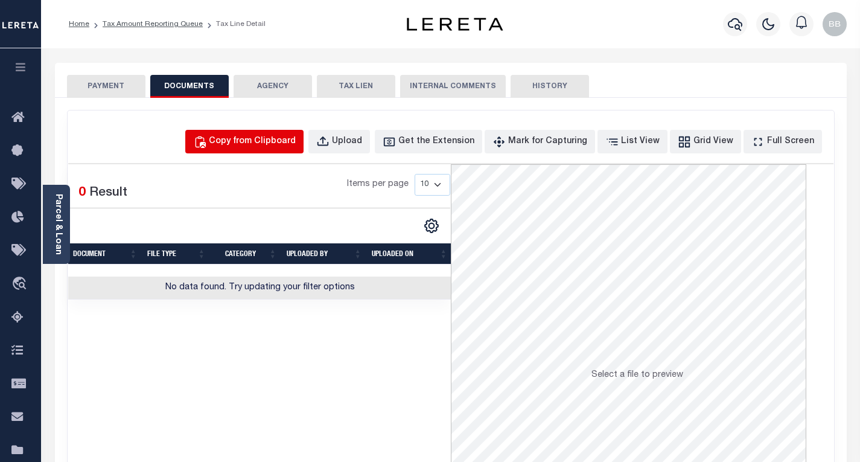
click at [285, 138] on div "Copy from Clipboard" at bounding box center [252, 141] width 87 height 13
select select "POP"
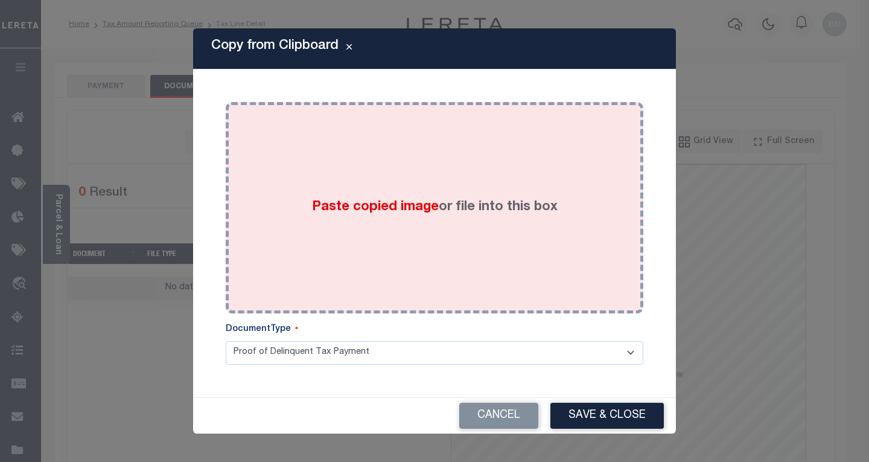
click at [446, 233] on div "Paste copied image or file into this box" at bounding box center [434, 207] width 399 height 193
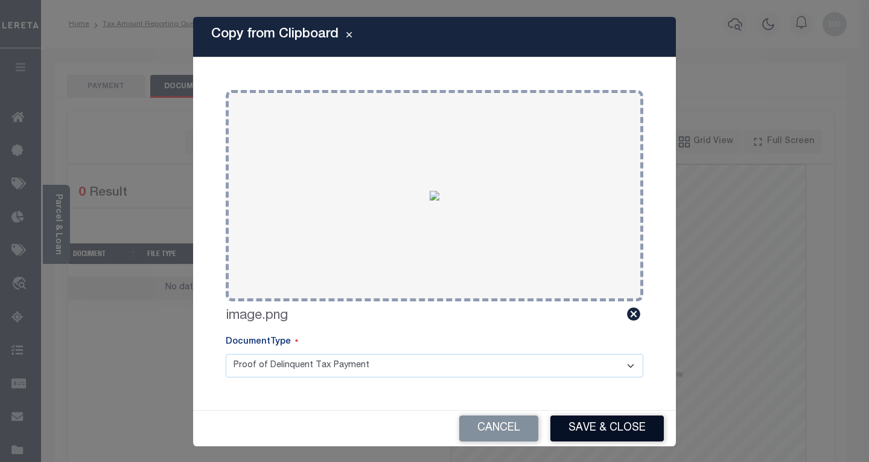
click at [618, 434] on button "Save & Close" at bounding box center [606, 428] width 113 height 26
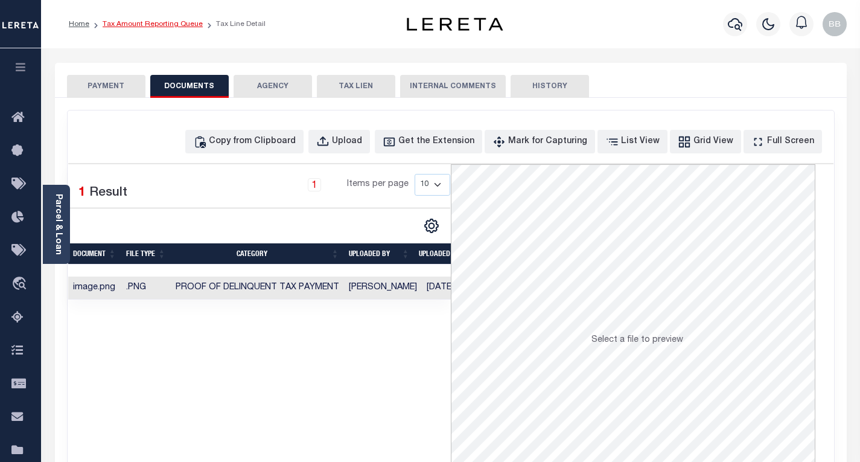
click at [128, 25] on link "Tax Amount Reporting Queue" at bounding box center [153, 24] width 100 height 7
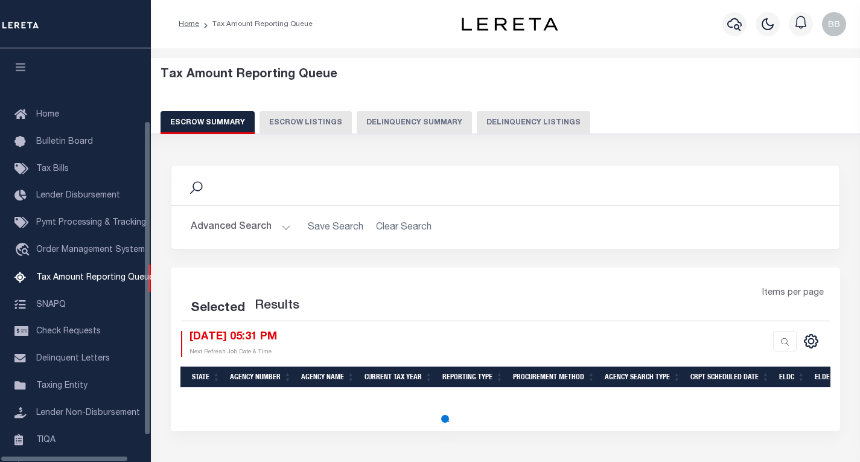
click at [495, 119] on button "Delinquency Listings" at bounding box center [533, 122] width 113 height 23
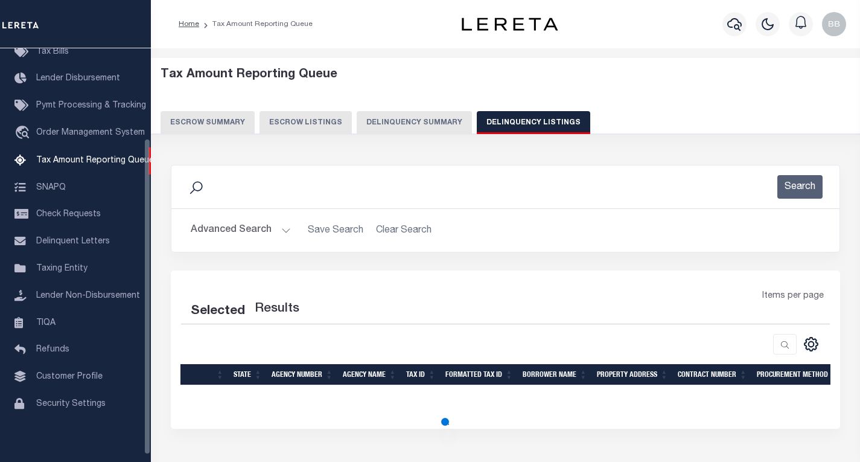
select select "100"
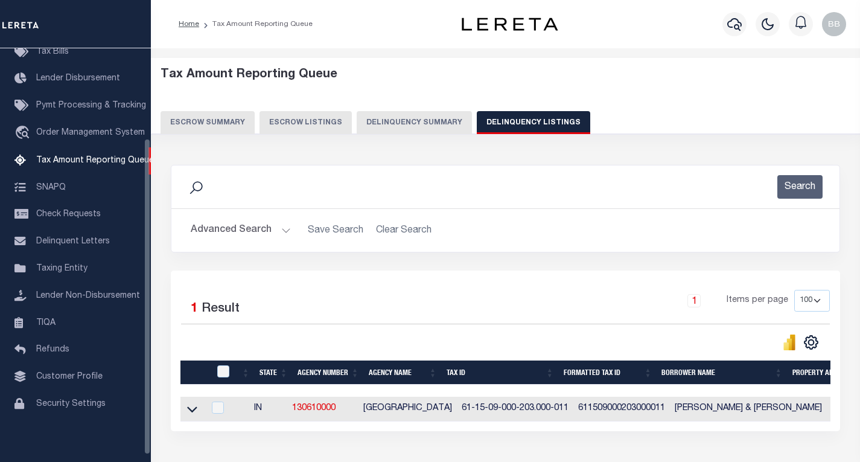
click at [522, 124] on button "Delinquency Listings" at bounding box center [533, 122] width 113 height 23
select select "100"
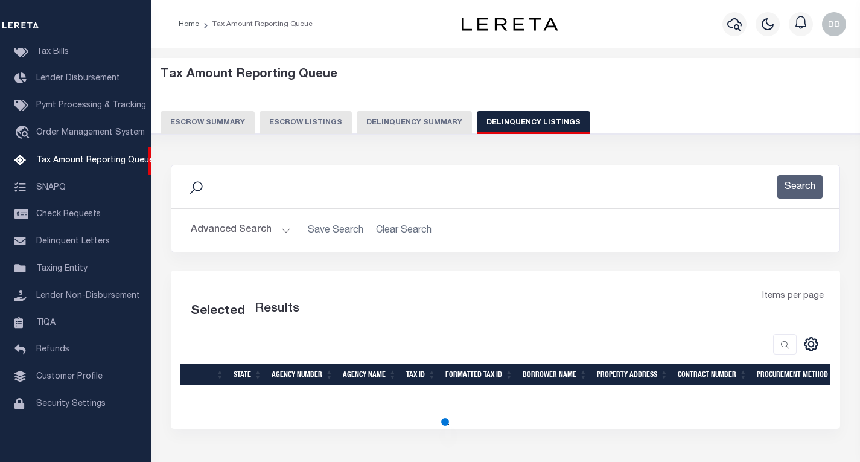
select select "100"
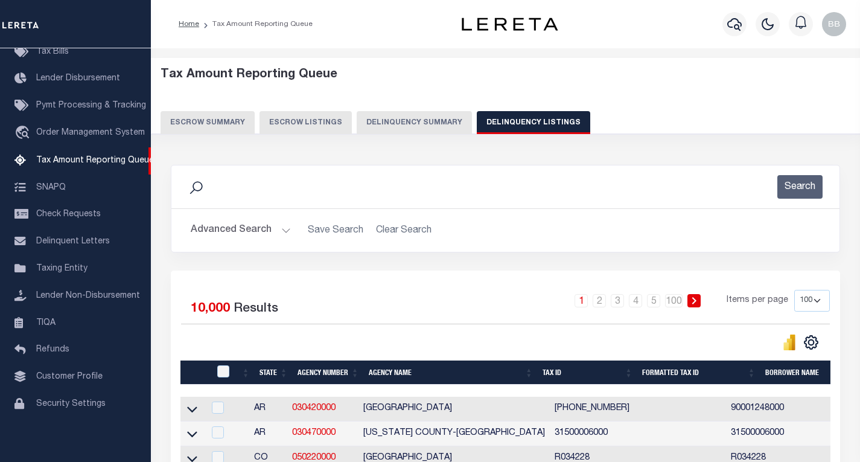
click at [273, 232] on button "Advanced Search" at bounding box center [241, 230] width 100 height 24
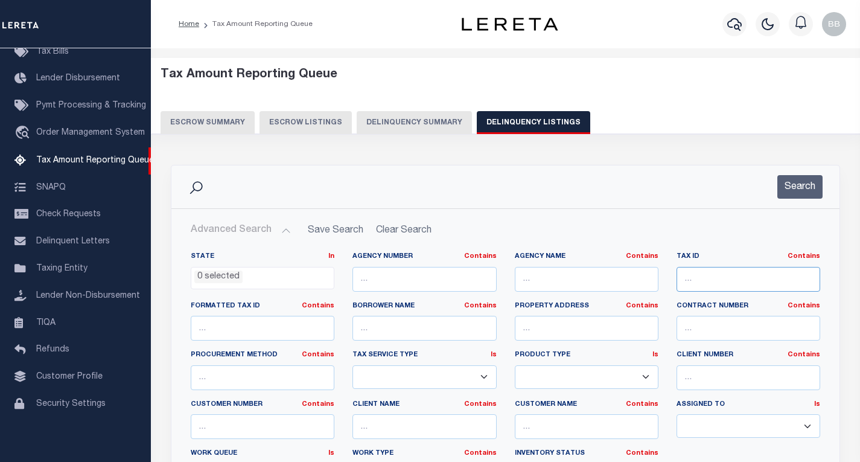
click at [711, 284] on input "text" at bounding box center [748, 279] width 144 height 25
paste input "61-15-09-000-203.000-011"
type input "61-15-09-000-203.000-011"
click at [796, 194] on button "Search" at bounding box center [799, 187] width 45 height 24
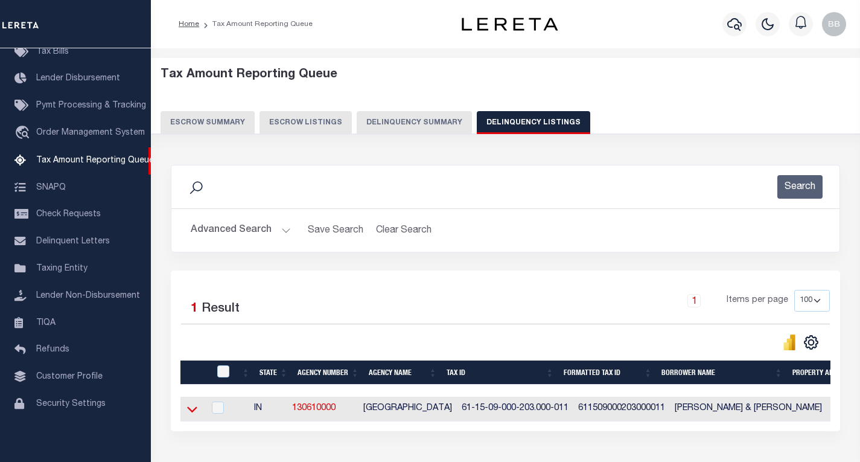
click at [192, 413] on icon at bounding box center [192, 410] width 10 height 6
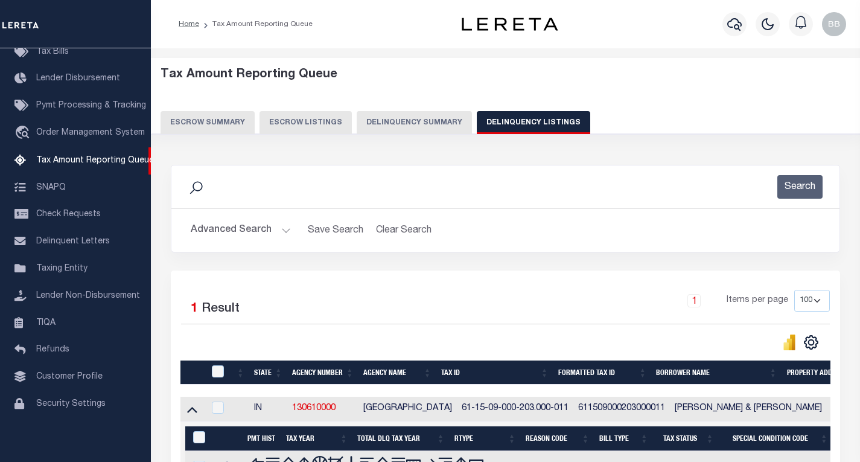
scroll to position [150, 0]
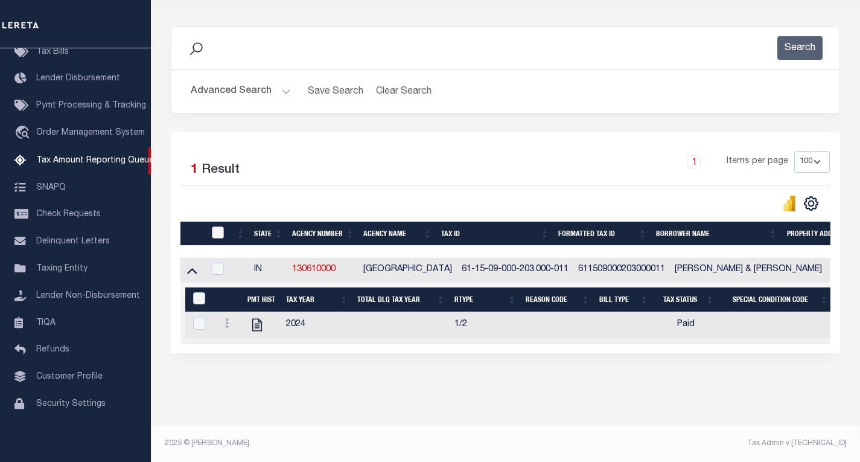
click at [223, 226] on input "checkbox" at bounding box center [218, 232] width 12 height 12
checkbox input "true"
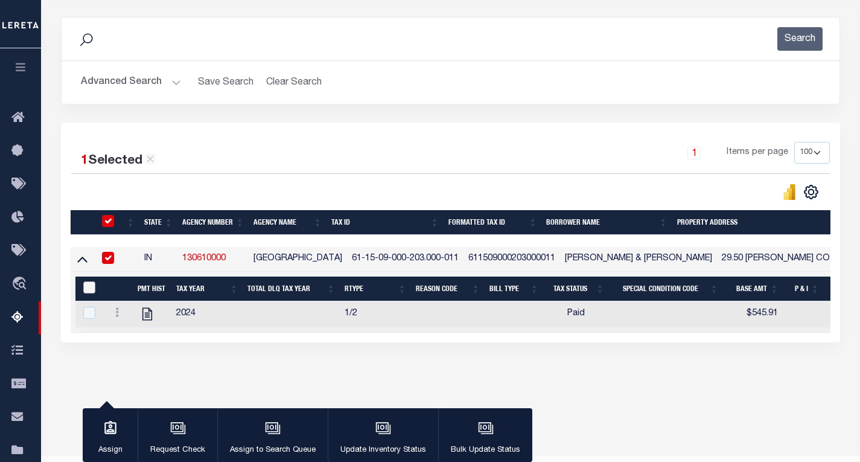
click at [85, 285] on input "&nbsp;" at bounding box center [89, 287] width 12 height 12
checkbox input "true"
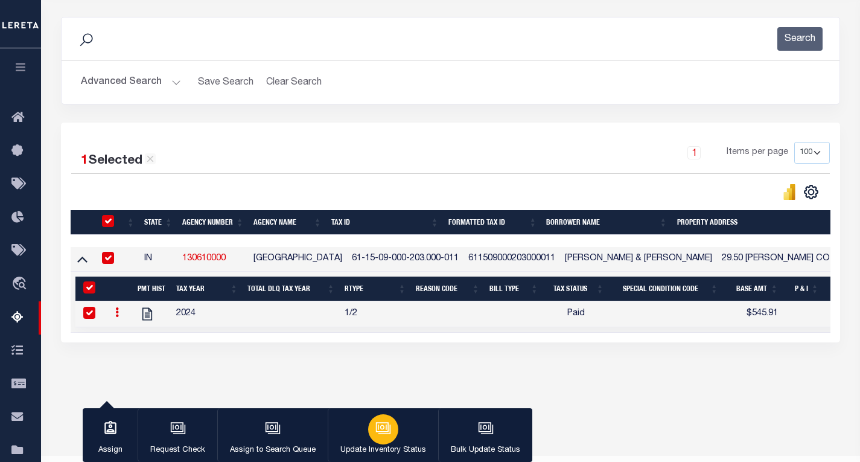
click at [378, 430] on icon "button" at bounding box center [383, 428] width 16 height 16
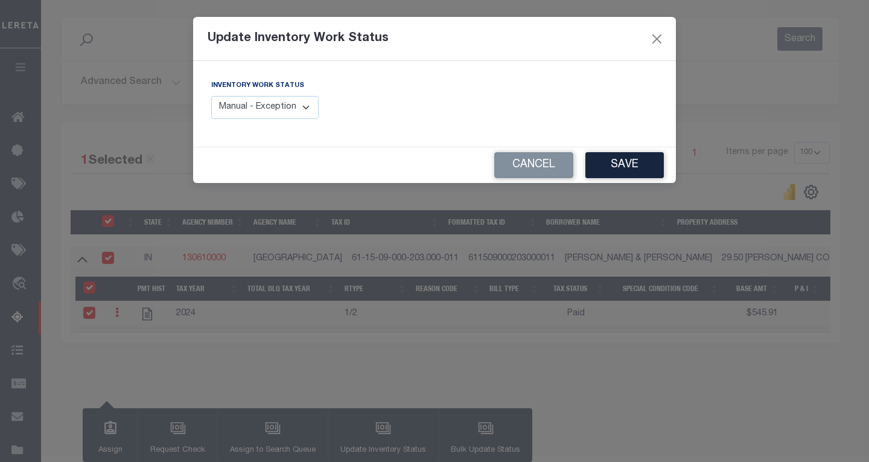
click at [301, 119] on select "Manual - Exception Pended - Awaiting Search Late Add Exception Completed" at bounding box center [264, 108] width 107 height 24
select select "4"
click at [211, 96] on select "Manual - Exception Pended - Awaiting Search Late Add Exception Completed" at bounding box center [264, 108] width 107 height 24
click at [436, 95] on div "Inventory Work Status Manual - Exception Pended - Awaiting Search Late Add Exce…" at bounding box center [434, 103] width 465 height 49
click at [621, 157] on button "Save" at bounding box center [624, 165] width 78 height 26
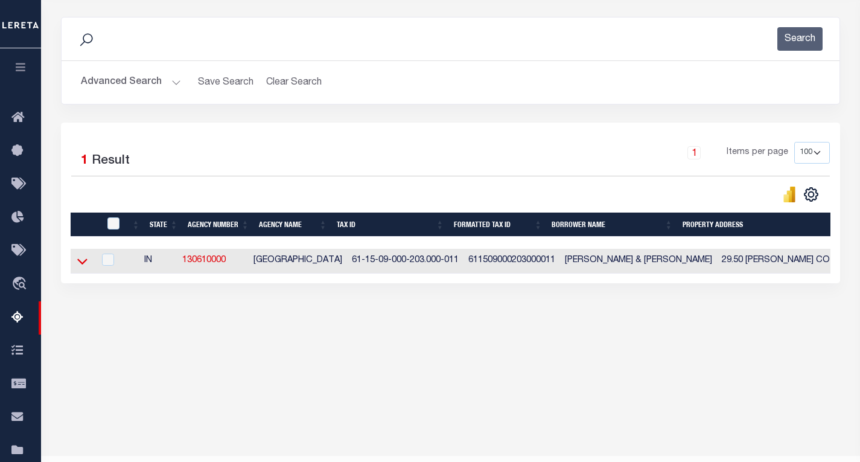
click at [84, 262] on icon at bounding box center [82, 261] width 10 height 13
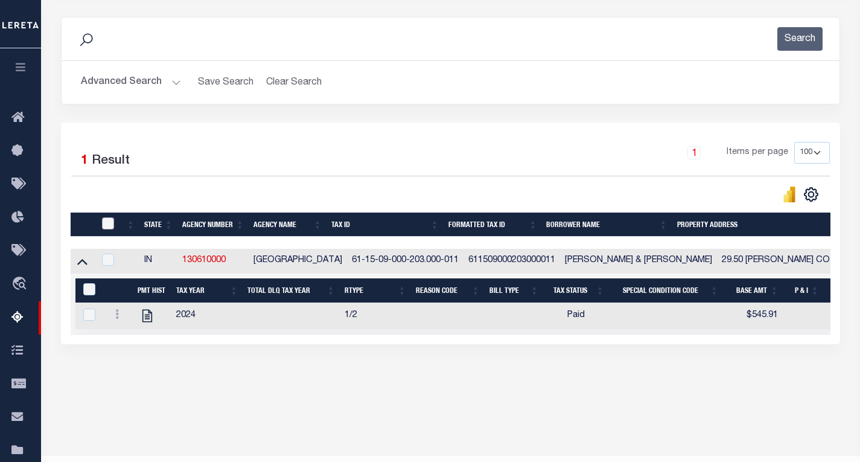
click at [104, 224] on input "checkbox" at bounding box center [108, 223] width 12 height 12
checkbox input "true"
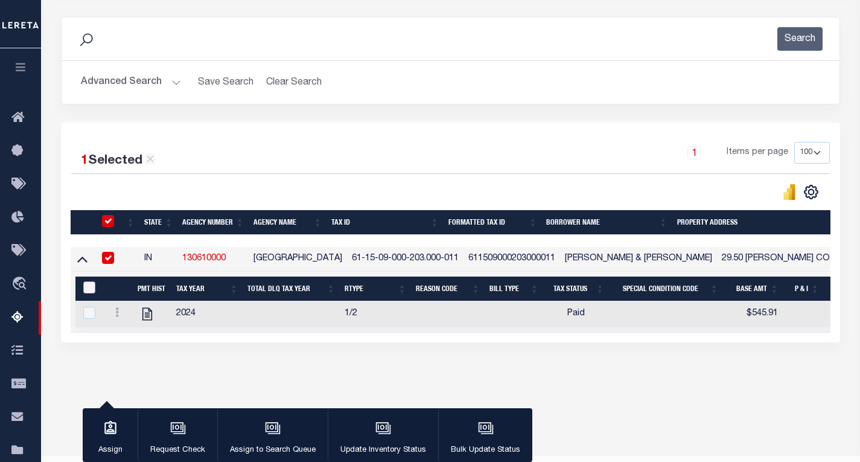
click at [85, 288] on input "&nbsp;" at bounding box center [89, 287] width 12 height 12
checkbox input "true"
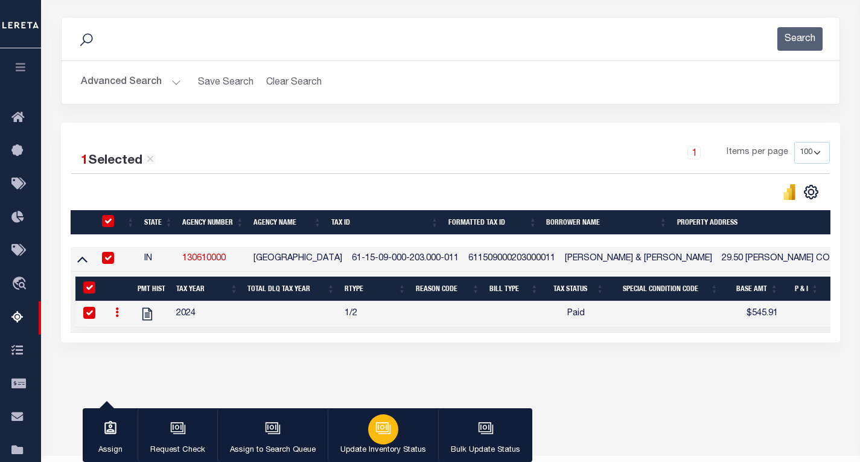
click at [375, 422] on icon "button" at bounding box center [383, 428] width 16 height 16
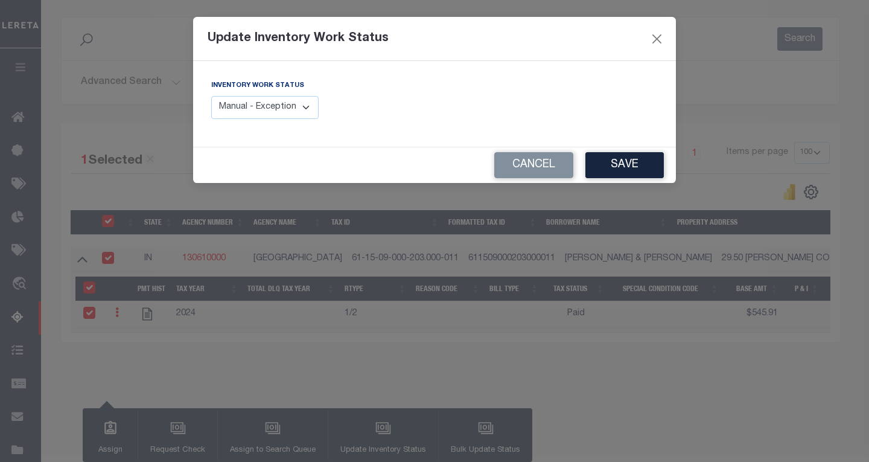
click at [270, 113] on select "Manual - Exception Pended - Awaiting Search Late Add Exception Completed" at bounding box center [264, 108] width 107 height 24
select select "4"
click at [211, 96] on select "Manual - Exception Pended - Awaiting Search Late Add Exception Completed" at bounding box center [264, 108] width 107 height 24
click at [599, 165] on button "Save" at bounding box center [624, 165] width 78 height 26
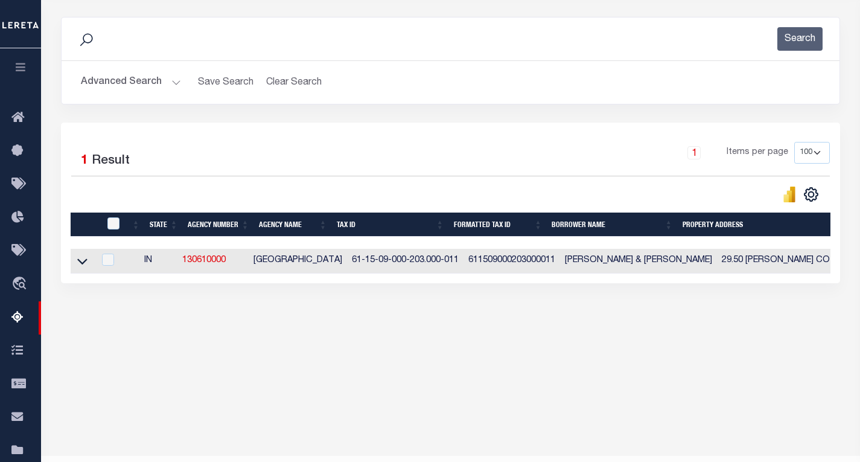
click at [141, 81] on button "Advanced Search" at bounding box center [131, 83] width 100 height 24
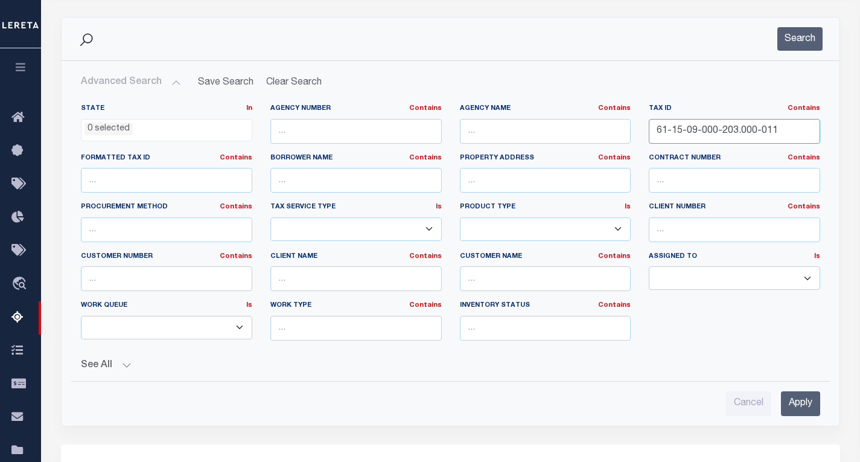
click at [705, 132] on input "61-15-09-000-203.000-011" at bounding box center [734, 131] width 171 height 25
paste input "4-31-000-104.000-003"
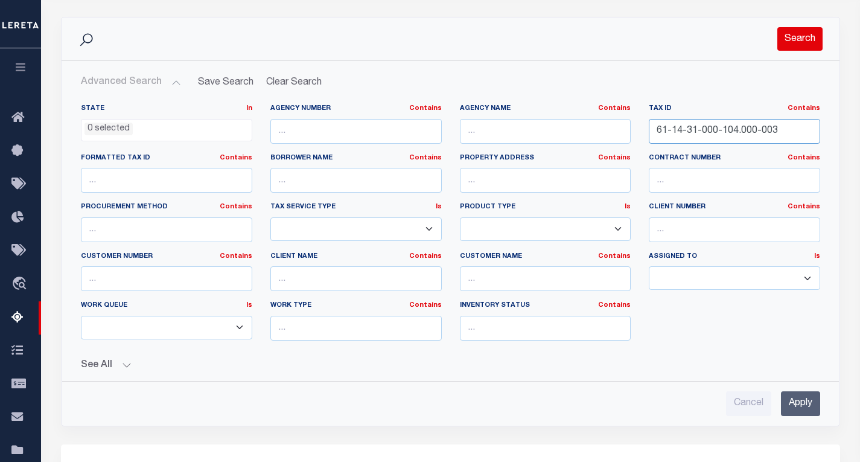
type input "61-14-31-000-104.000-003"
click at [784, 43] on button "Search" at bounding box center [799, 39] width 45 height 24
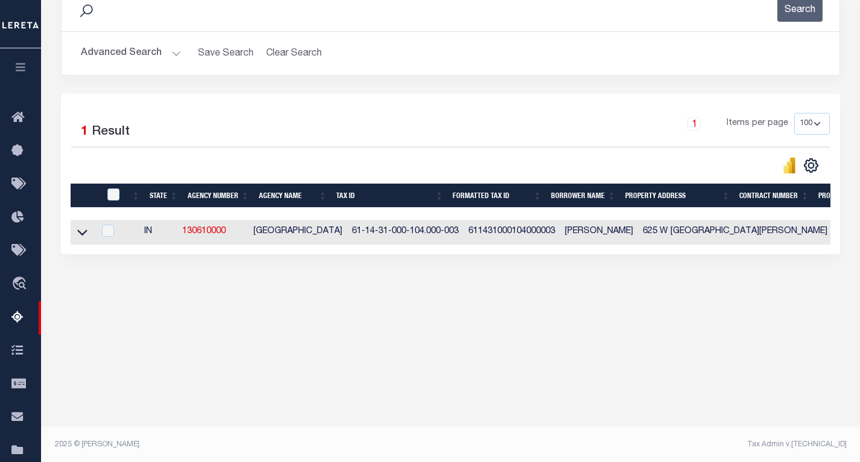
scroll to position [178, 0]
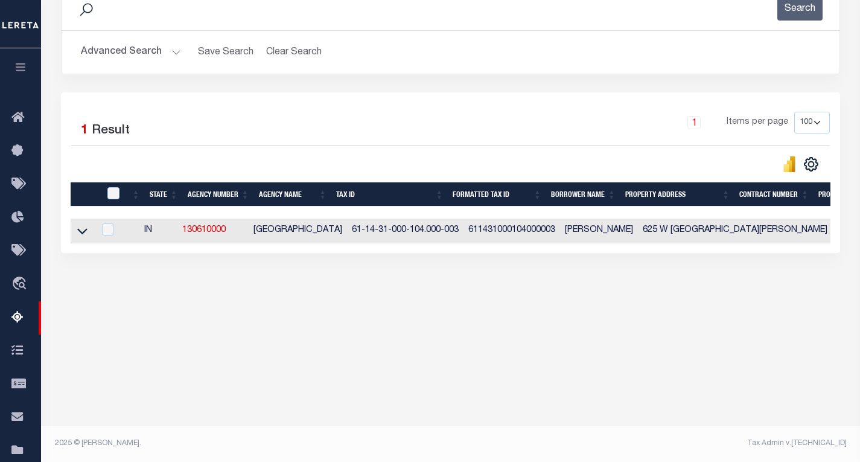
drag, startPoint x: 77, startPoint y: 233, endPoint x: 112, endPoint y: 239, distance: 36.0
click at [77, 233] on link at bounding box center [82, 230] width 14 height 8
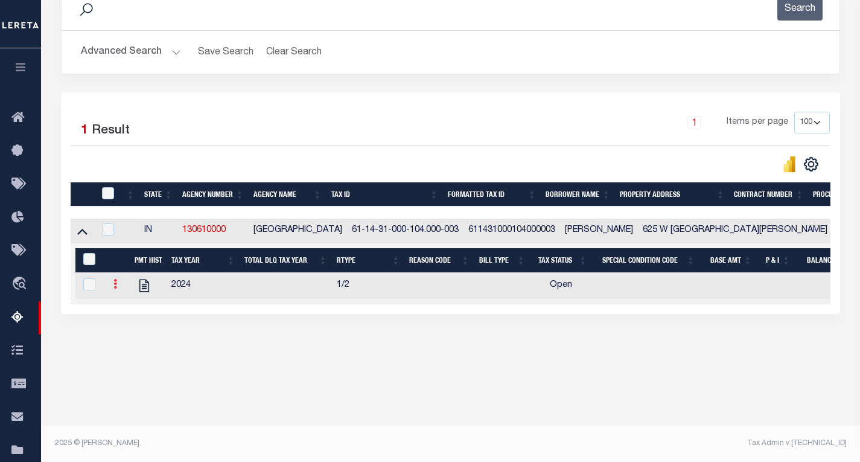
click at [115, 288] on icon at bounding box center [115, 284] width 4 height 10
click at [129, 310] on img "" at bounding box center [130, 303] width 12 height 12
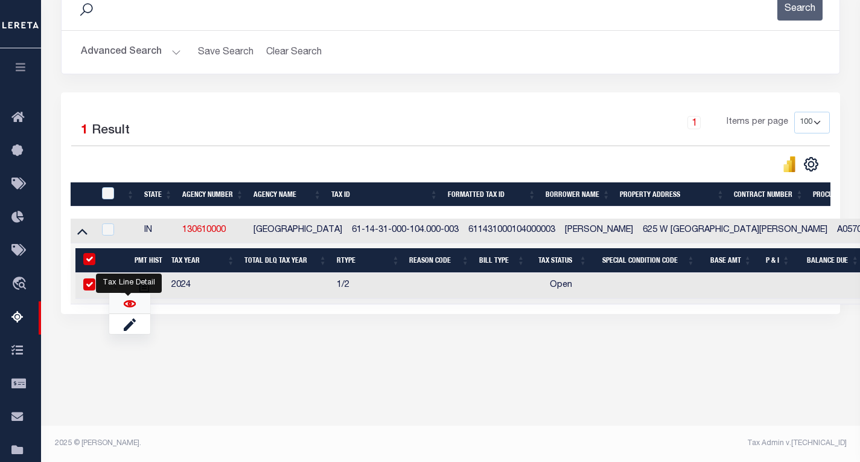
checkbox input "true"
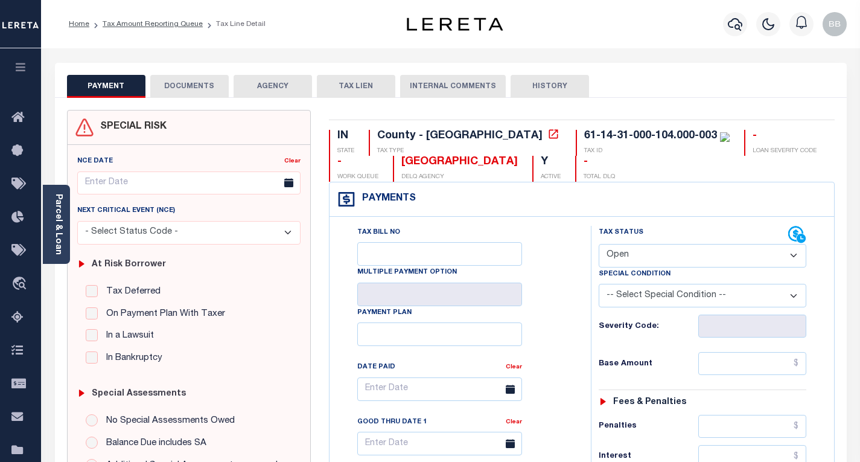
click at [626, 254] on select "- Select Status Code - Open Due/Unpaid Paid Incomplete No Tax Due Internal Refu…" at bounding box center [703, 256] width 208 height 24
select select "PYD"
click at [599, 244] on select "- Select Status Code - Open Due/Unpaid Paid Incomplete No Tax Due Internal Refu…" at bounding box center [703, 256] width 208 height 24
type input "[DATE]"
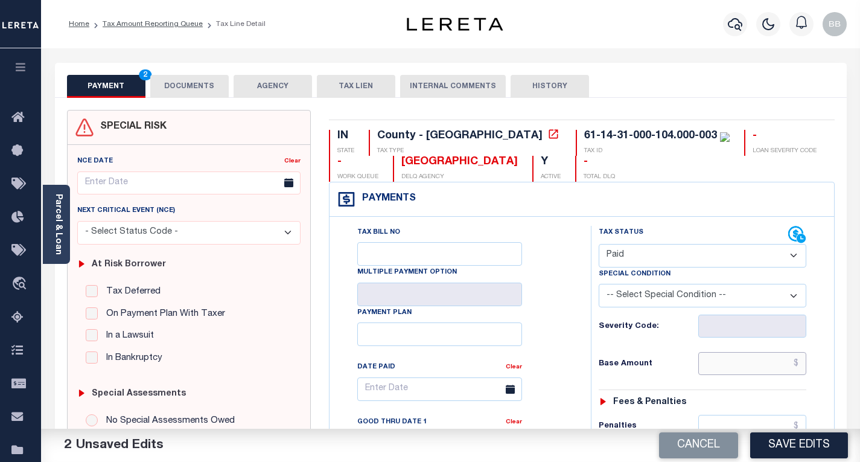
click at [703, 367] on input "text" at bounding box center [752, 363] width 108 height 23
paste input "496.52"
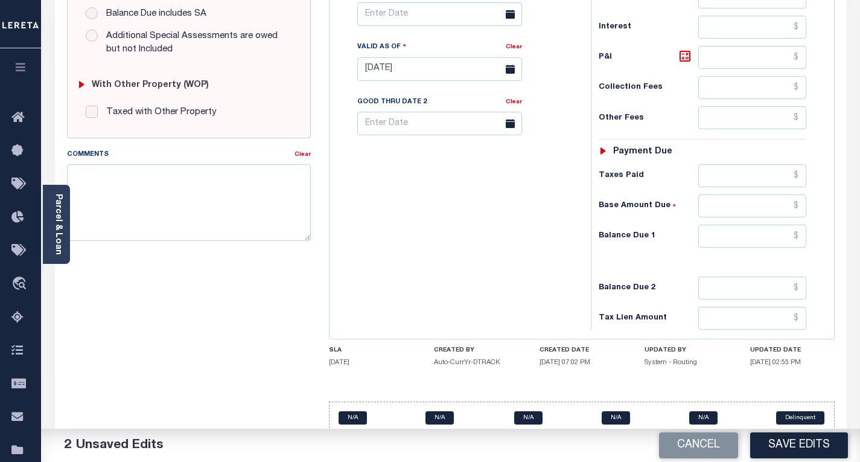
scroll to position [453, 0]
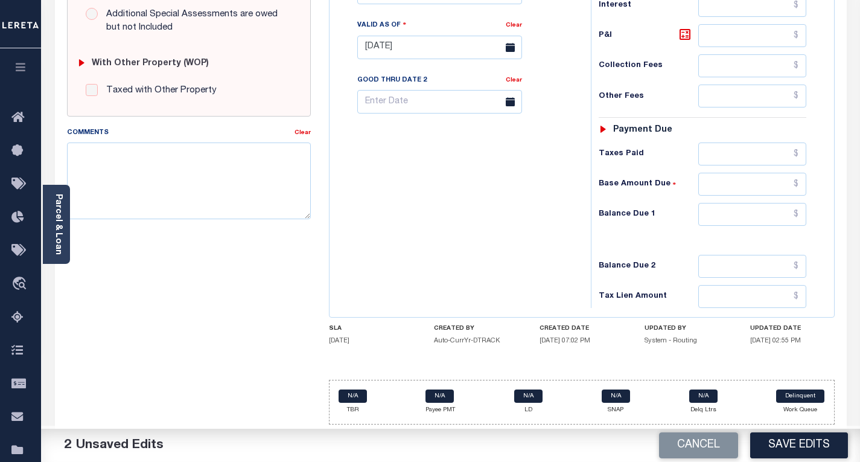
type input "$496.52"
click at [725, 221] on input "text" at bounding box center [752, 214] width 108 height 23
type input "$0.00"
click at [471, 212] on div "Tax Bill No Multiple Payment Option Payment Plan Clear" at bounding box center [456, 41] width 249 height 533
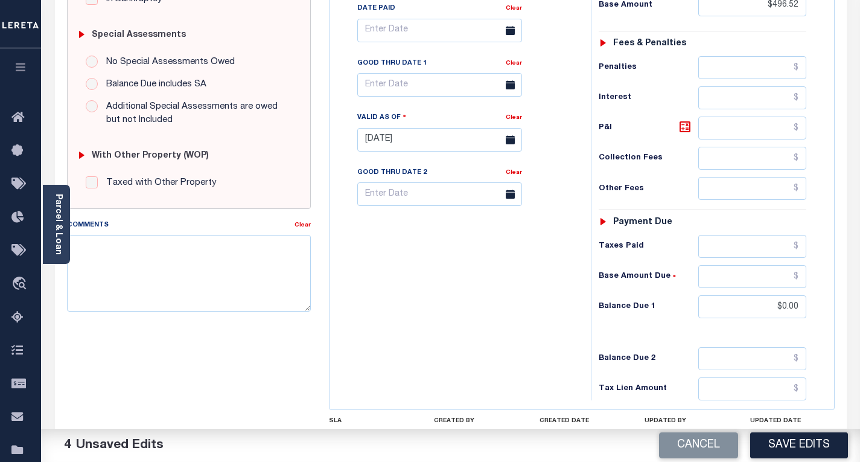
scroll to position [272, 0]
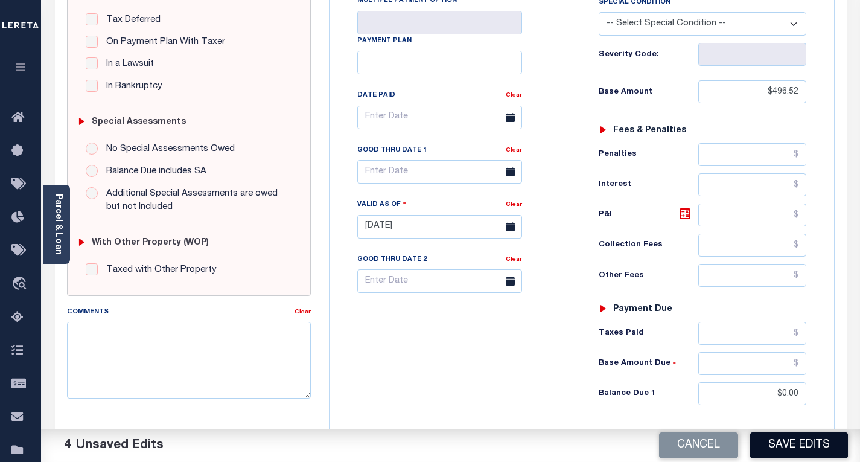
click at [778, 440] on button "Save Edits" at bounding box center [799, 445] width 98 height 26
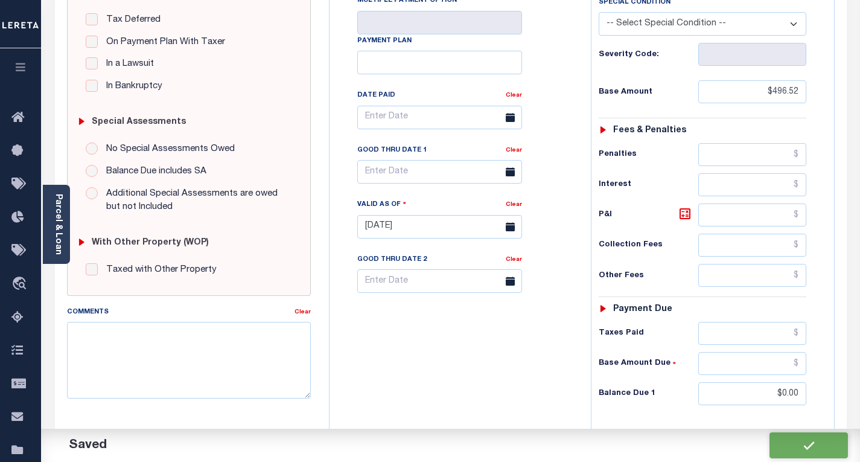
checkbox input "false"
type input "$496.52"
type input "$0"
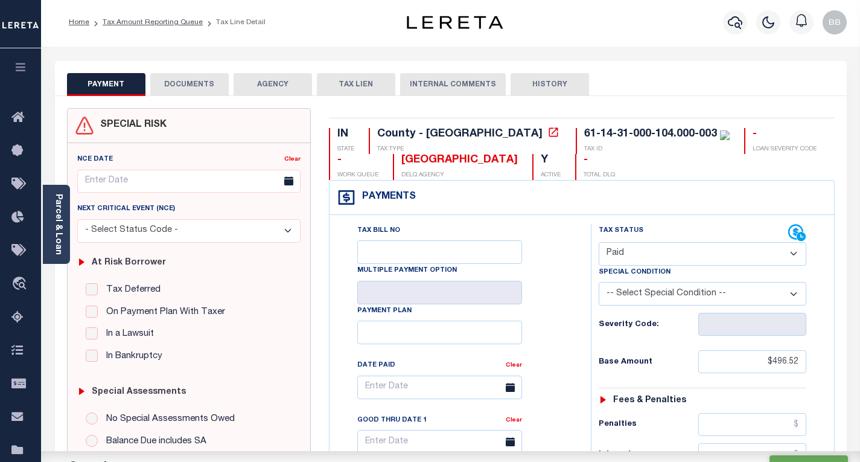
scroll to position [0, 0]
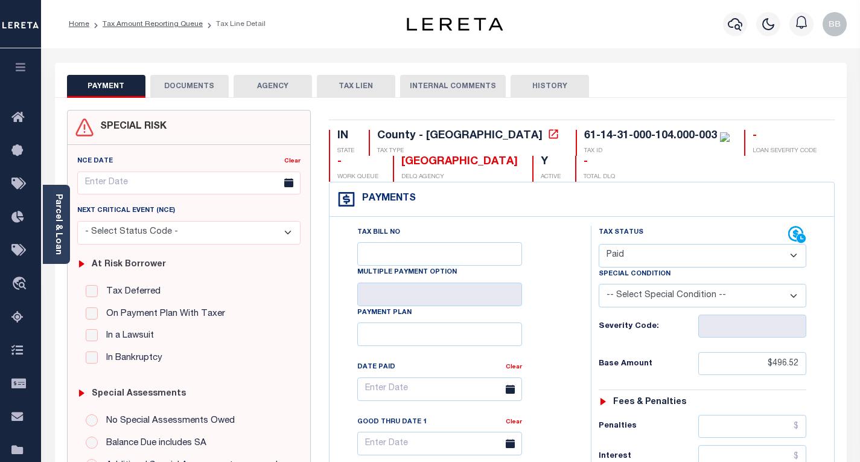
click at [188, 89] on button "DOCUMENTS" at bounding box center [189, 86] width 78 height 23
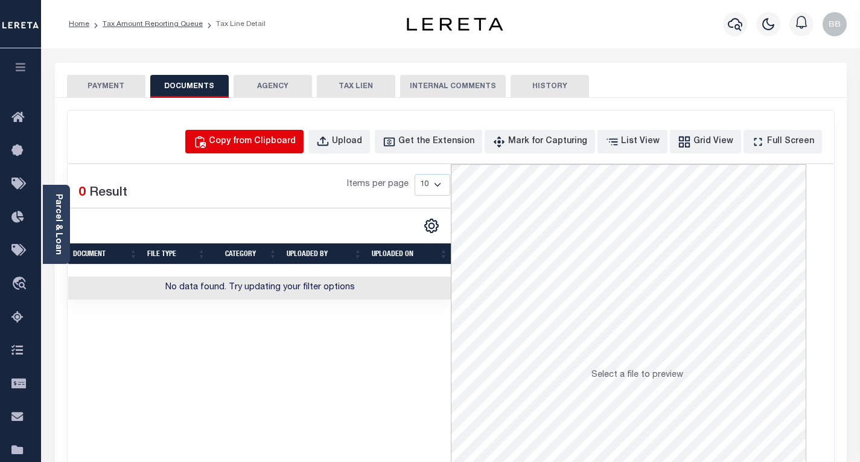
click at [281, 140] on div "Copy from Clipboard" at bounding box center [252, 141] width 87 height 13
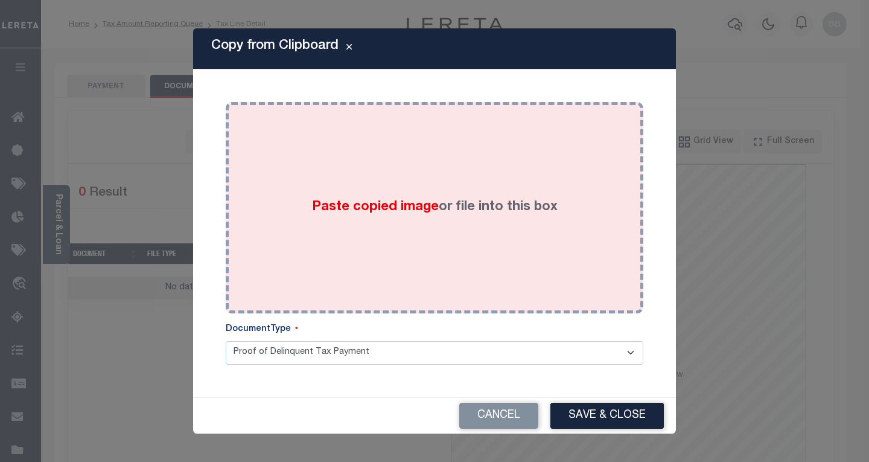
click at [445, 204] on label "Paste copied image or file into this box" at bounding box center [435, 207] width 246 height 20
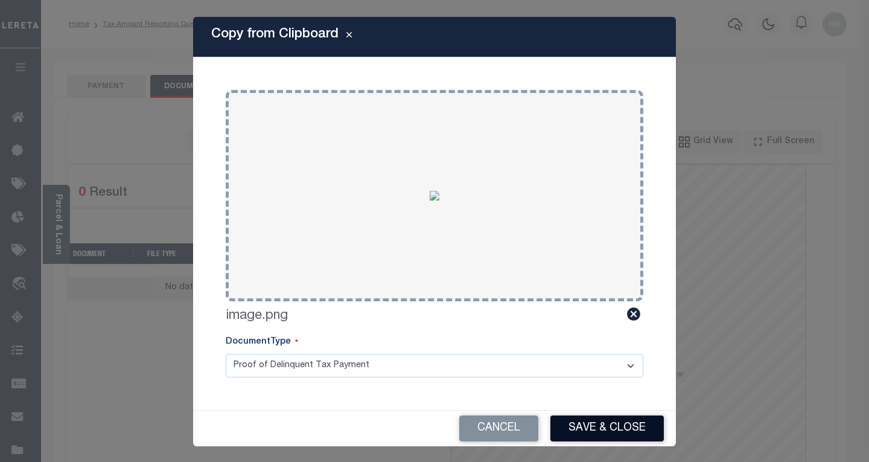
click at [586, 422] on button "Save & Close" at bounding box center [606, 428] width 113 height 26
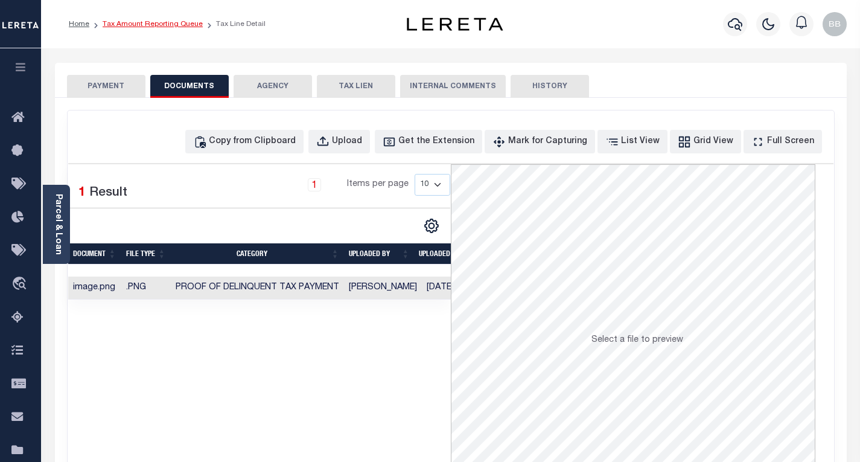
click at [146, 24] on link "Tax Amount Reporting Queue" at bounding box center [153, 24] width 100 height 7
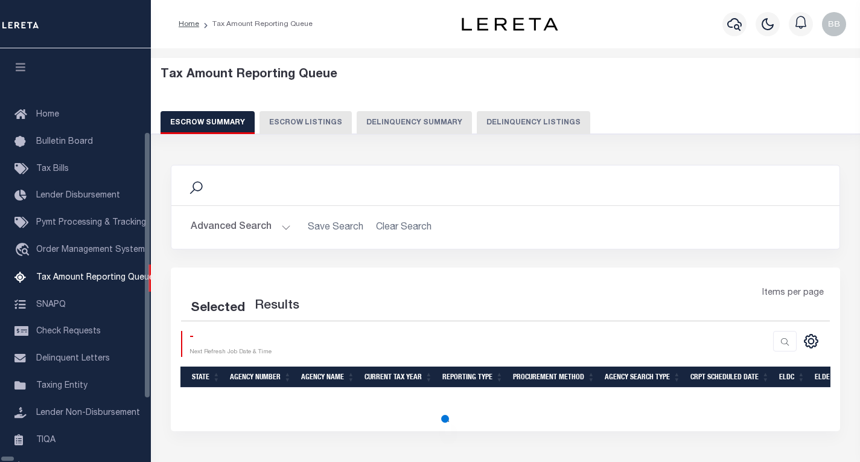
click at [508, 120] on button "Delinquency Listings" at bounding box center [533, 122] width 113 height 23
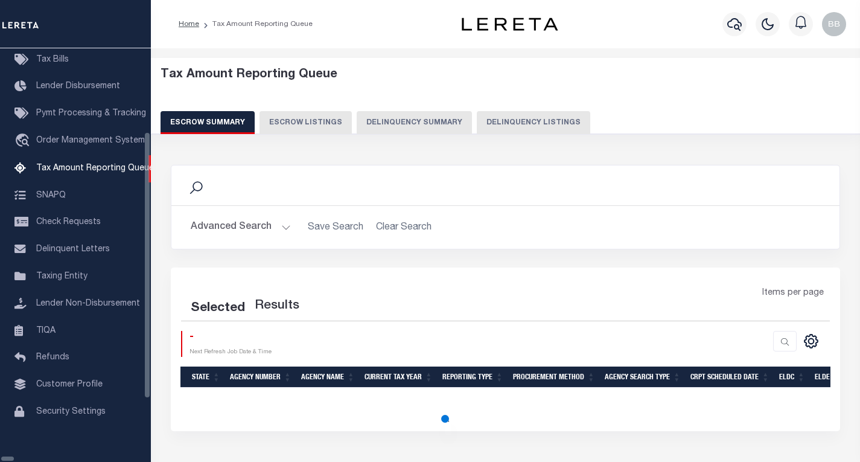
select select "100"
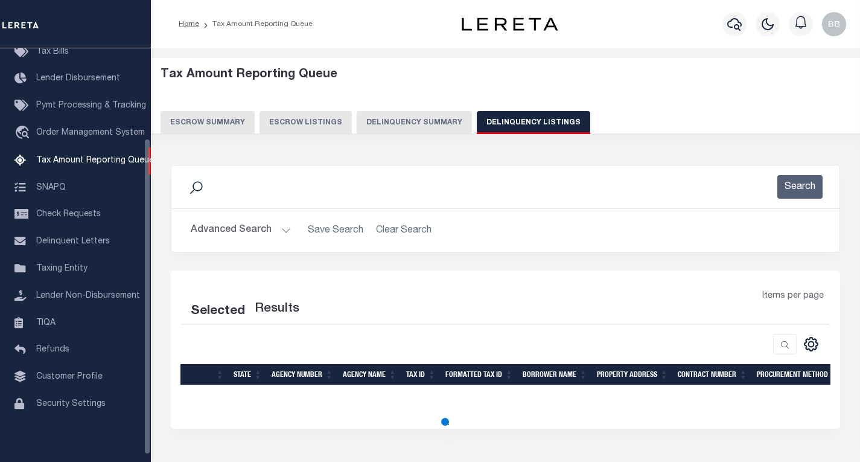
select select "100"
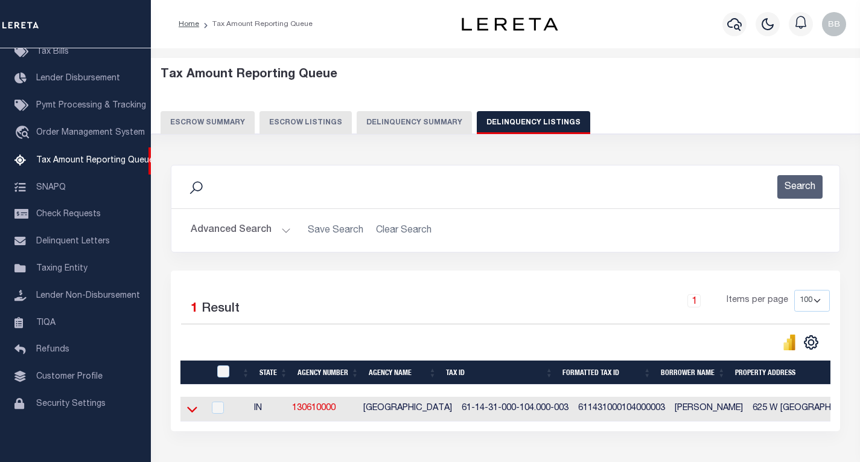
click at [194, 412] on icon at bounding box center [192, 410] width 10 height 6
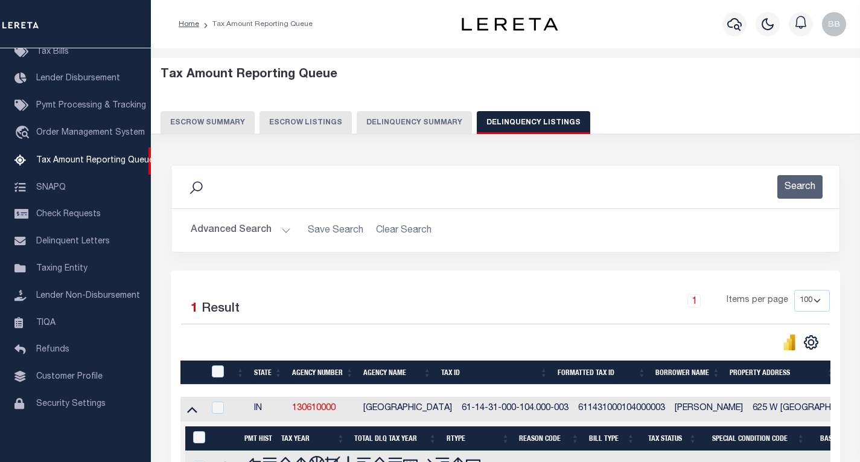
scroll to position [88, 0]
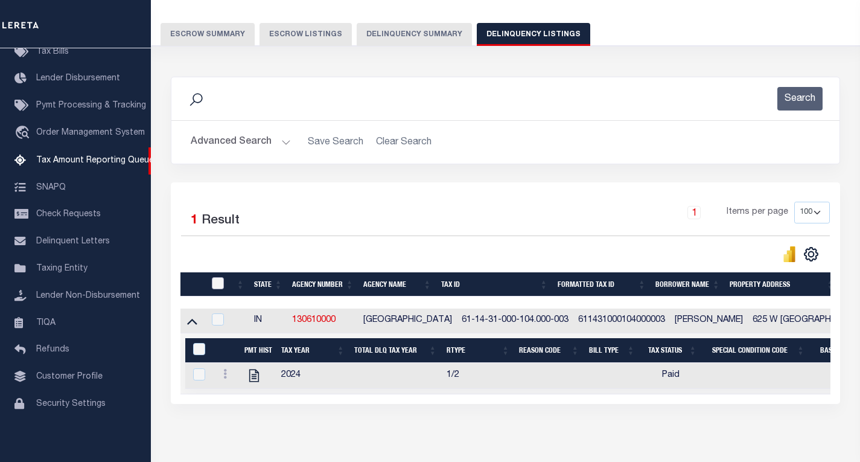
click at [220, 285] on input "checkbox" at bounding box center [218, 283] width 12 height 12
checkbox input "true"
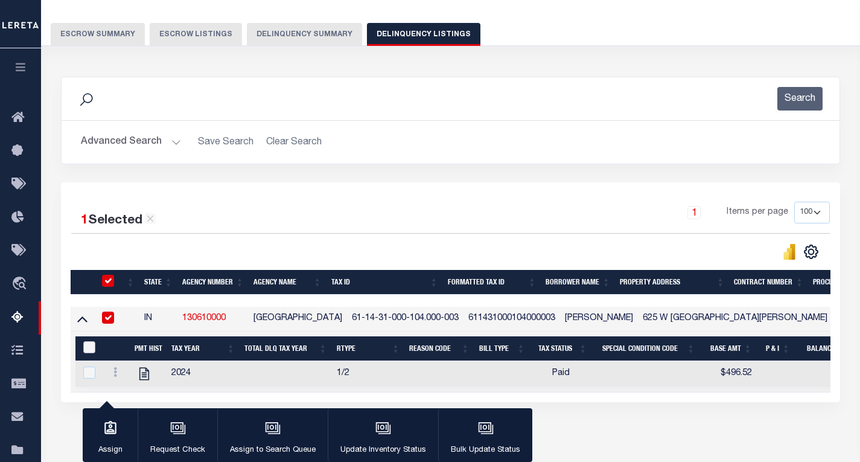
click at [91, 348] on input "&nbsp;" at bounding box center [89, 347] width 12 height 12
checkbox input "true"
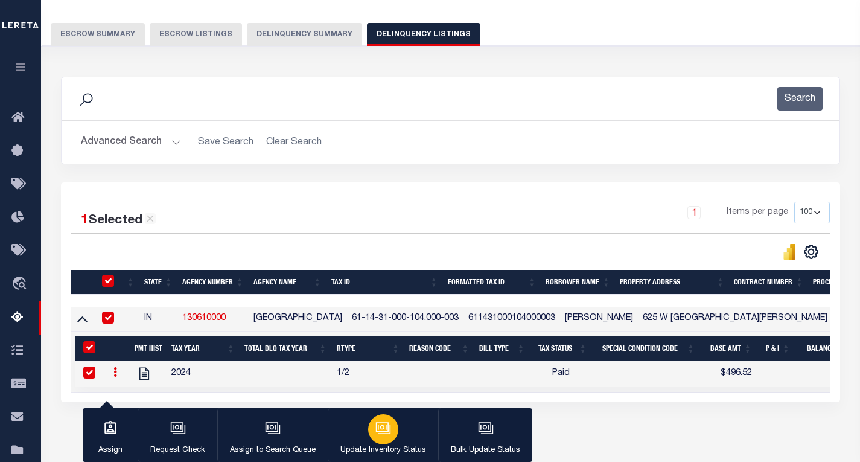
click at [375, 435] on icon "button" at bounding box center [383, 428] width 16 height 16
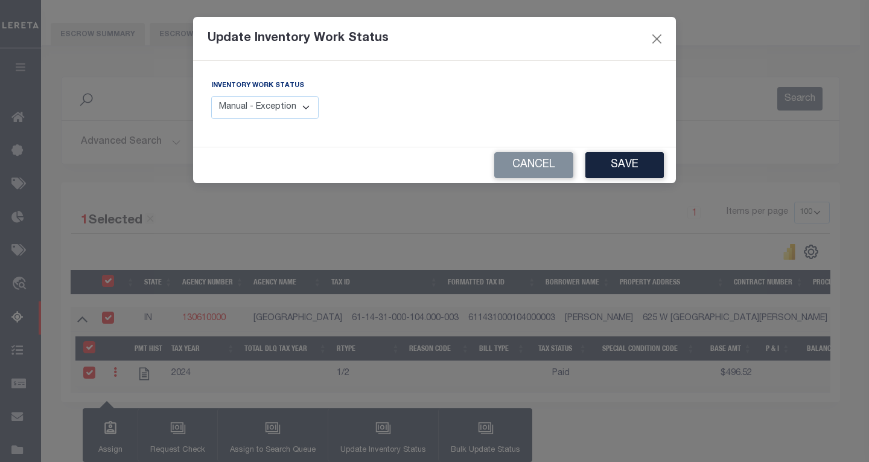
click at [305, 107] on select "Manual - Exception Pended - Awaiting Search Late Add Exception Completed" at bounding box center [264, 108] width 107 height 24
select select "4"
click at [211, 96] on select "Manual - Exception Pended - Awaiting Search Late Add Exception Completed" at bounding box center [264, 108] width 107 height 24
click at [602, 167] on button "Save" at bounding box center [624, 165] width 78 height 26
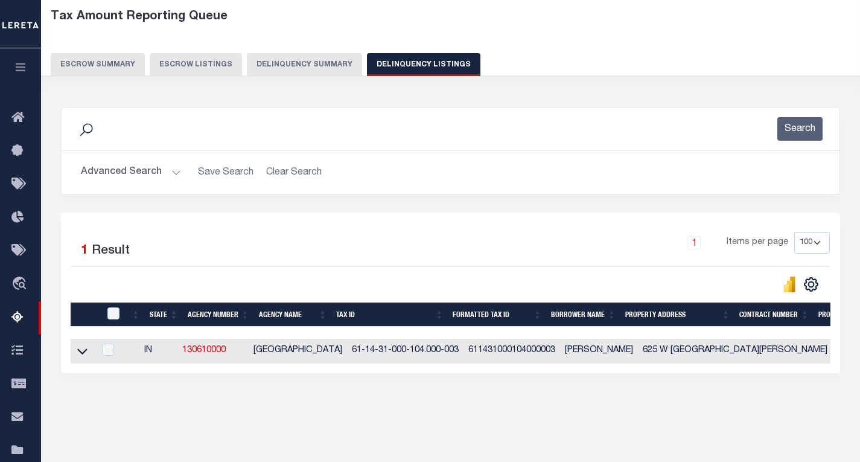
scroll to position [0, 0]
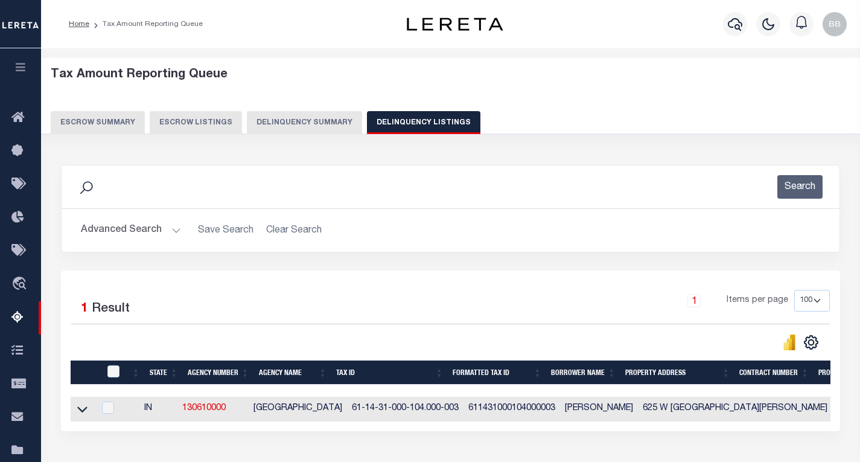
click at [121, 230] on button "Advanced Search" at bounding box center [131, 230] width 100 height 24
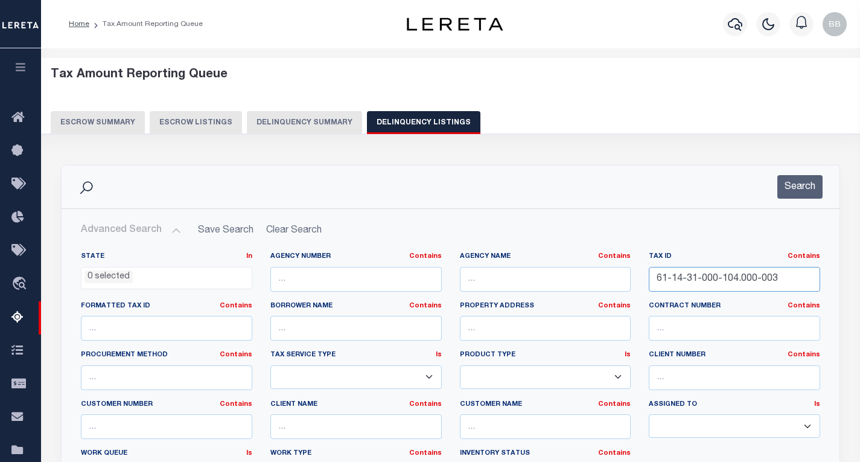
click at [685, 275] on input "61-14-31-000-104.000-003" at bounding box center [734, 279] width 171 height 25
paste input "0-000-401"
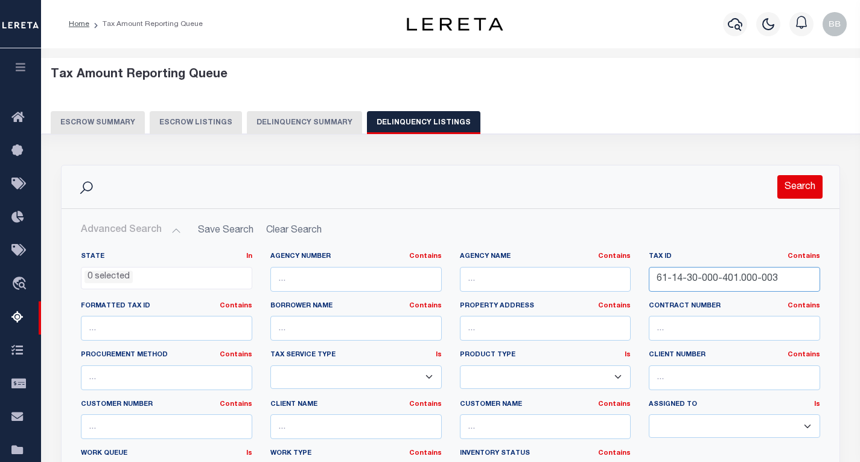
type input "61-14-30-000-401.000-003"
click at [792, 194] on button "Search" at bounding box center [799, 187] width 45 height 24
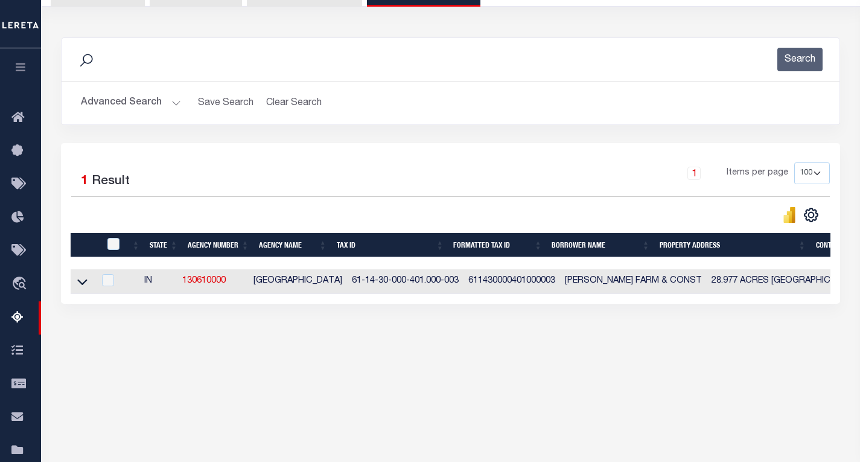
scroll to position [178, 0]
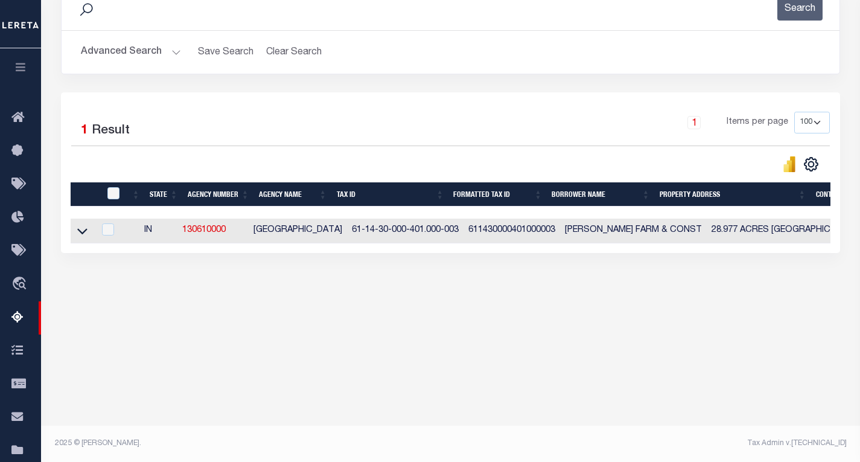
drag, startPoint x: 80, startPoint y: 235, endPoint x: 86, endPoint y: 253, distance: 19.3
click at [80, 235] on icon at bounding box center [82, 230] width 10 height 13
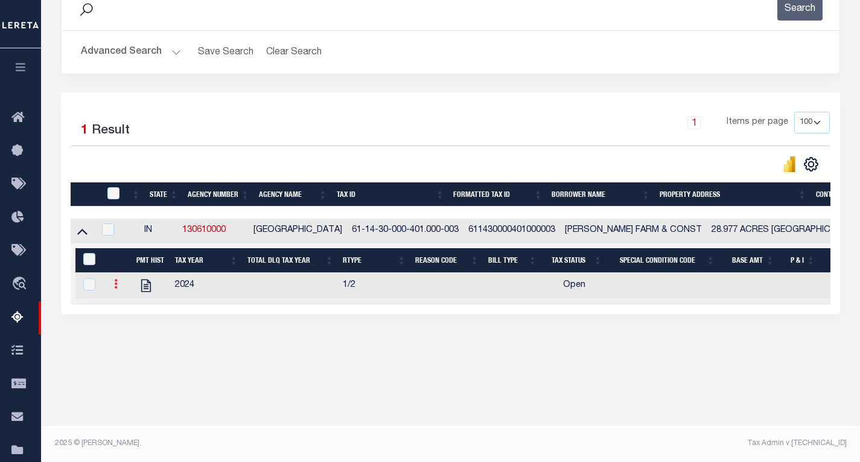
click at [114, 286] on icon at bounding box center [116, 284] width 4 height 10
click at [128, 310] on img "" at bounding box center [130, 303] width 12 height 12
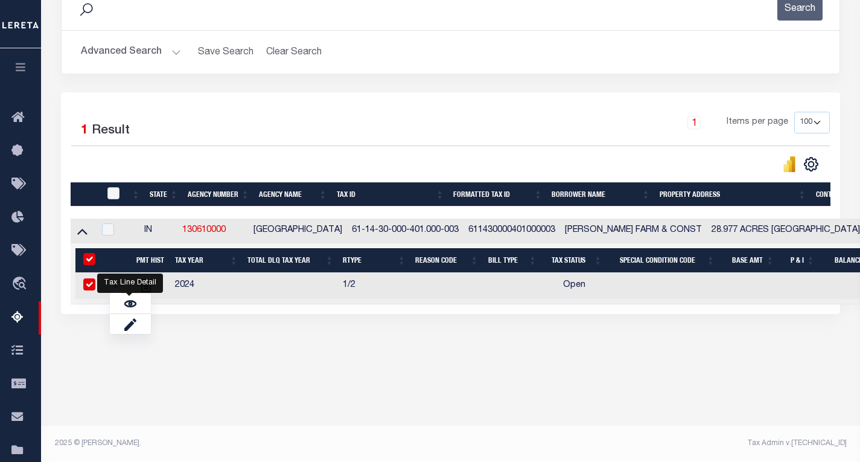
checkbox input "true"
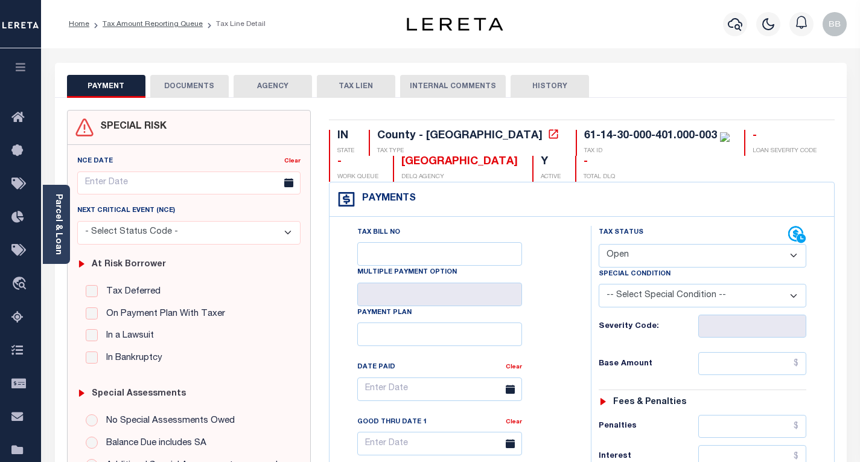
click at [642, 262] on select "- Select Status Code - Open Due/Unpaid Paid Incomplete No Tax Due Internal Refu…" at bounding box center [703, 256] width 208 height 24
select select "PYD"
click at [599, 244] on select "- Select Status Code - Open Due/Unpaid Paid Incomplete No Tax Due Internal Refu…" at bounding box center [703, 256] width 208 height 24
type input "[DATE]"
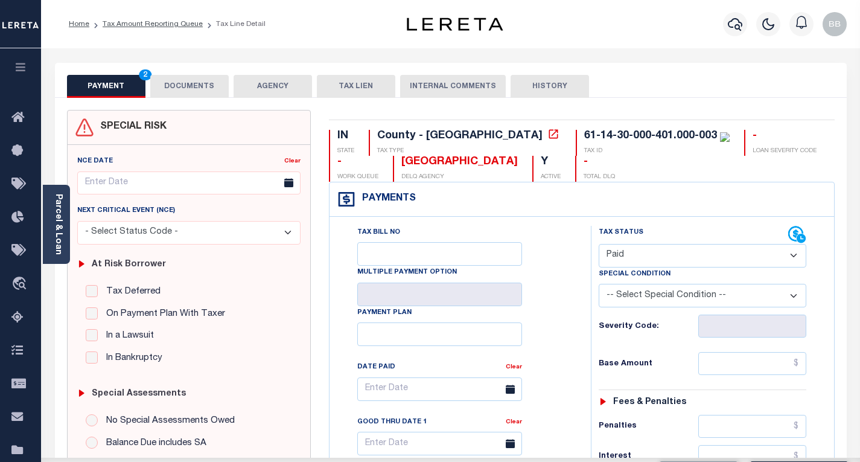
drag, startPoint x: 562, startPoint y: 305, endPoint x: 604, endPoint y: 346, distance: 58.5
click at [564, 306] on div "Tax Bill No Multiple Payment Option Payment Plan Clear" at bounding box center [456, 395] width 231 height 338
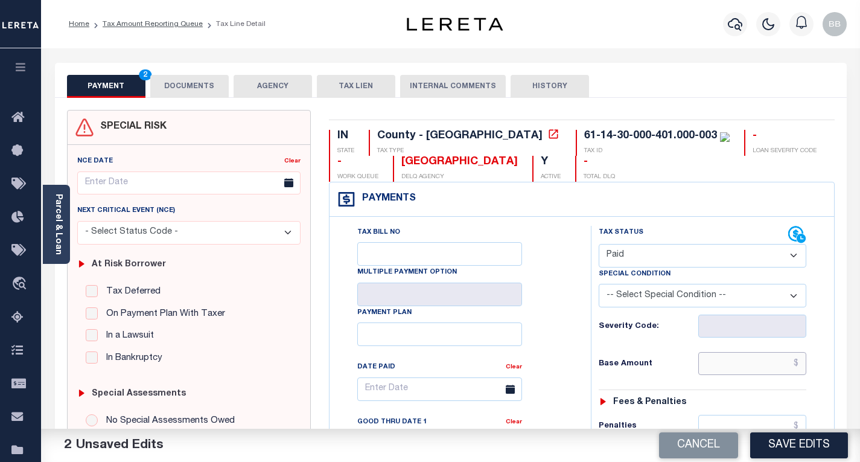
click at [715, 361] on input "text" at bounding box center [752, 363] width 108 height 23
paste input "120.74"
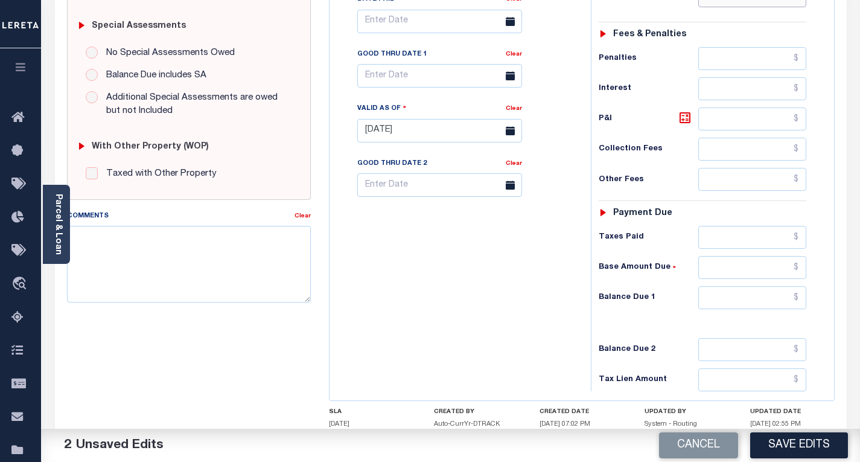
scroll to position [453, 0]
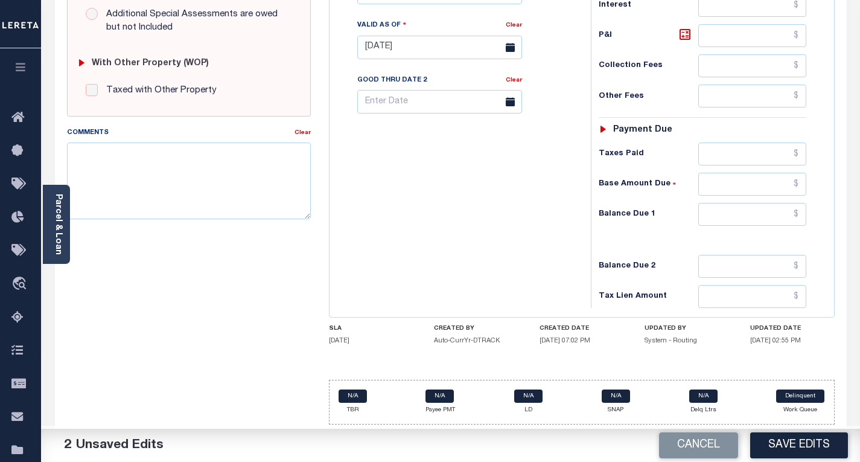
type input "$120.74"
click at [716, 203] on input "text" at bounding box center [752, 214] width 108 height 23
type input "$0.00"
drag, startPoint x: 480, startPoint y: 217, endPoint x: 625, endPoint y: 384, distance: 221.5
click at [482, 221] on div "Tax Bill No Multiple Payment Option Payment Plan Clear" at bounding box center [456, 41] width 249 height 533
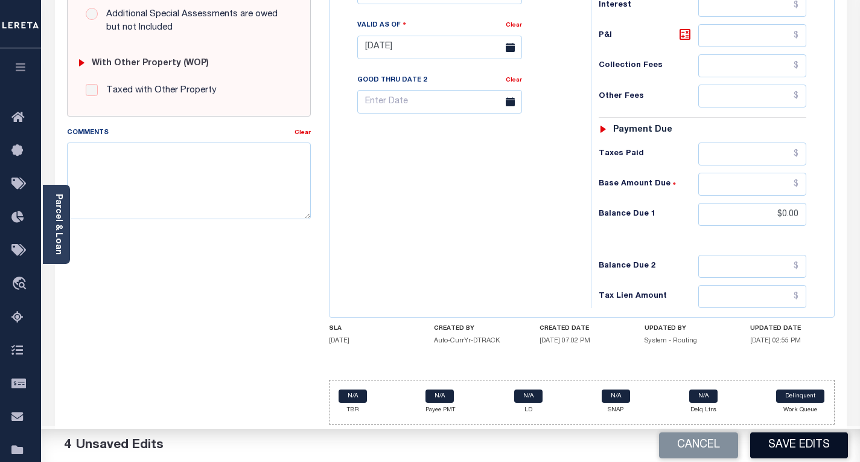
click at [778, 450] on button "Save Edits" at bounding box center [799, 445] width 98 height 26
checkbox input "false"
type input "$120.74"
type input "$0"
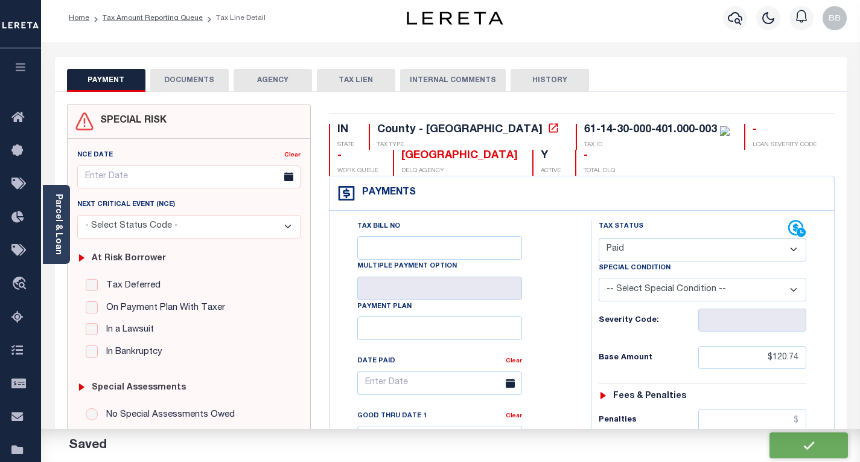
scroll to position [0, 0]
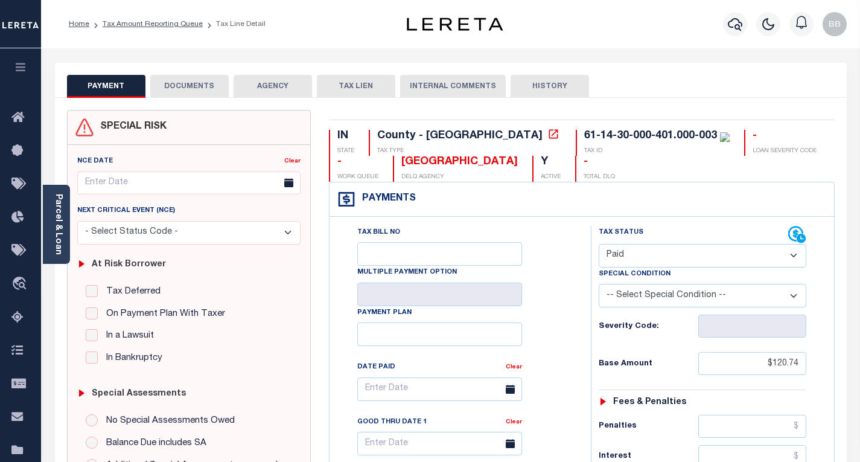
drag, startPoint x: 196, startPoint y: 86, endPoint x: 219, endPoint y: 77, distance: 24.4
click at [196, 86] on button "DOCUMENTS" at bounding box center [189, 86] width 78 height 23
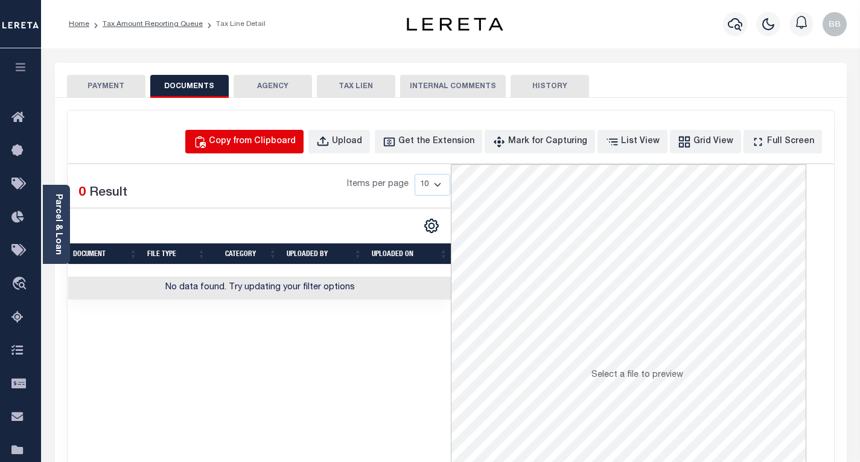
click at [280, 137] on div "Copy from Clipboard" at bounding box center [252, 141] width 87 height 13
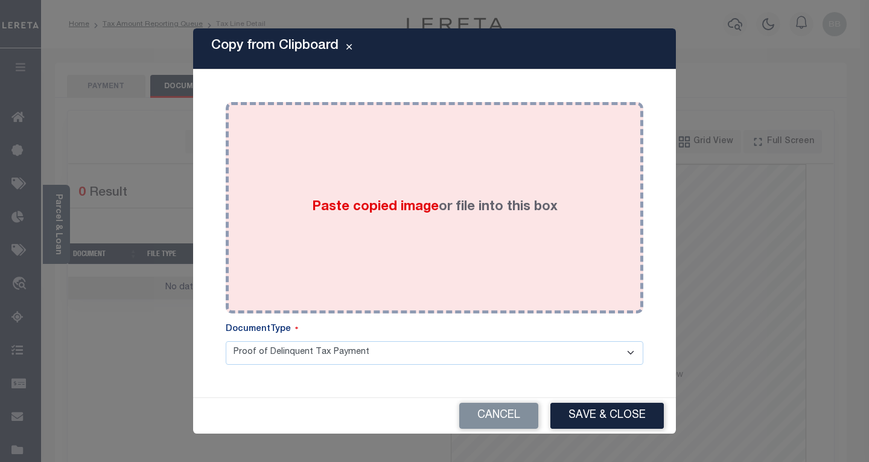
click at [415, 215] on label "Paste copied image or file into this box" at bounding box center [435, 207] width 246 height 20
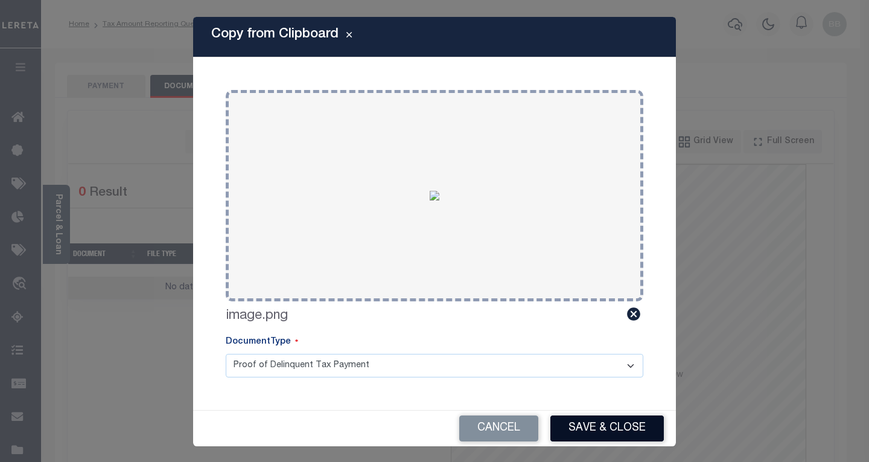
click at [591, 419] on button "Save & Close" at bounding box center [606, 428] width 113 height 26
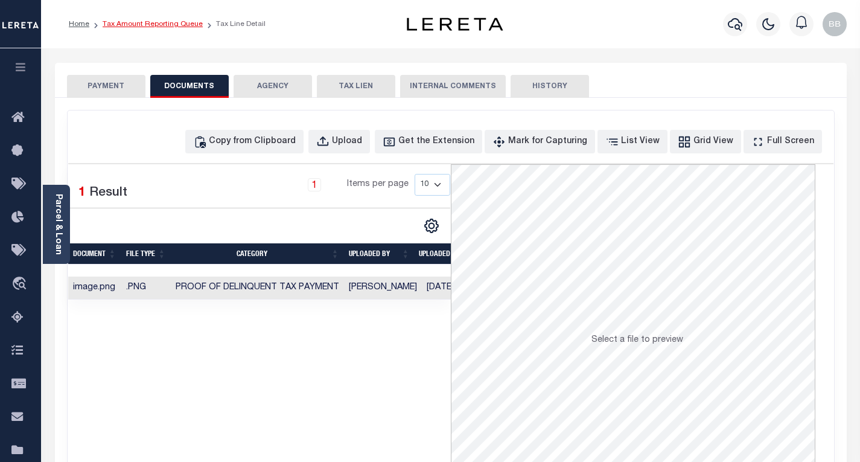
click at [124, 24] on link "Tax Amount Reporting Queue" at bounding box center [153, 24] width 100 height 7
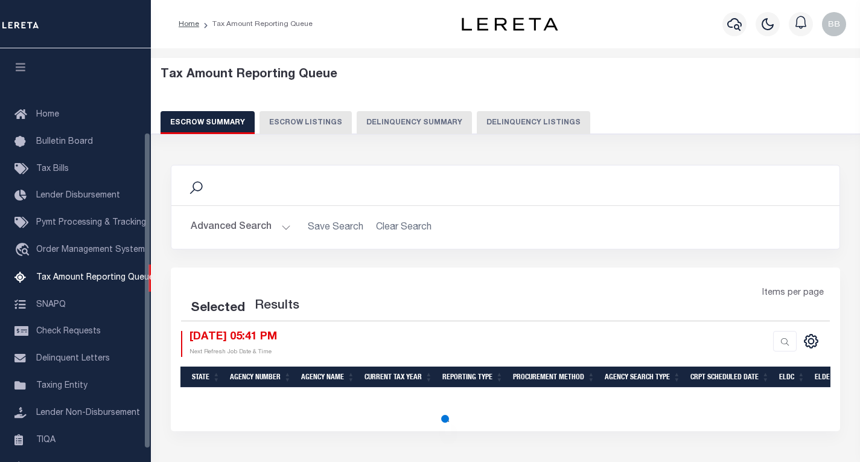
click at [531, 122] on button "Delinquency Listings" at bounding box center [533, 122] width 113 height 23
select select "100"
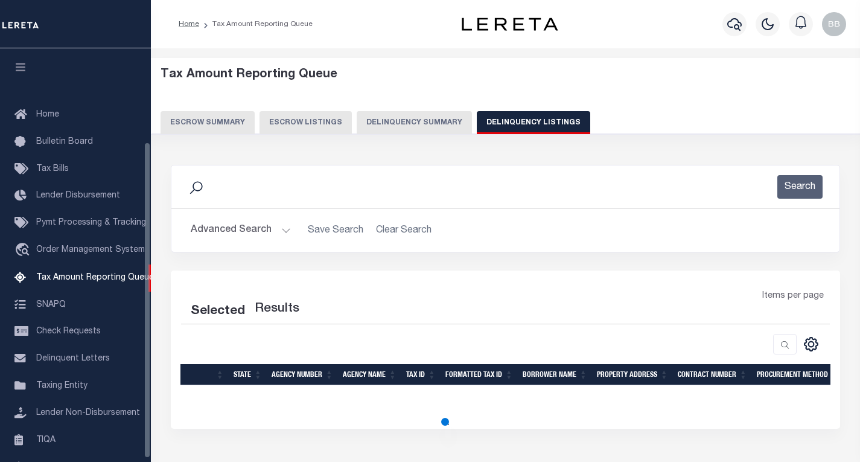
scroll to position [122, 0]
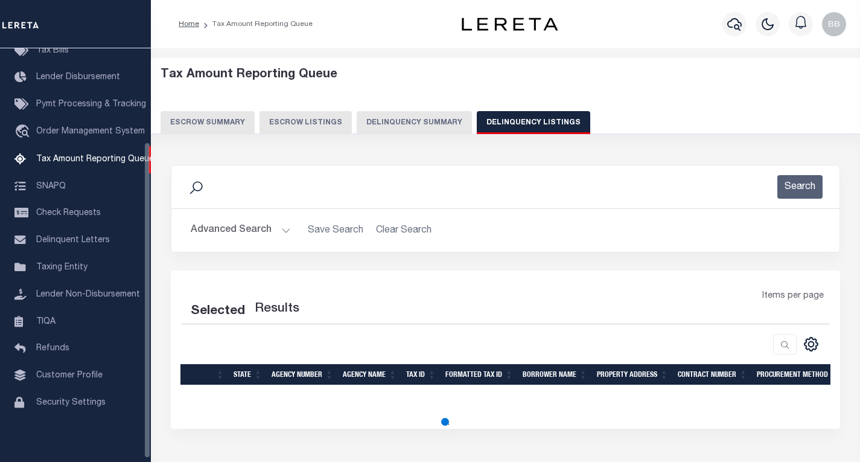
select select "100"
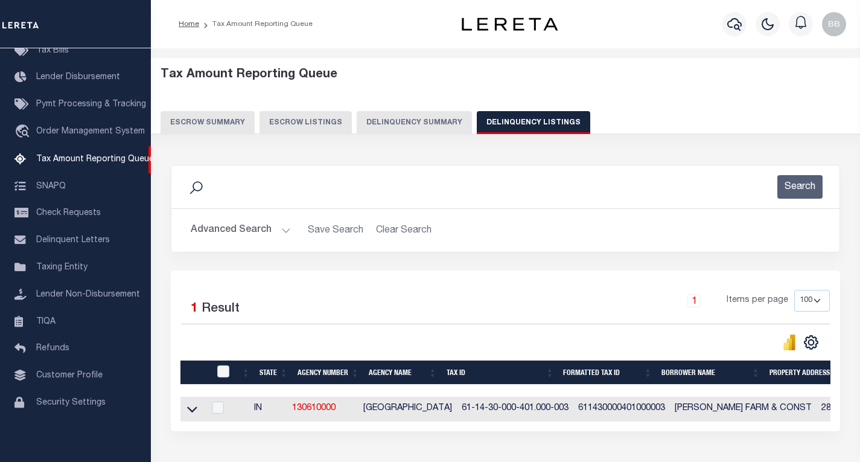
click at [191, 411] on icon at bounding box center [192, 408] width 10 height 13
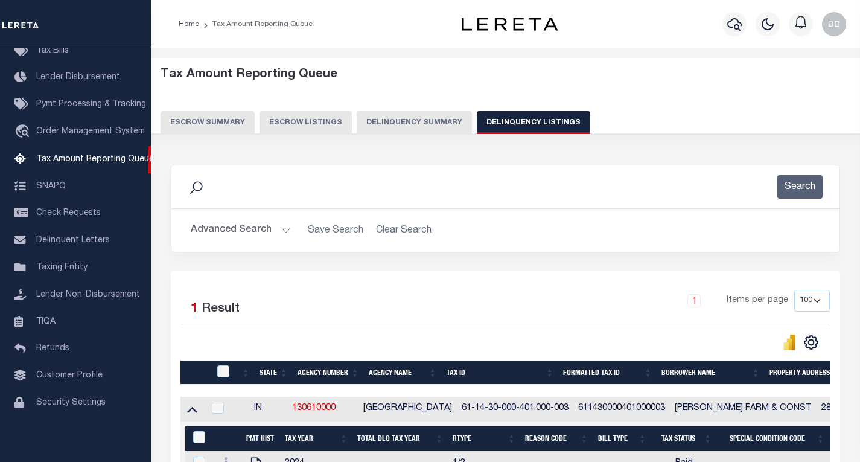
scroll to position [88, 0]
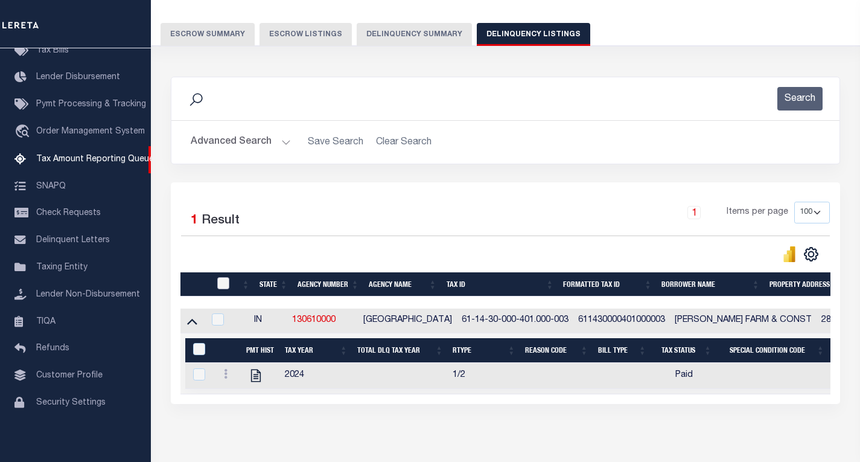
click at [227, 282] on input "checkbox" at bounding box center [223, 283] width 12 height 12
checkbox input "true"
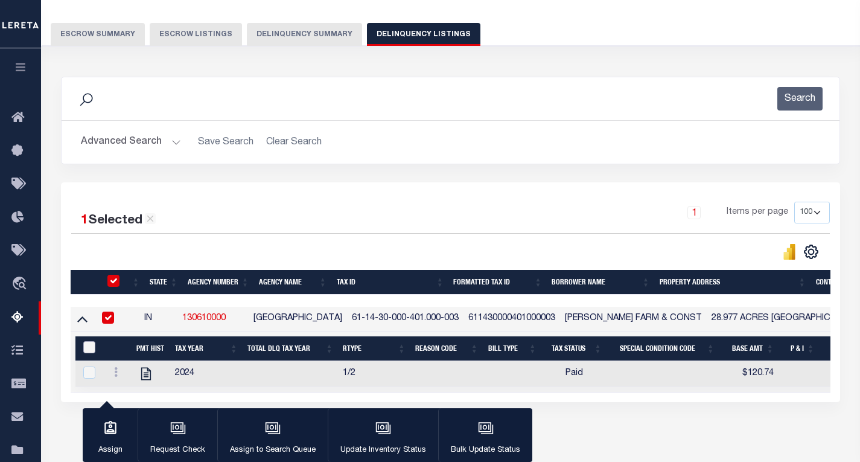
click at [87, 352] on input "&nbsp;" at bounding box center [89, 347] width 12 height 12
checkbox input "true"
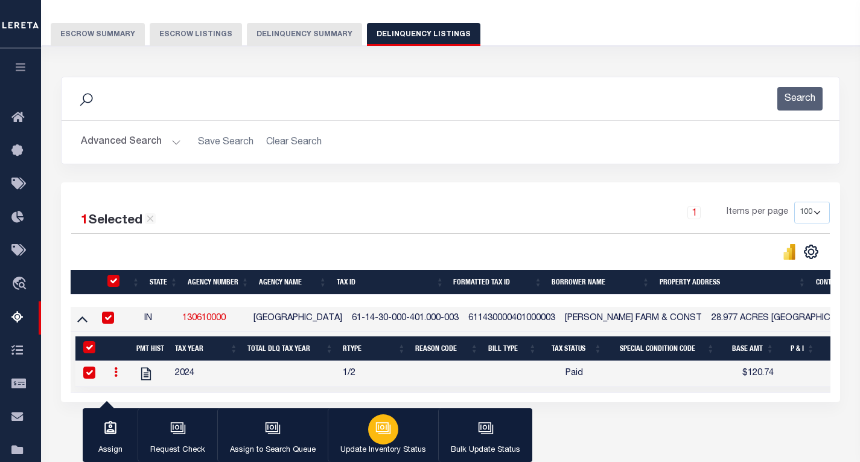
click at [372, 435] on div "button" at bounding box center [383, 429] width 30 height 30
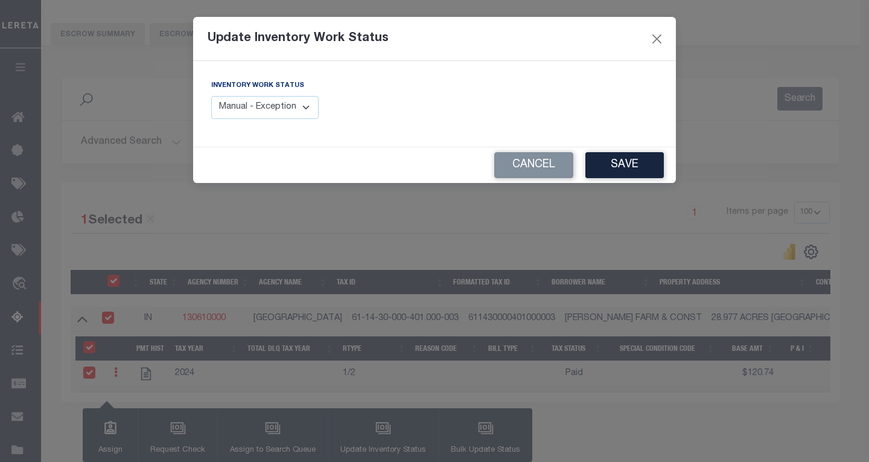
click at [226, 110] on select "Manual - Exception Pended - Awaiting Search Late Add Exception Completed" at bounding box center [264, 108] width 107 height 24
select select "4"
click at [211, 96] on select "Manual - Exception Pended - Awaiting Search Late Add Exception Completed" at bounding box center [264, 108] width 107 height 24
click at [620, 161] on button "Save" at bounding box center [624, 165] width 78 height 26
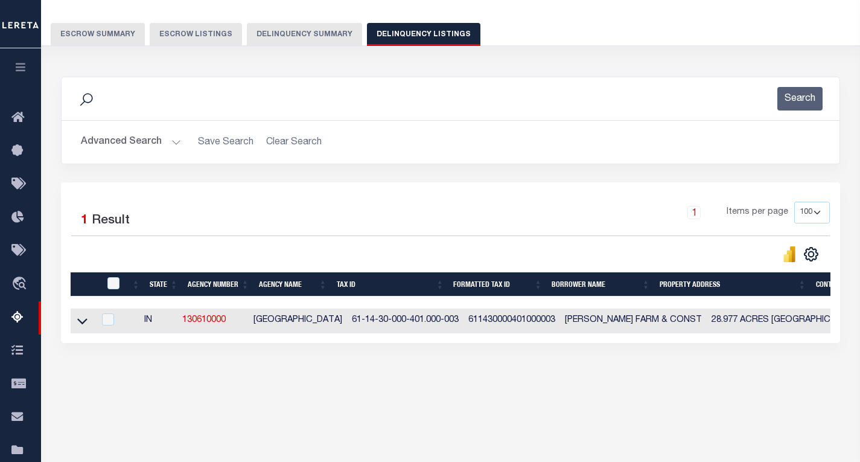
click at [116, 142] on button "Advanced Search" at bounding box center [131, 142] width 100 height 24
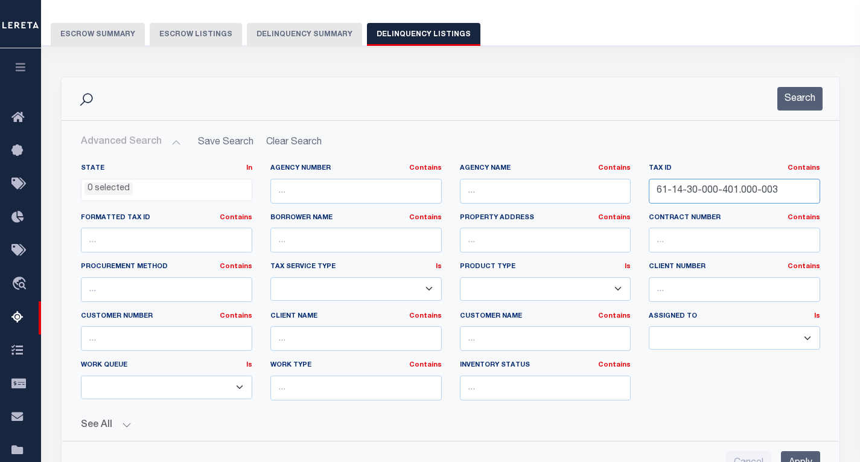
click at [700, 190] on input "61-14-30-000-401.000-003" at bounding box center [734, 191] width 171 height 25
paste input "61-14-29-000-102.000-003"
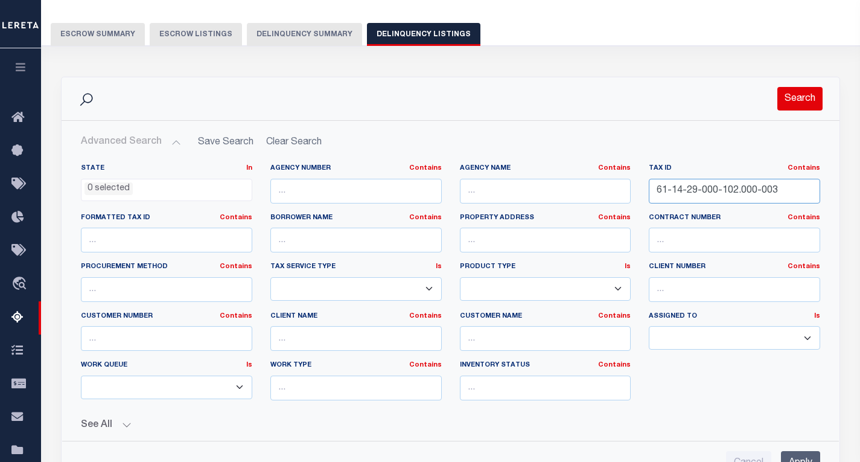
type input "61-14-29-000-102.000-003"
click at [814, 104] on button "Search" at bounding box center [799, 99] width 45 height 24
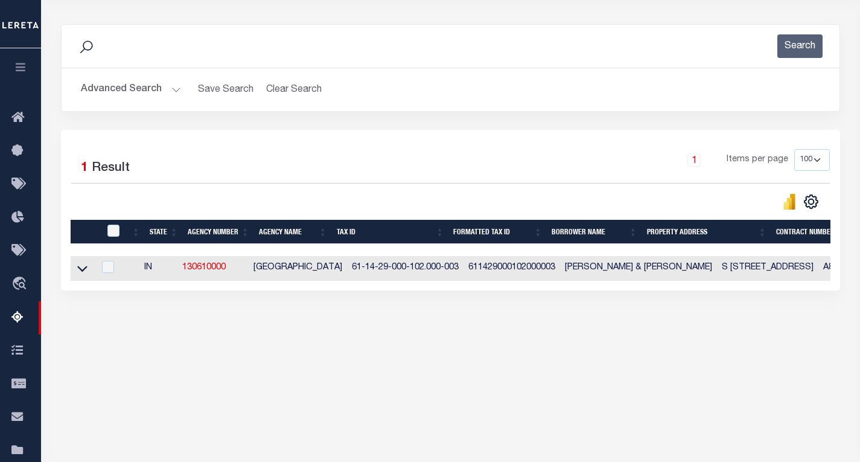
scroll to position [178, 0]
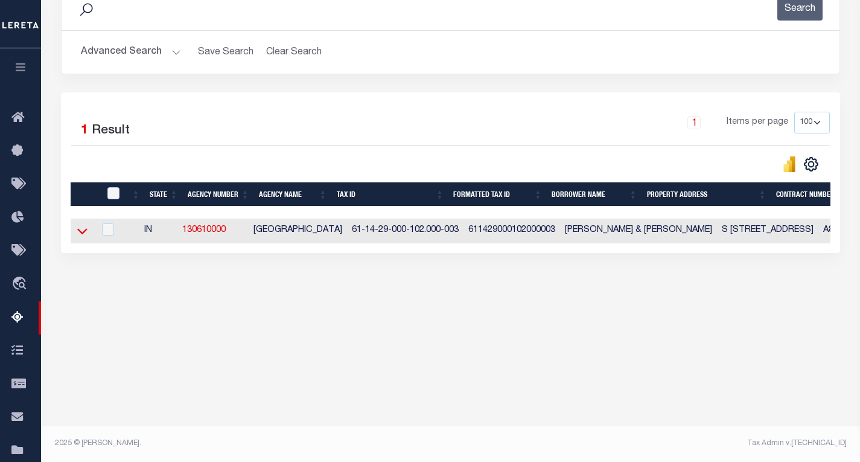
click at [80, 233] on icon at bounding box center [82, 230] width 10 height 13
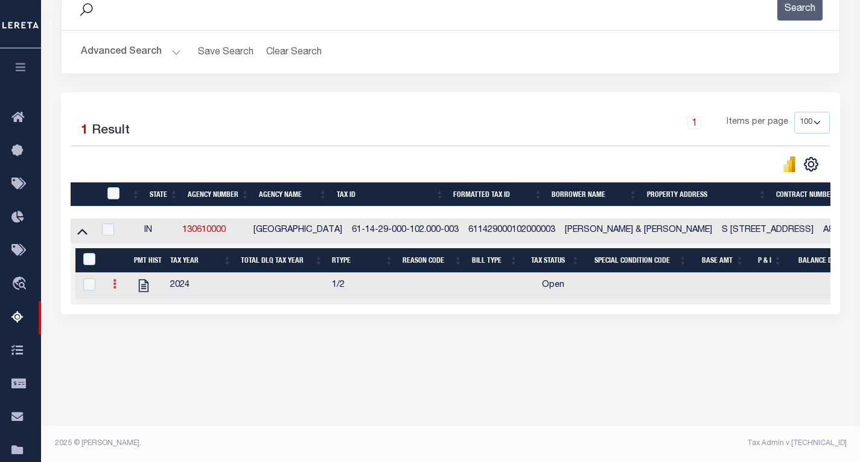
click at [114, 285] on icon at bounding box center [115, 284] width 4 height 10
click at [121, 308] on link "" at bounding box center [129, 303] width 41 height 20
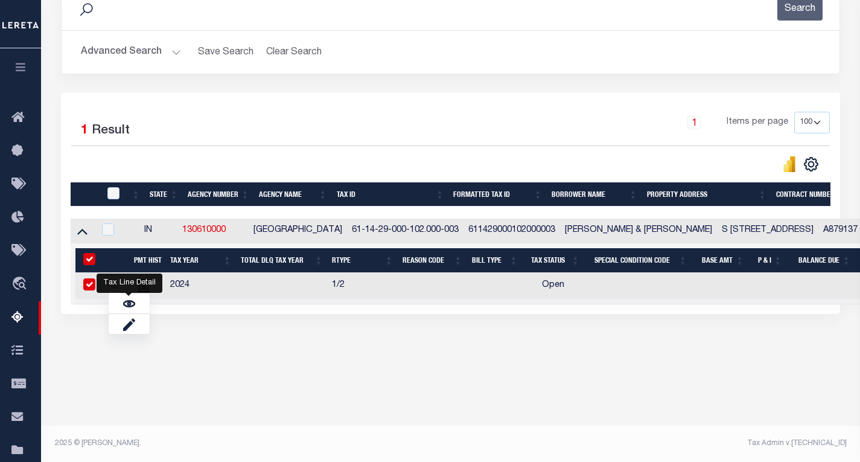
checkbox input "true"
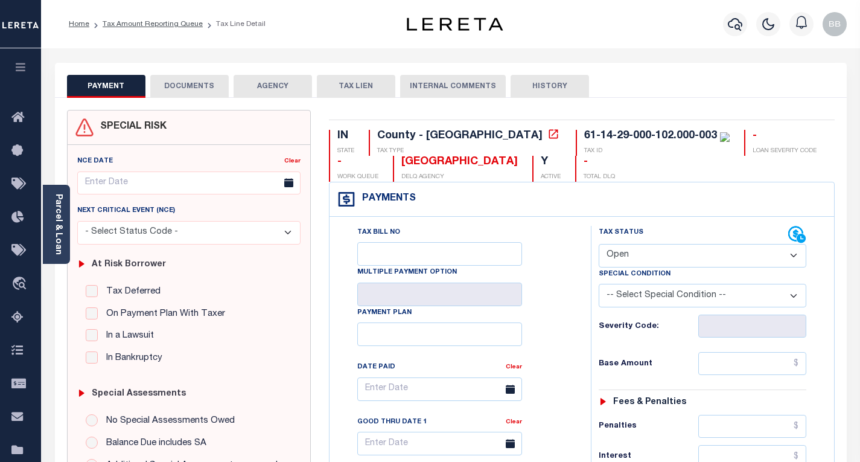
click at [646, 258] on select "- Select Status Code - Open Due/Unpaid Paid Incomplete No Tax Due Internal Refu…" at bounding box center [703, 256] width 208 height 24
select select "PYD"
click at [599, 244] on select "- Select Status Code - Open Due/Unpaid Paid Incomplete No Tax Due Internal Refu…" at bounding box center [703, 256] width 208 height 24
type input "[DATE]"
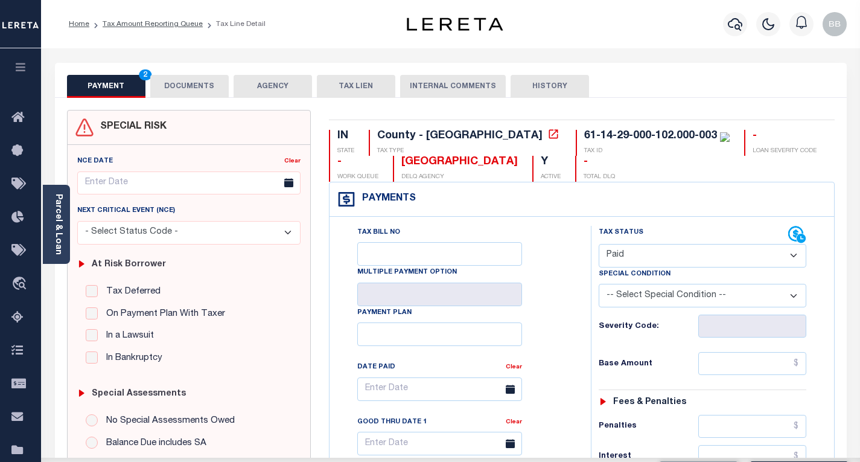
drag, startPoint x: 580, startPoint y: 310, endPoint x: 646, endPoint y: 343, distance: 73.4
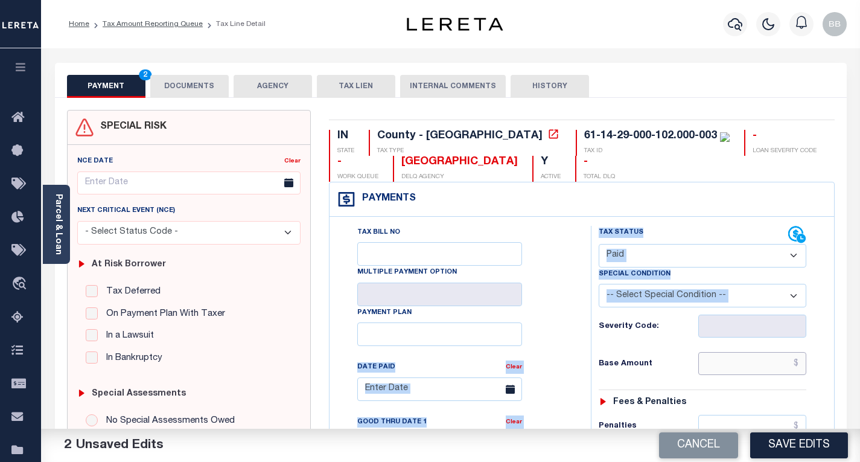
click at [730, 357] on input "text" at bounding box center [752, 363] width 108 height 23
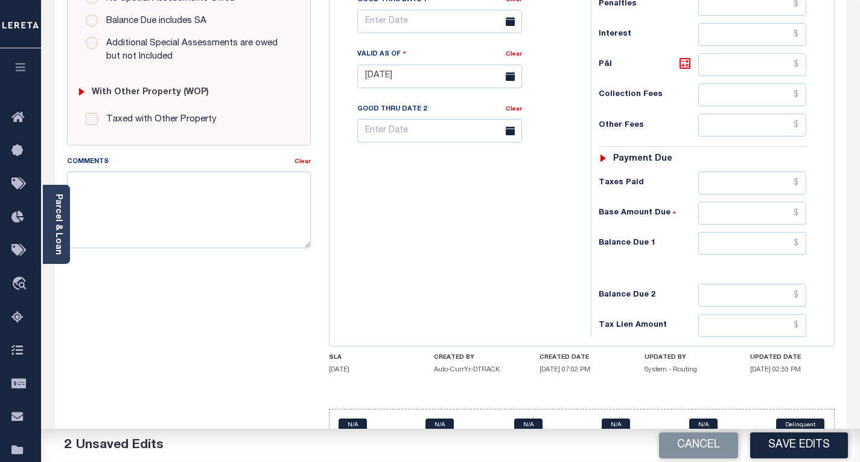
scroll to position [453, 0]
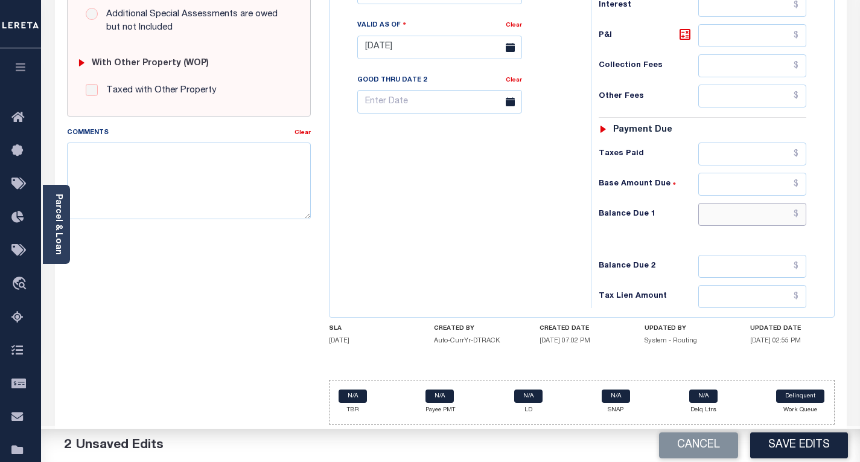
click at [739, 223] on input "text" at bounding box center [752, 214] width 108 height 23
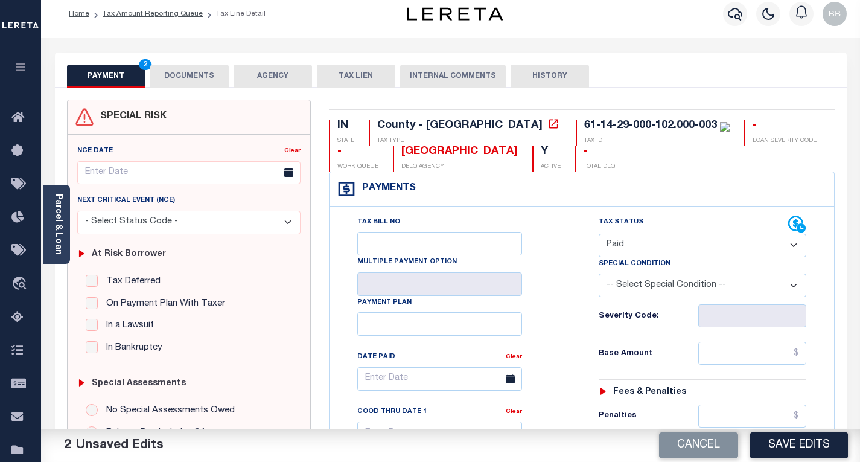
scroll to position [0, 0]
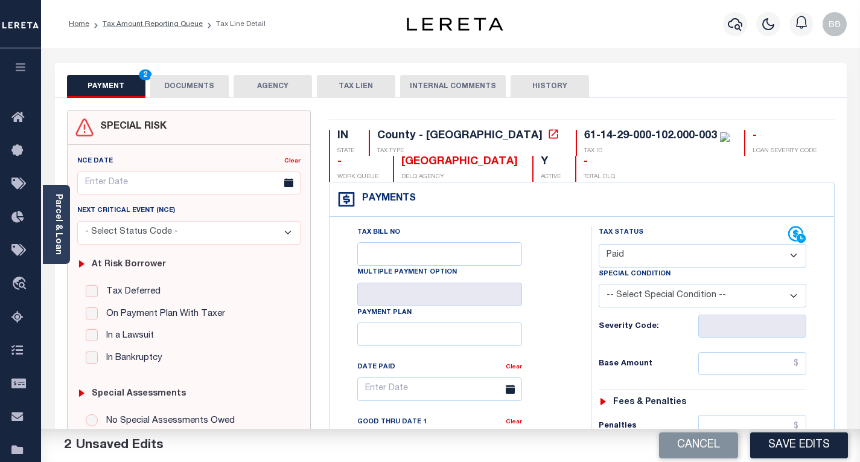
type input "$0.00"
click at [733, 367] on input "text" at bounding box center [752, 363] width 108 height 23
click at [745, 358] on input "text" at bounding box center [752, 363] width 108 height 23
paste input "87.54"
type input "$87.54"
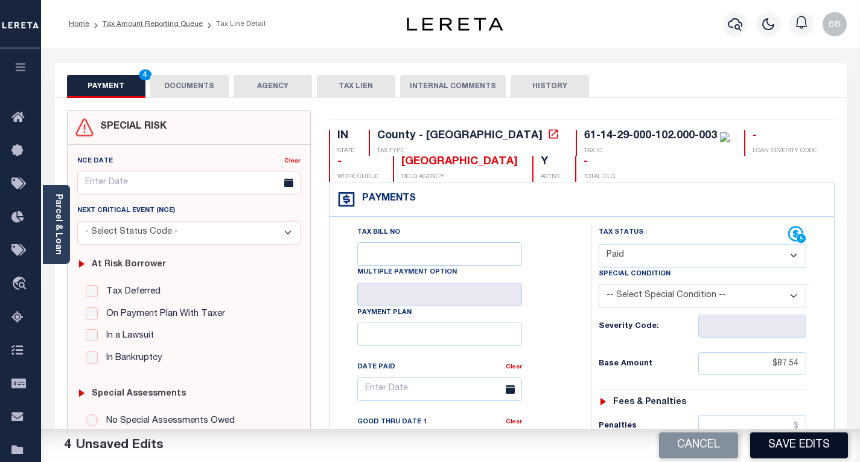
click at [796, 442] on button "Save Edits" at bounding box center [799, 445] width 98 height 26
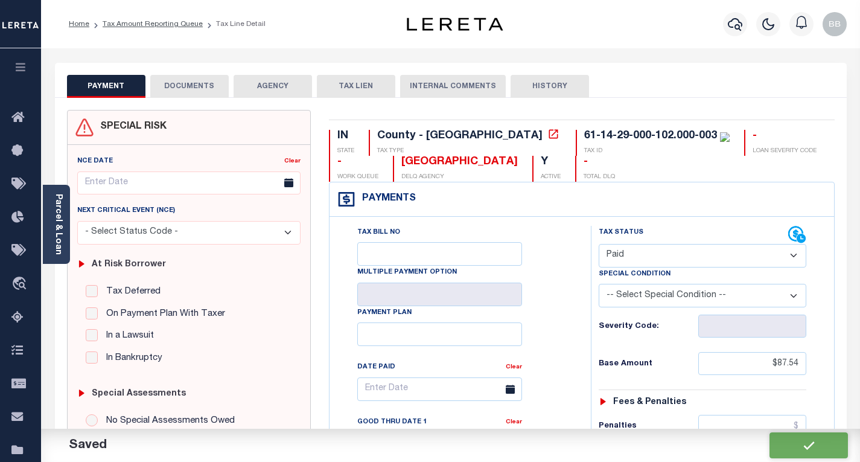
checkbox input "false"
type input "$87.54"
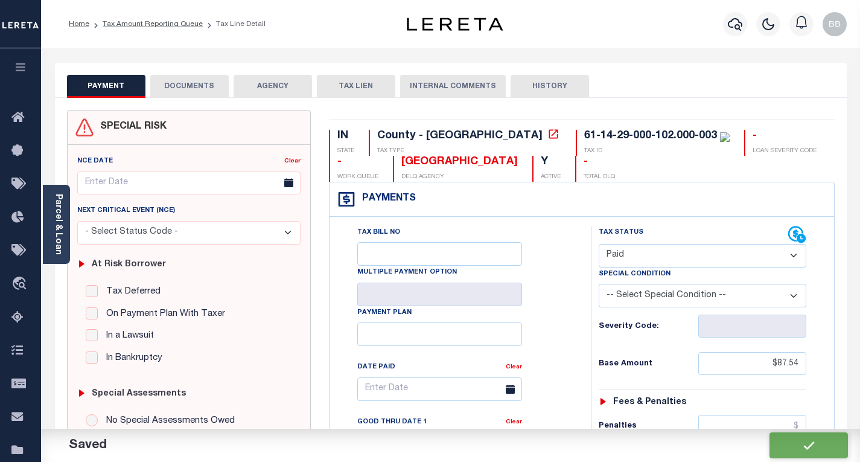
type input "$0"
click at [202, 85] on button "DOCUMENTS" at bounding box center [189, 86] width 78 height 23
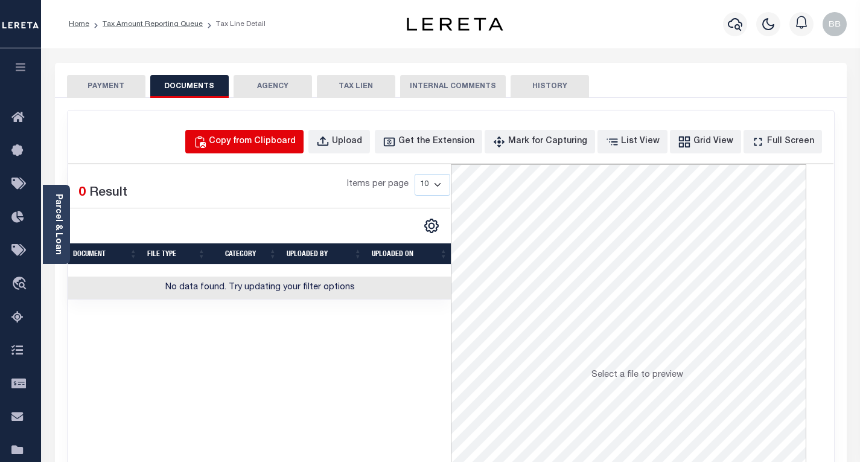
click at [296, 145] on div "Copy from Clipboard" at bounding box center [252, 141] width 87 height 13
select select "POP"
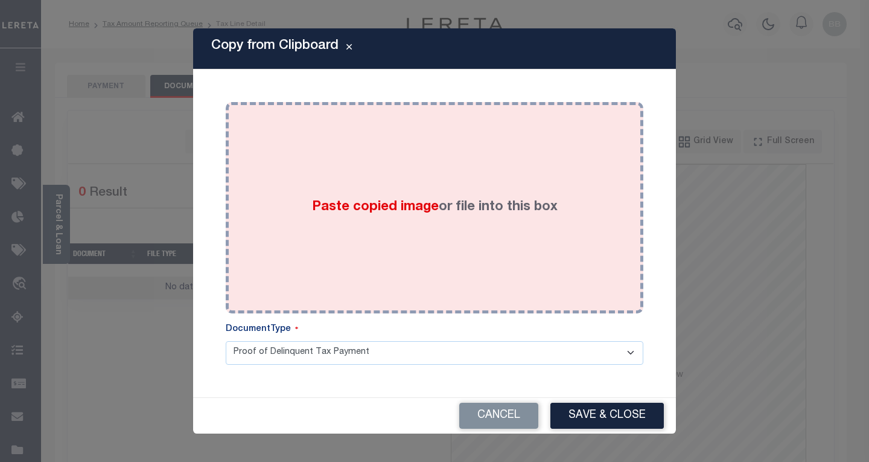
click at [404, 205] on span "Paste copied image" at bounding box center [375, 206] width 127 height 13
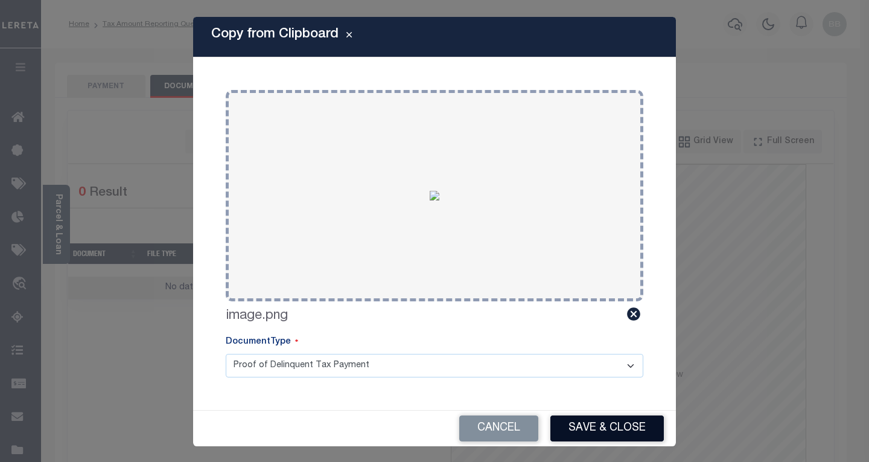
click at [580, 424] on button "Save & Close" at bounding box center [606, 428] width 113 height 26
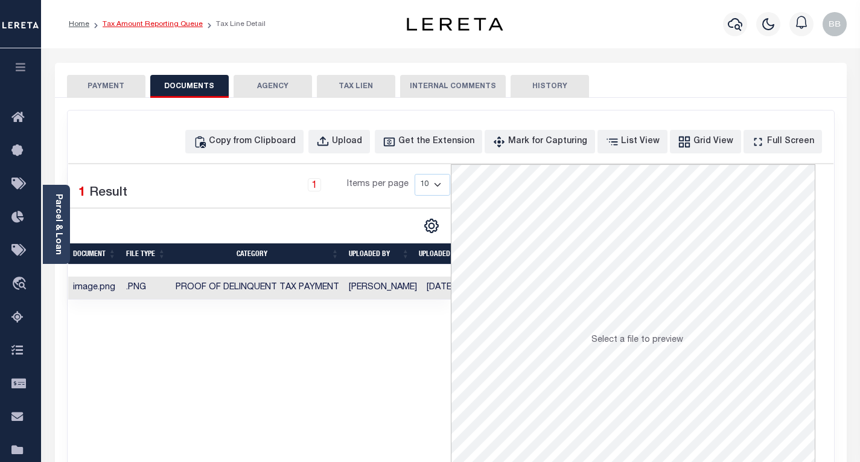
click at [136, 26] on link "Tax Amount Reporting Queue" at bounding box center [153, 24] width 100 height 7
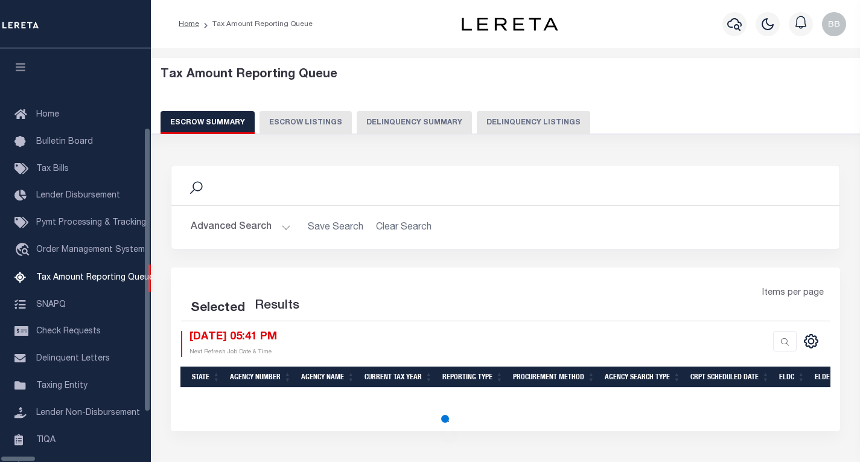
click at [523, 123] on button "Delinquency Listings" at bounding box center [533, 122] width 113 height 23
select select "100"
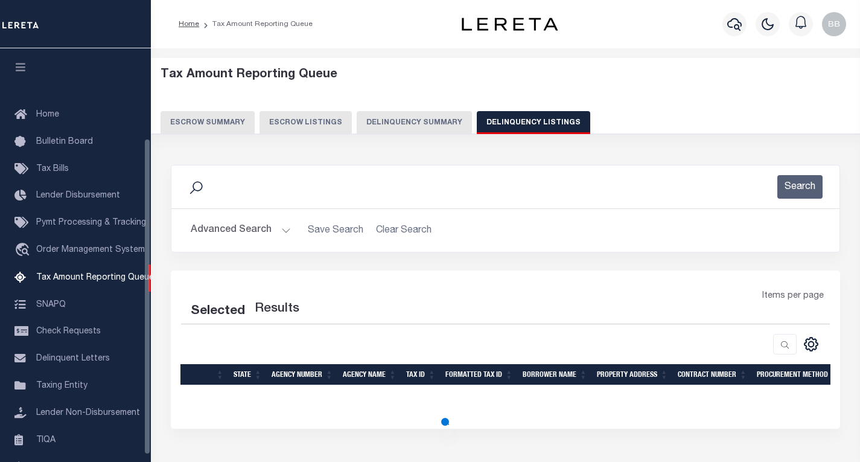
scroll to position [117, 0]
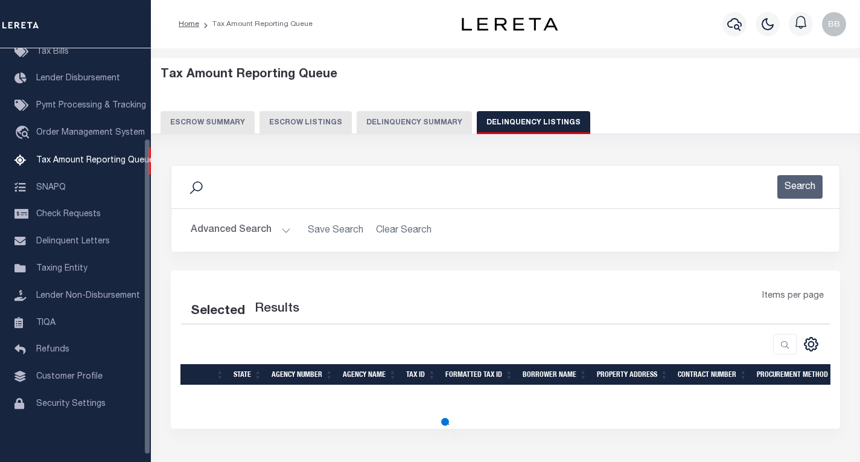
select select "100"
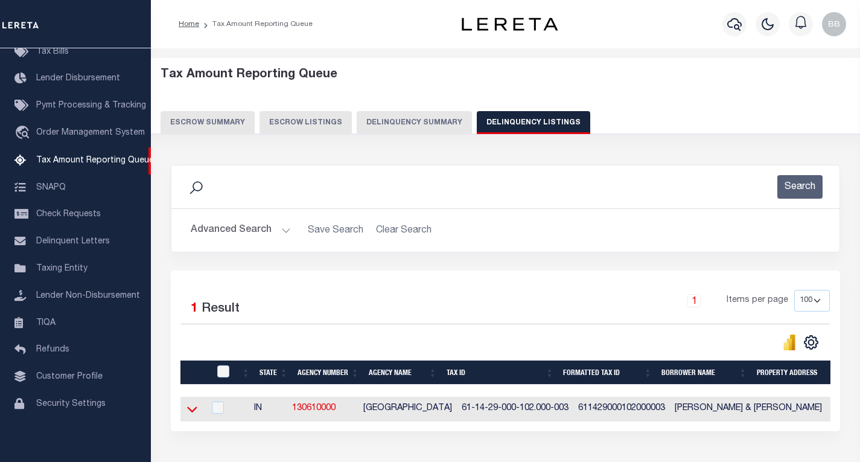
click at [193, 411] on icon at bounding box center [192, 408] width 10 height 13
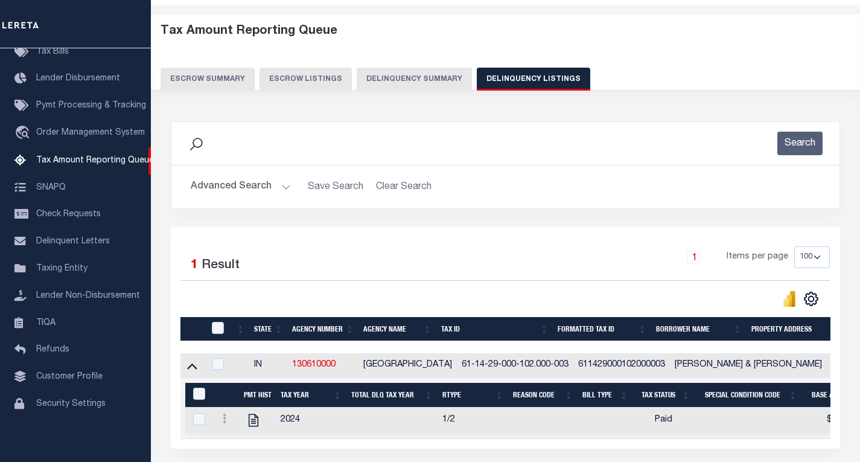
scroll to position [150, 0]
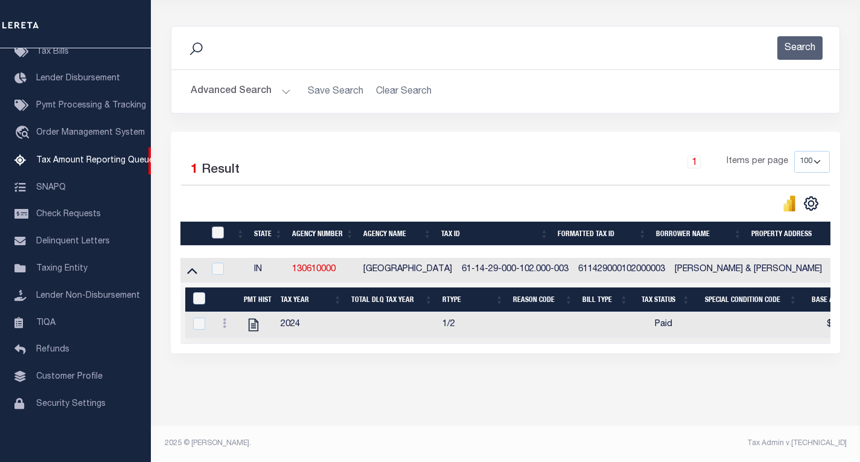
click at [217, 226] on input "checkbox" at bounding box center [218, 232] width 12 height 12
checkbox input "true"
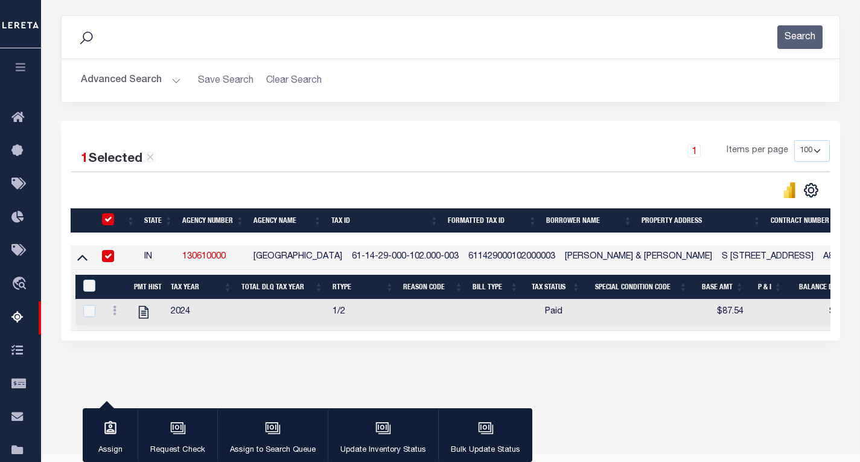
scroll to position [148, 0]
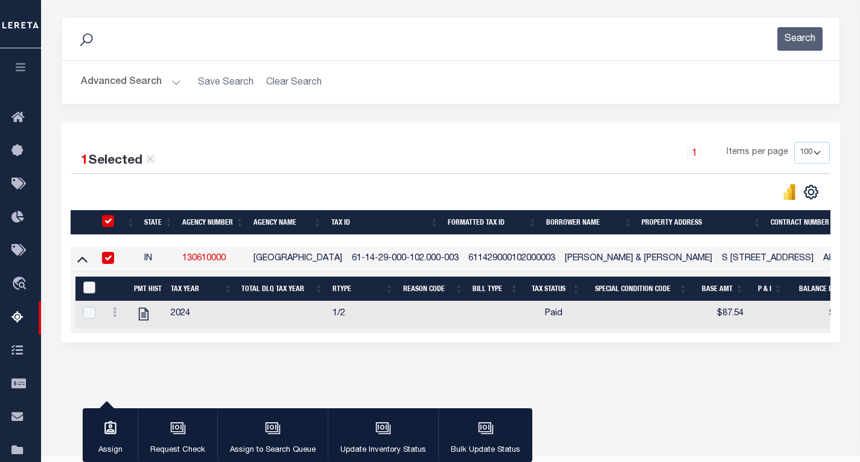
click at [86, 291] on input "&nbsp;" at bounding box center [89, 287] width 12 height 12
checkbox input "true"
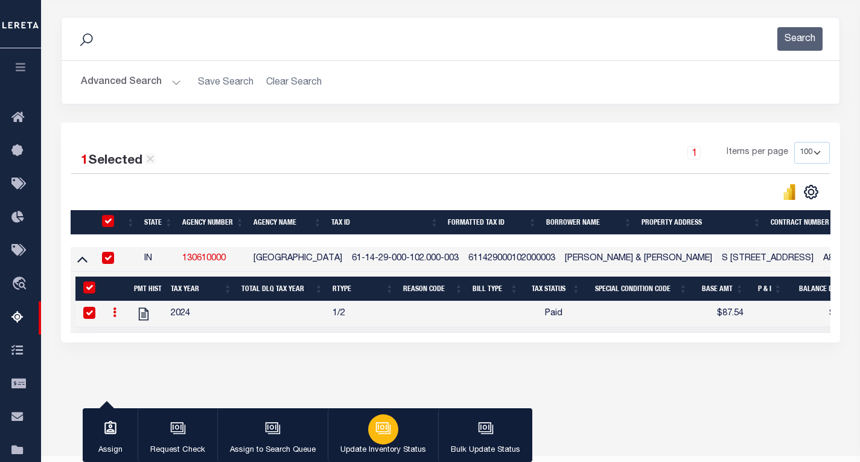
click at [387, 427] on icon "button" at bounding box center [384, 428] width 12 height 9
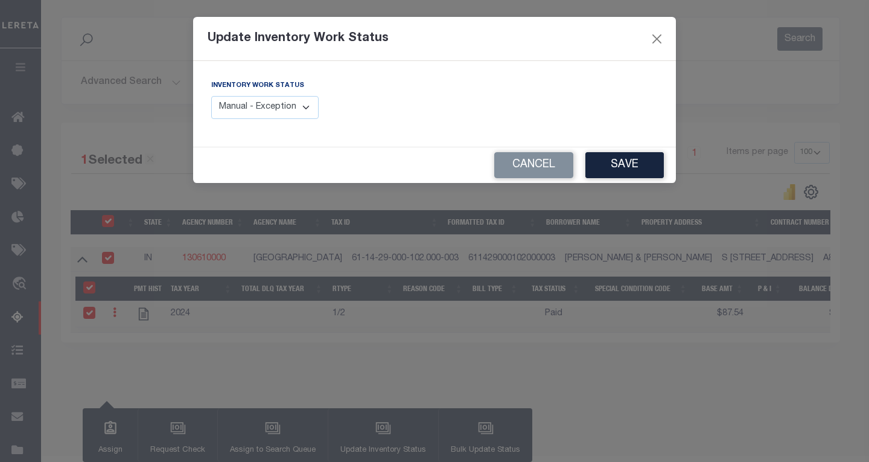
click at [294, 107] on select "Manual - Exception Pended - Awaiting Search Late Add Exception Completed" at bounding box center [264, 108] width 107 height 24
select select "4"
click at [211, 96] on select "Manual - Exception Pended - Awaiting Search Late Add Exception Completed" at bounding box center [264, 108] width 107 height 24
click at [633, 162] on button "Save" at bounding box center [624, 165] width 78 height 26
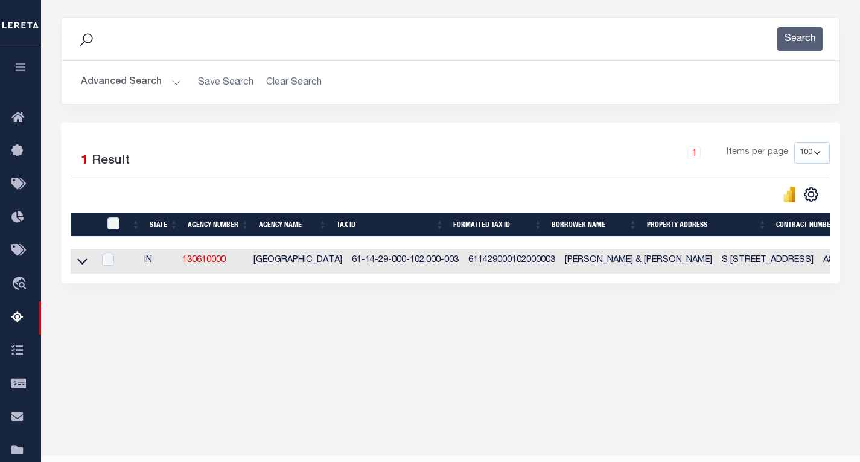
click at [116, 83] on button "Advanced Search" at bounding box center [131, 83] width 100 height 24
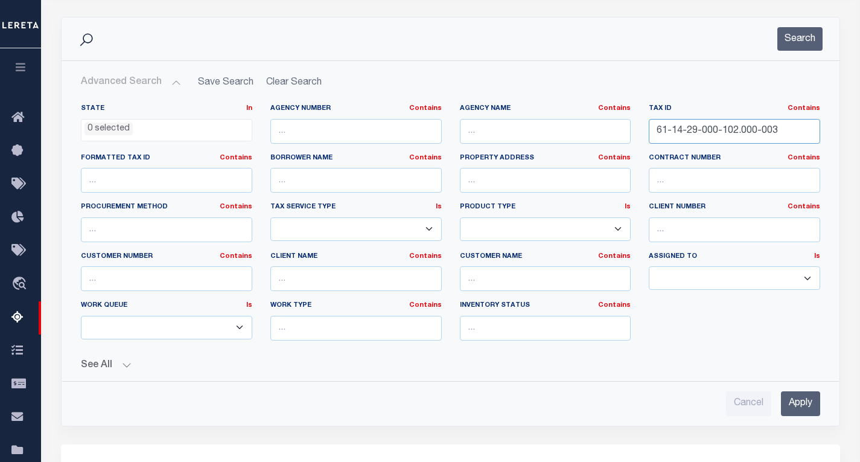
click at [724, 127] on input "61-14-29-000-102.000-003" at bounding box center [734, 131] width 171 height 25
click at [723, 127] on input "61-14-29-000-102.000-003" at bounding box center [734, 131] width 171 height 25
paste input "61-14-20-000-307.000-003"
type input "61-14-20-000-307.000-003"
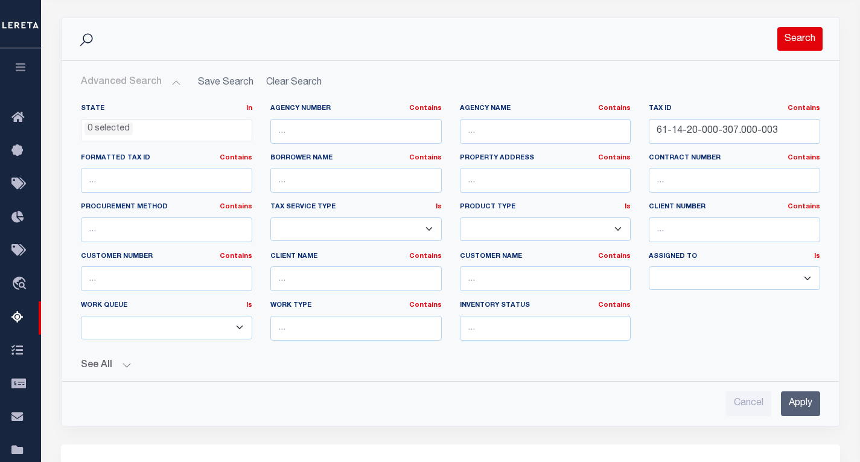
click at [797, 43] on button "Search" at bounding box center [799, 39] width 45 height 24
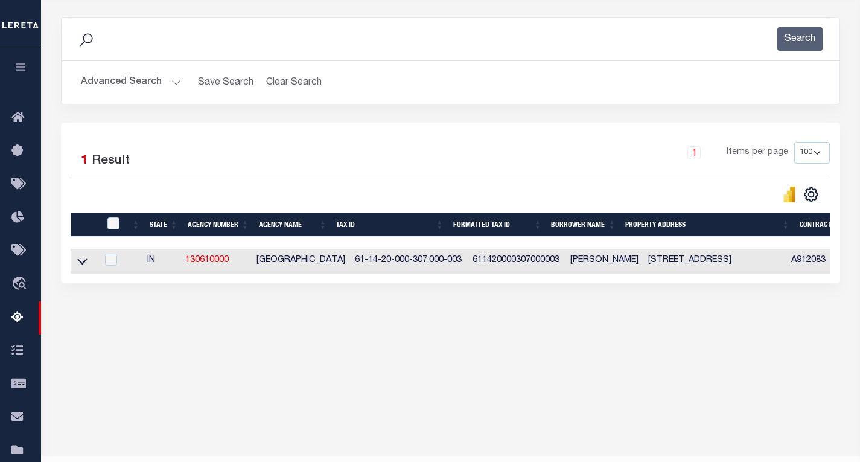
click at [126, 81] on button "Advanced Search" at bounding box center [131, 83] width 100 height 24
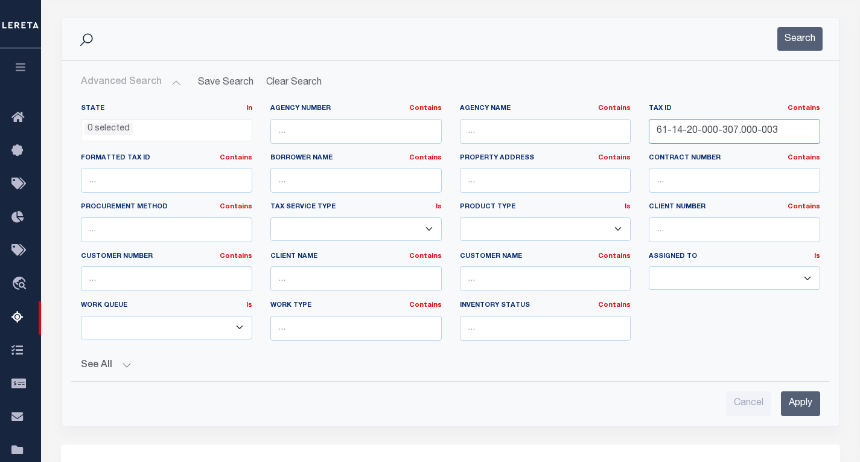
click at [706, 135] on input "61-14-20-000-307.000-003" at bounding box center [734, 131] width 171 height 25
paste input "61-14-20-000-307.000-003"
type input "61-14-20-000-307.000-003"
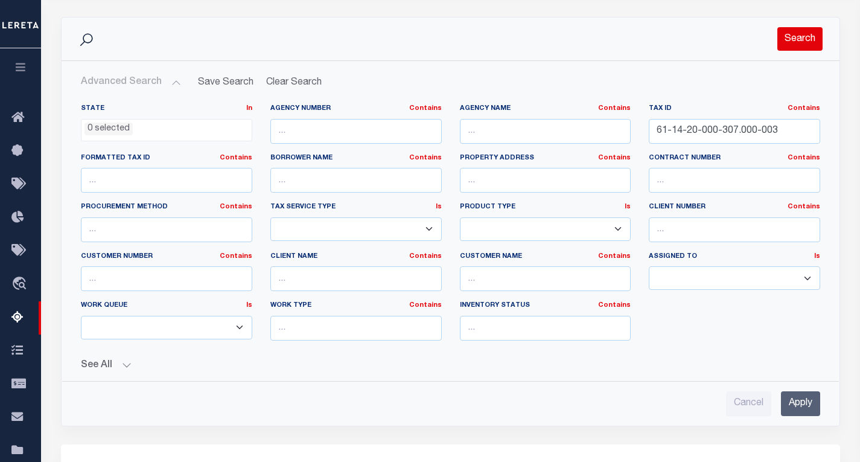
click at [797, 33] on button "Search" at bounding box center [799, 39] width 45 height 24
